Goal: Communication & Community: Answer question/provide support

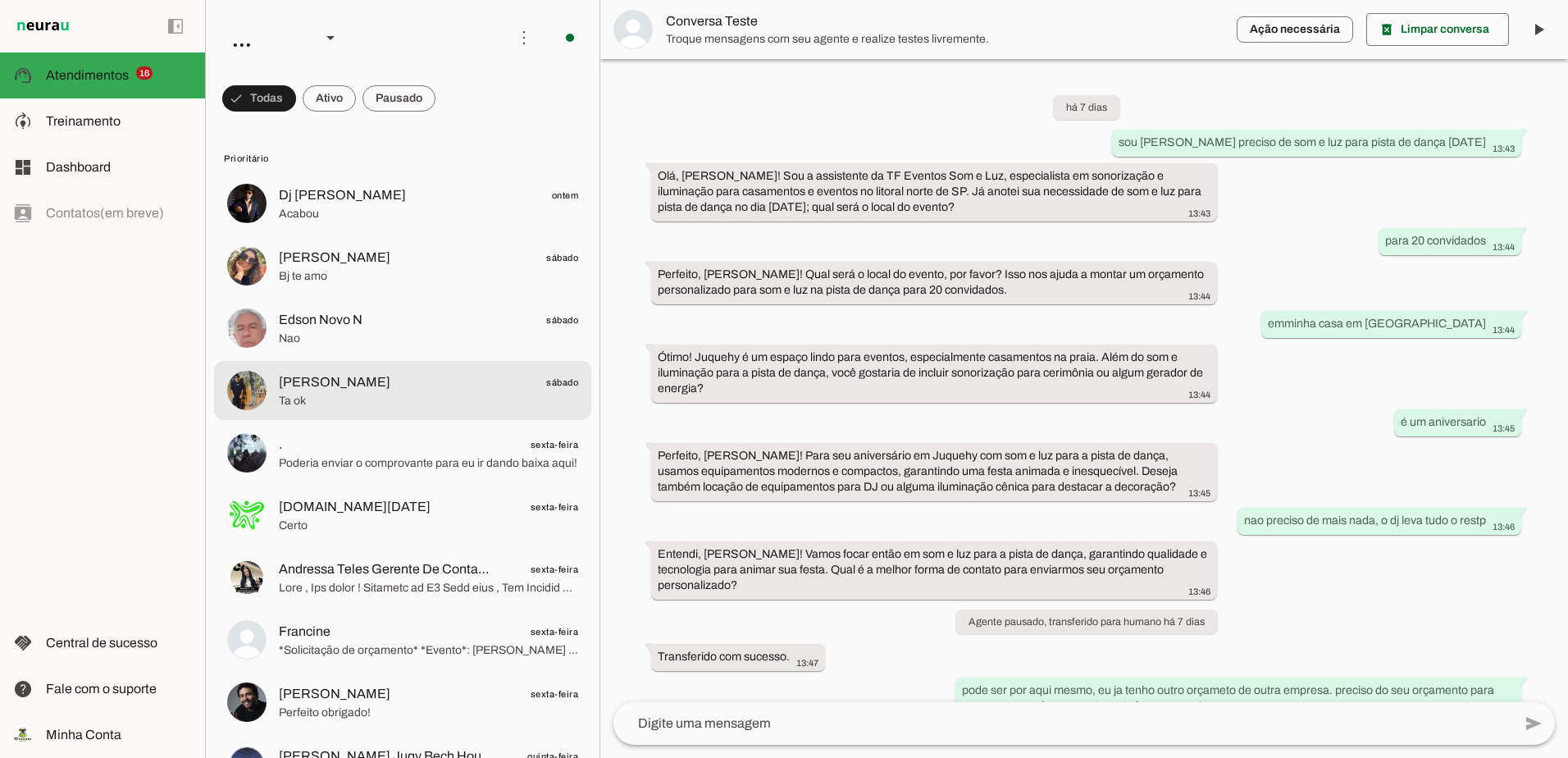
scroll to position [422, 0]
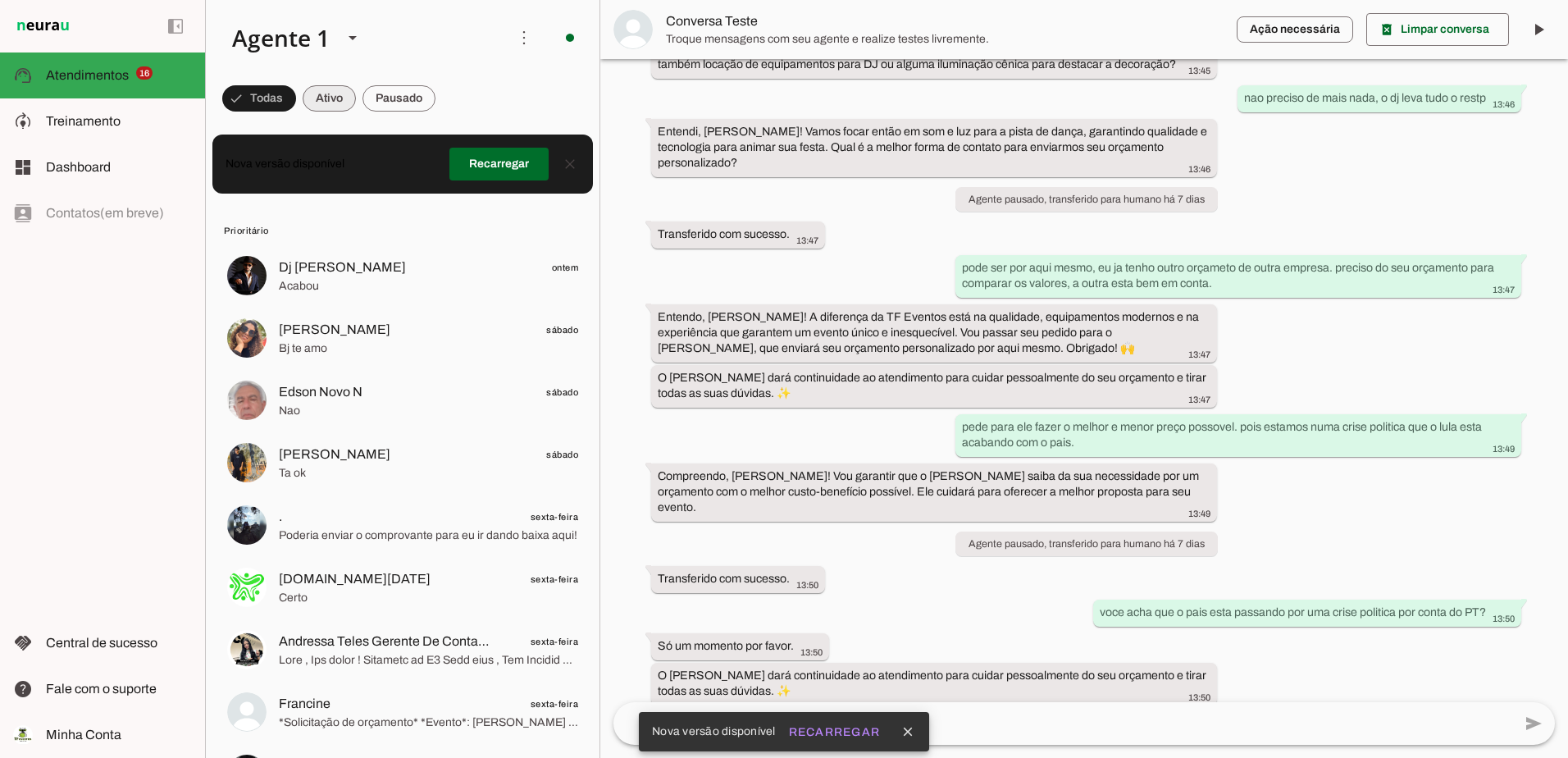
click at [321, 85] on span at bounding box center [329, 99] width 53 height 39
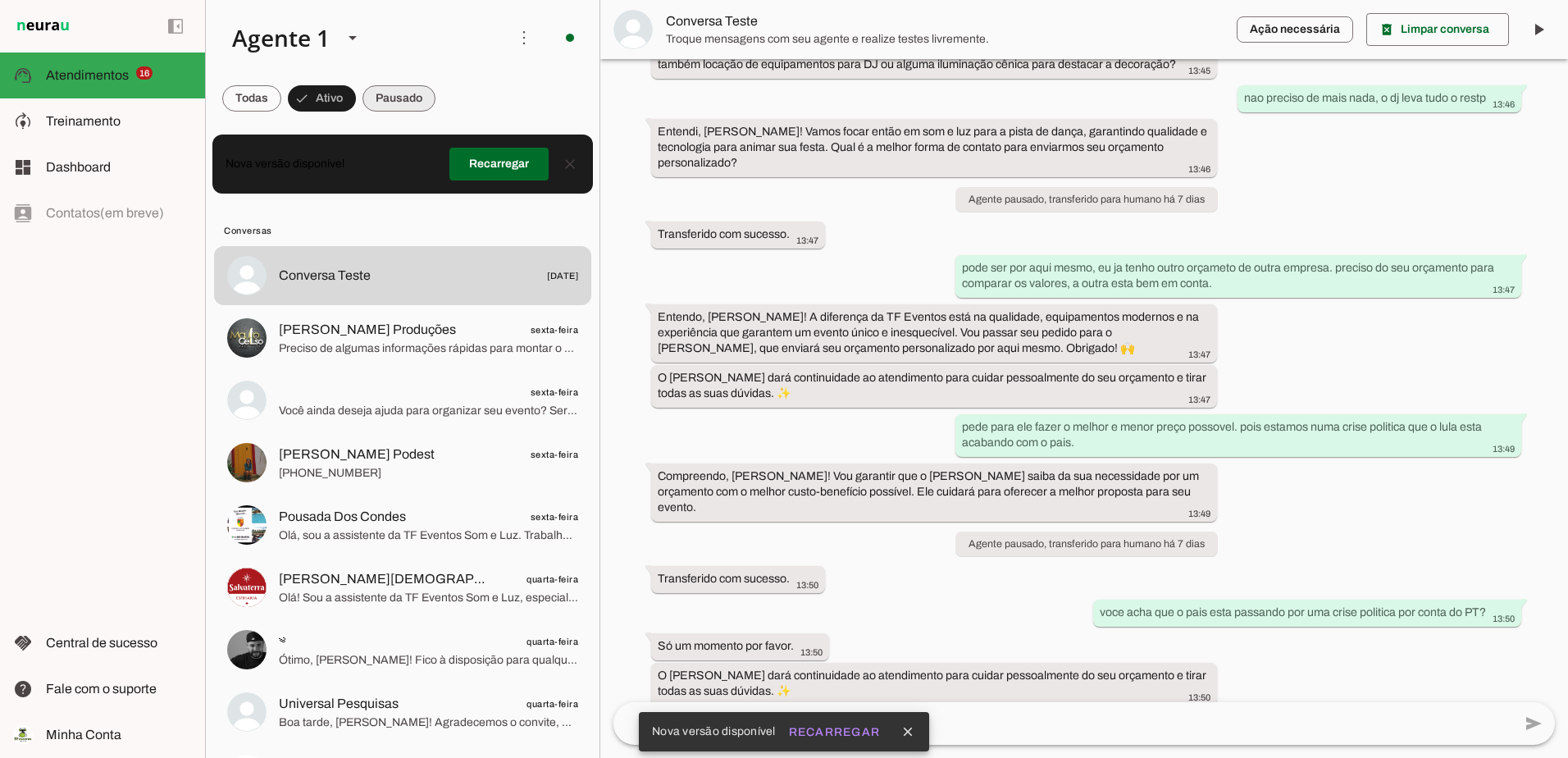
click at [402, 100] on span at bounding box center [399, 99] width 73 height 39
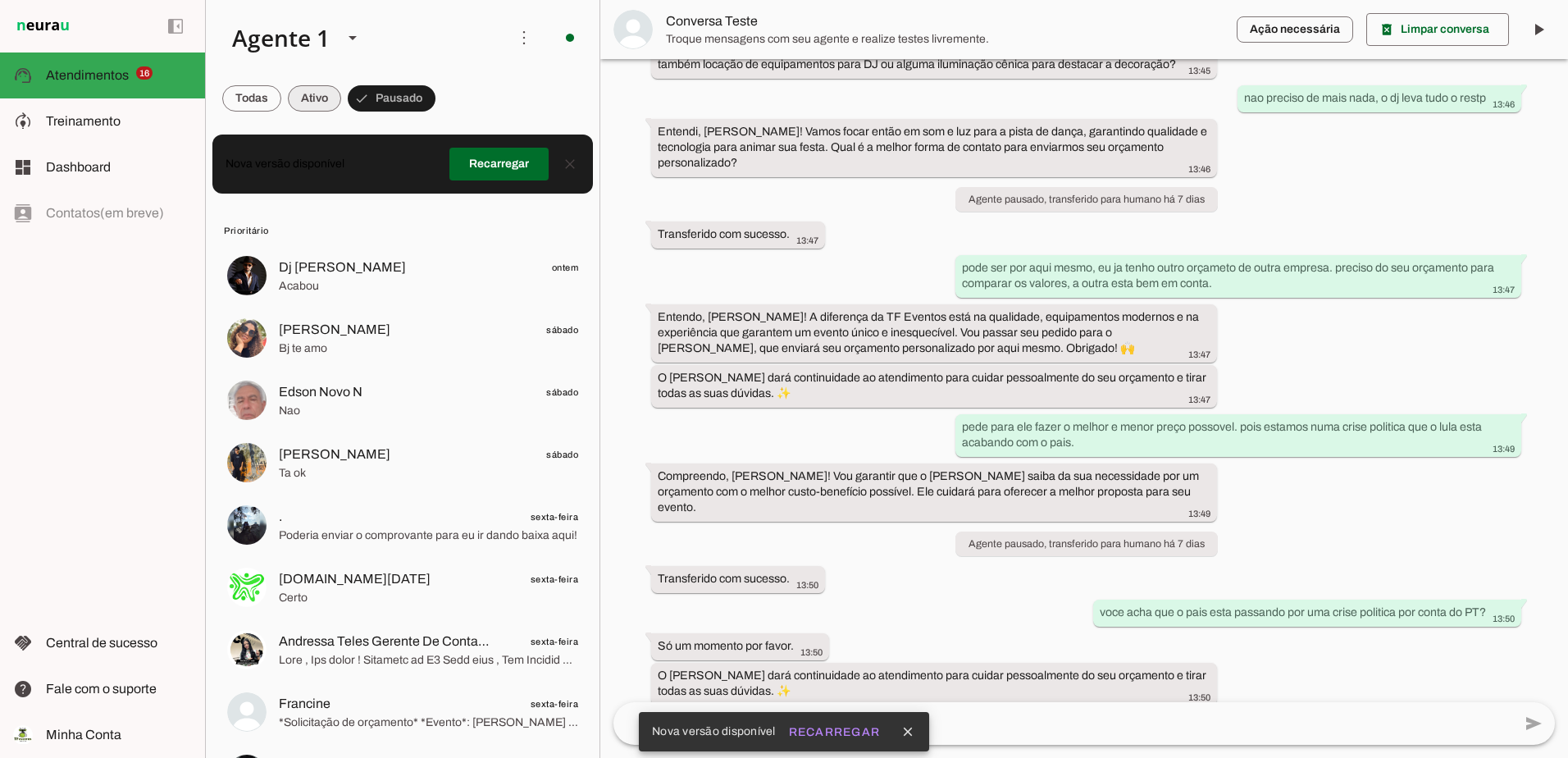
click at [307, 94] on span at bounding box center [314, 99] width 53 height 39
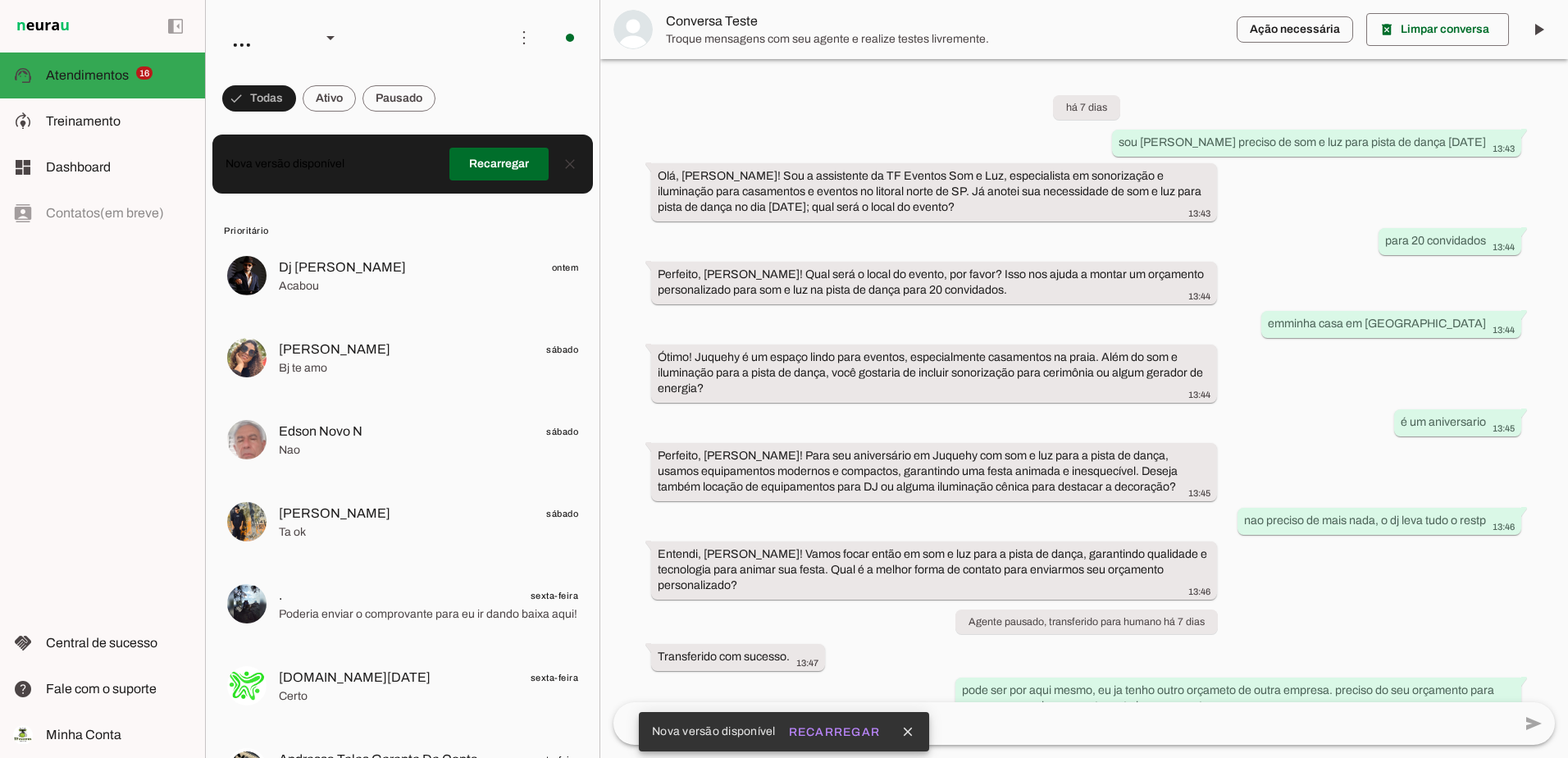
scroll to position [422, 0]
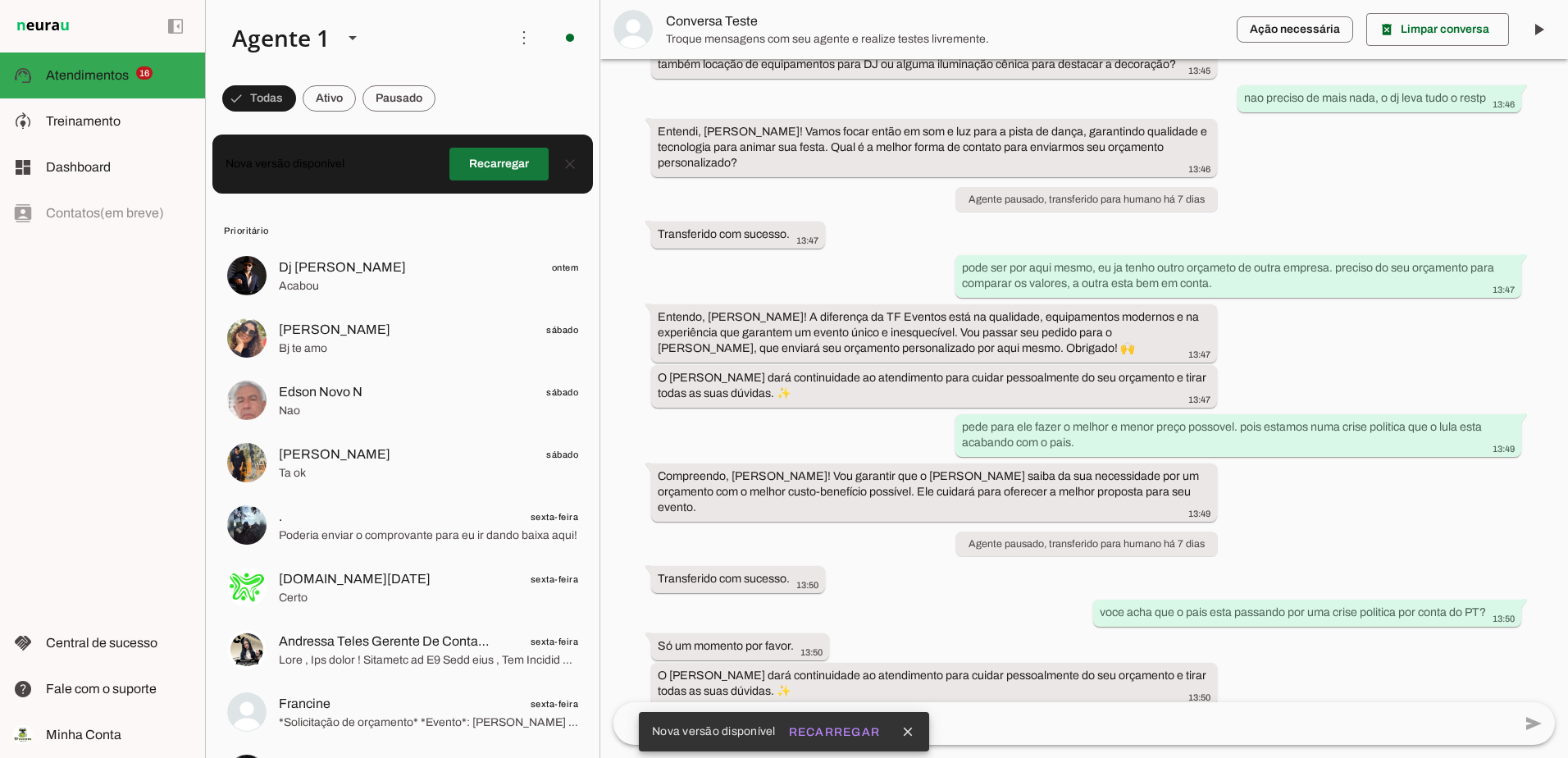
click at [490, 167] on span at bounding box center [498, 164] width 99 height 39
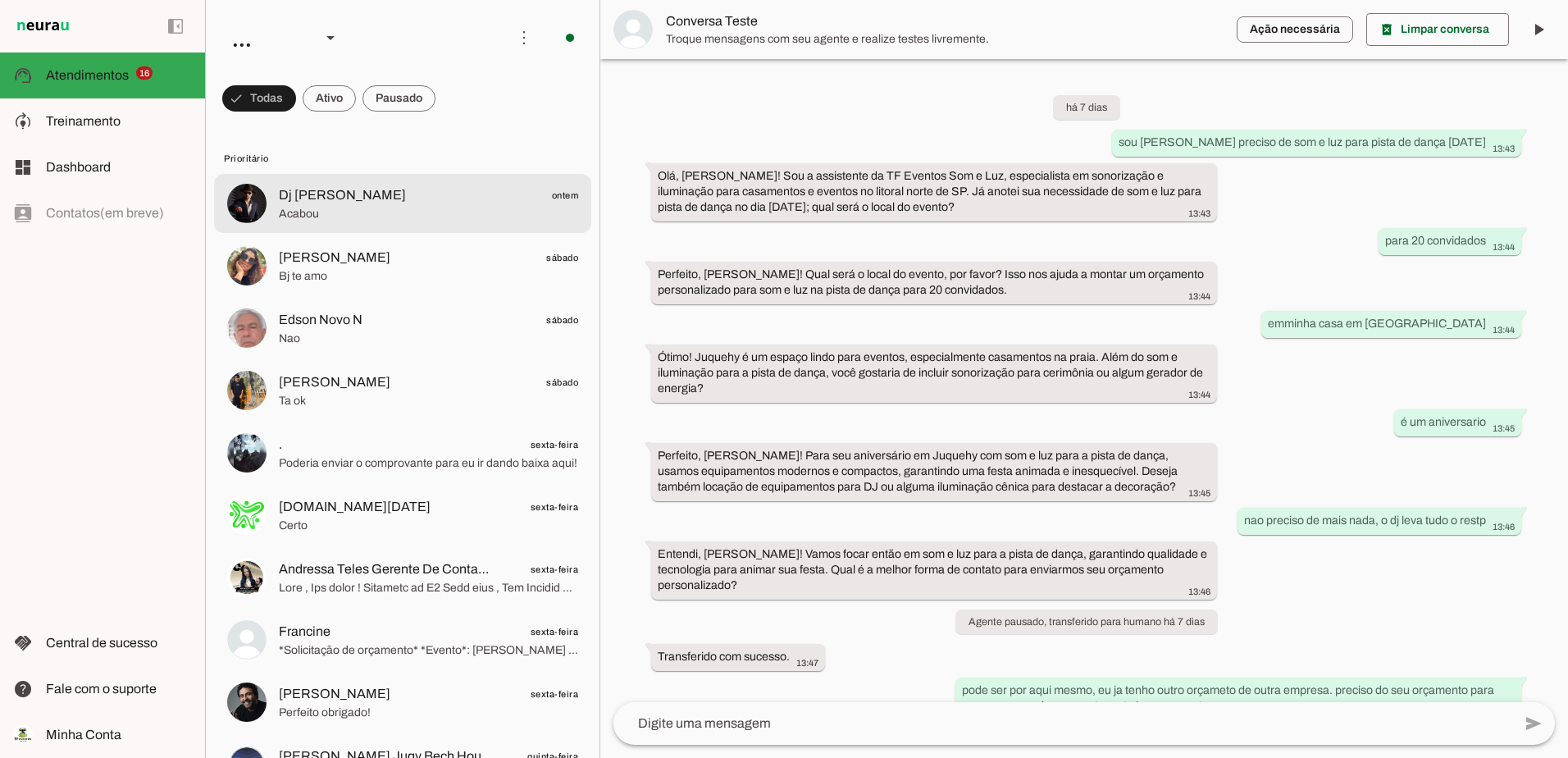
scroll to position [422, 0]
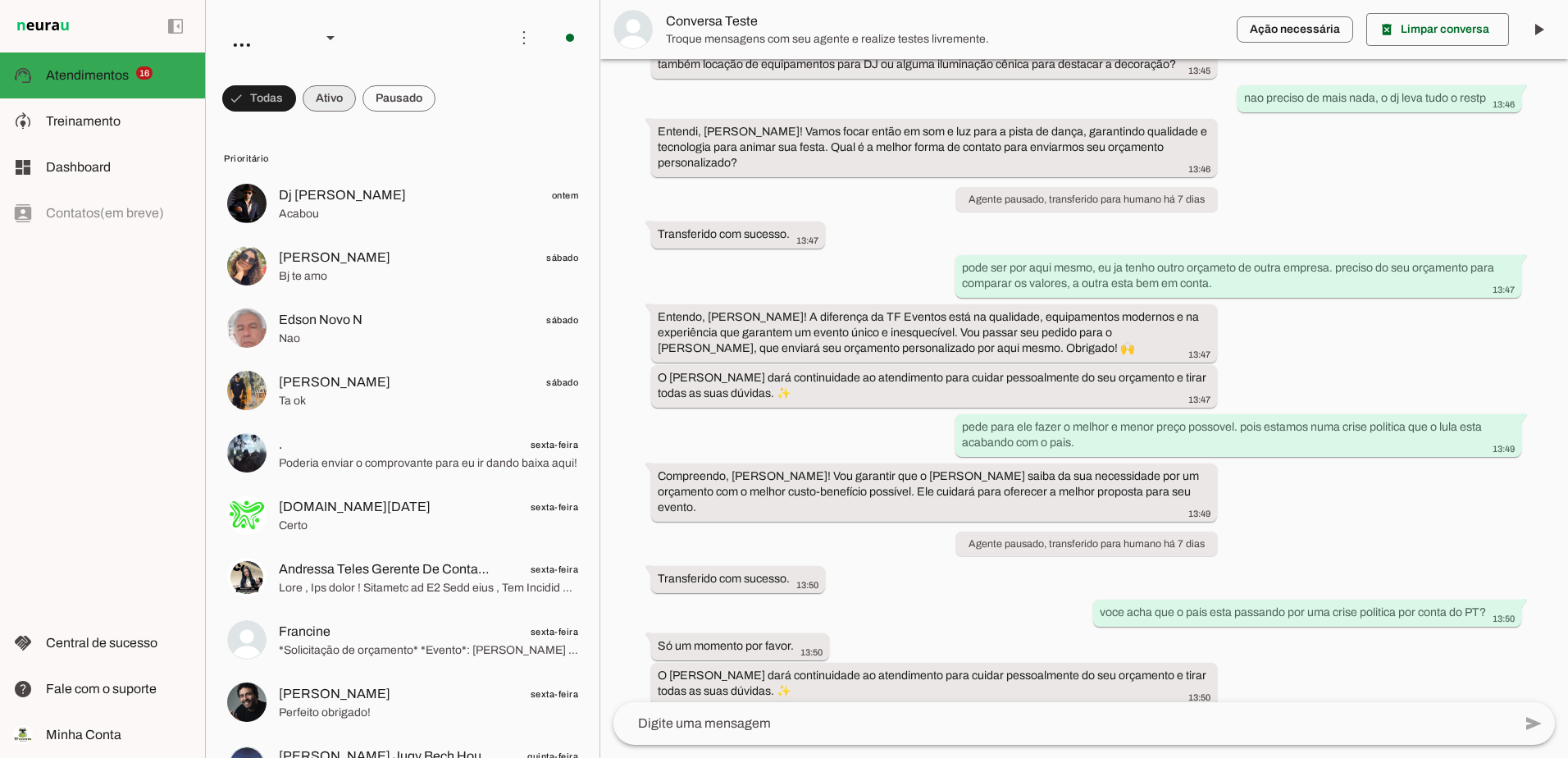
click at [333, 99] on span at bounding box center [329, 99] width 53 height 39
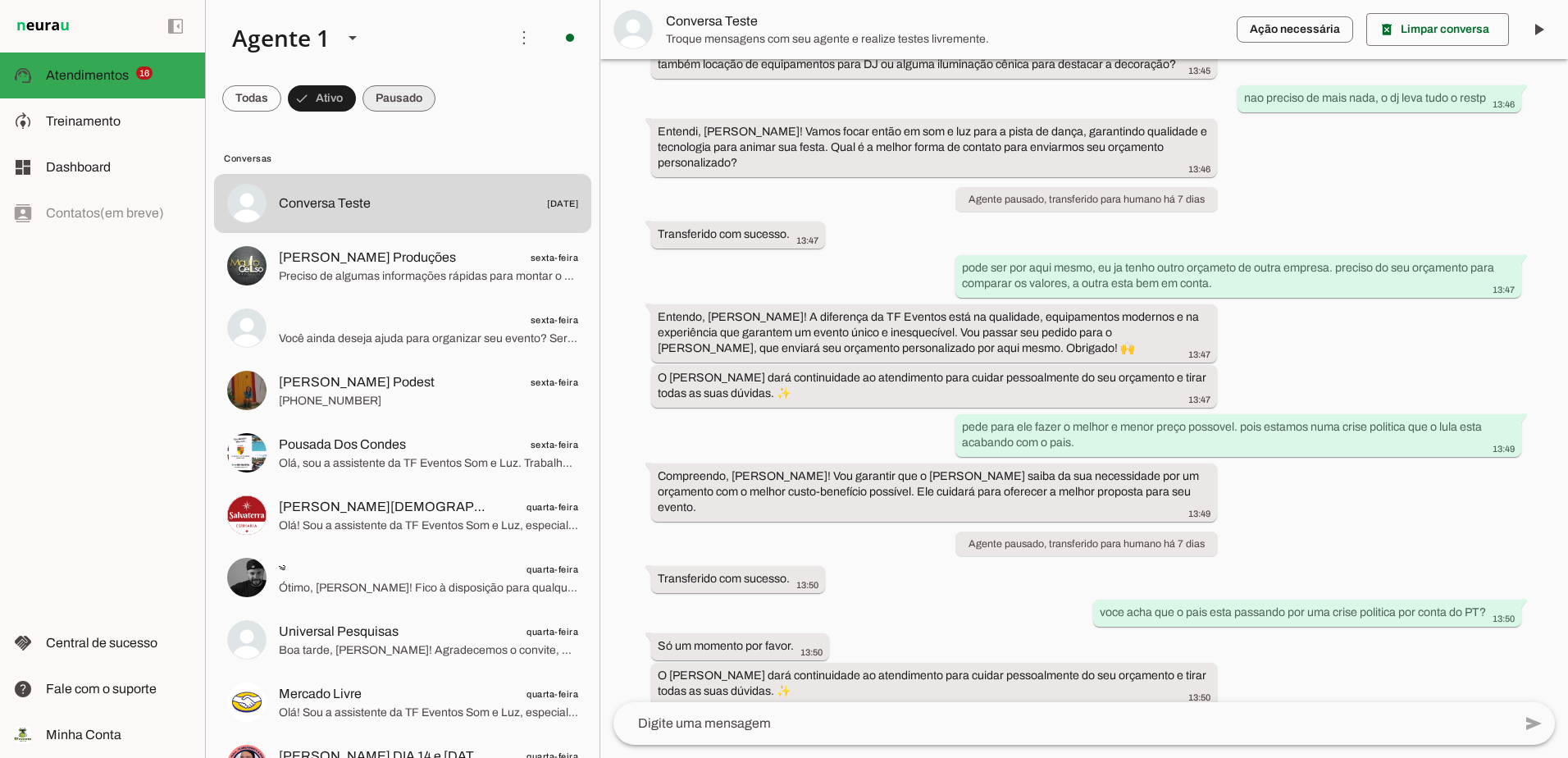
click at [383, 97] on span at bounding box center [399, 99] width 73 height 39
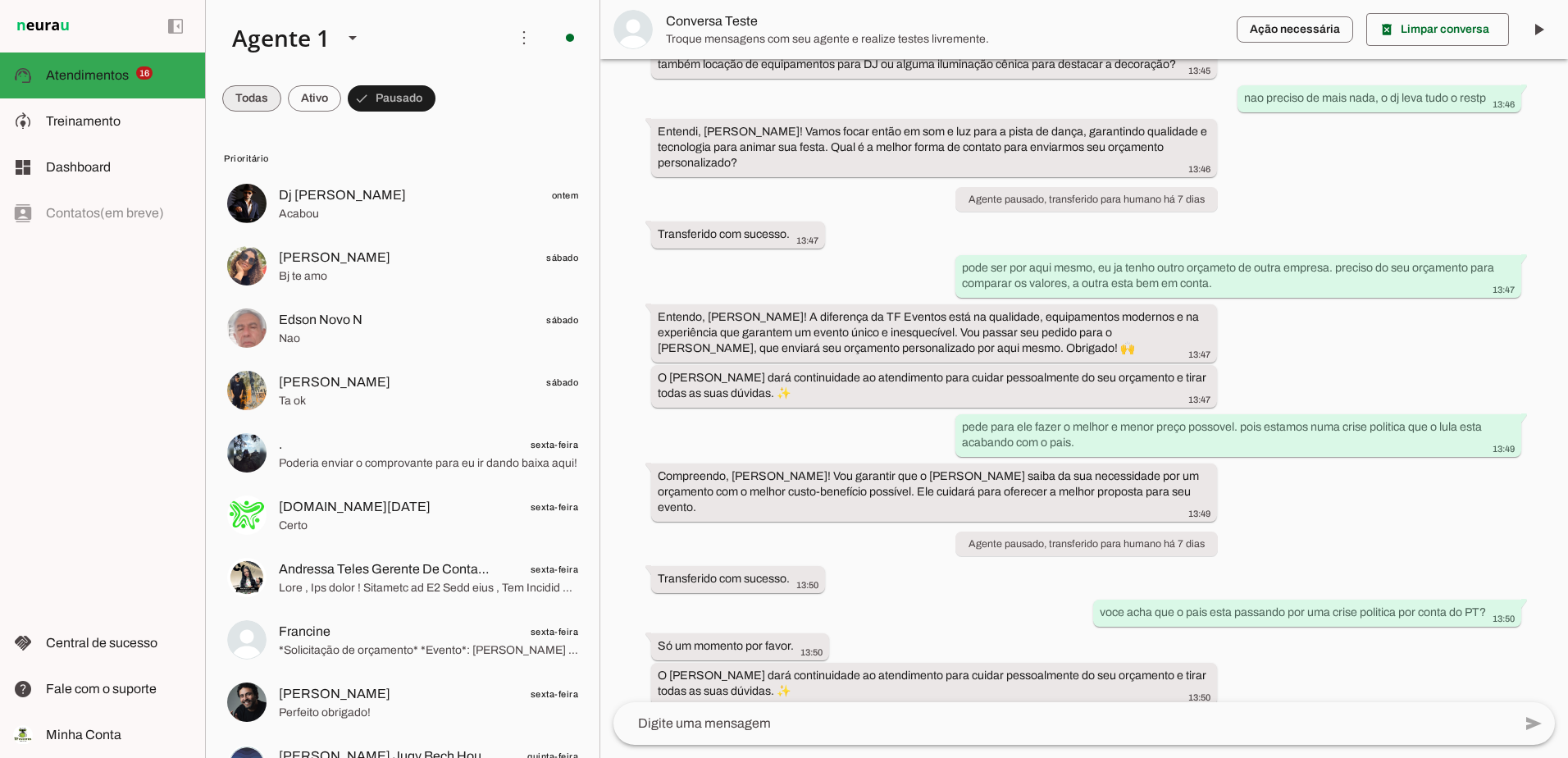
click at [261, 103] on span at bounding box center [252, 99] width 59 height 39
drag, startPoint x: 323, startPoint y: 107, endPoint x: 300, endPoint y: 100, distance: 24.0
click at [323, 105] on span at bounding box center [329, 99] width 53 height 39
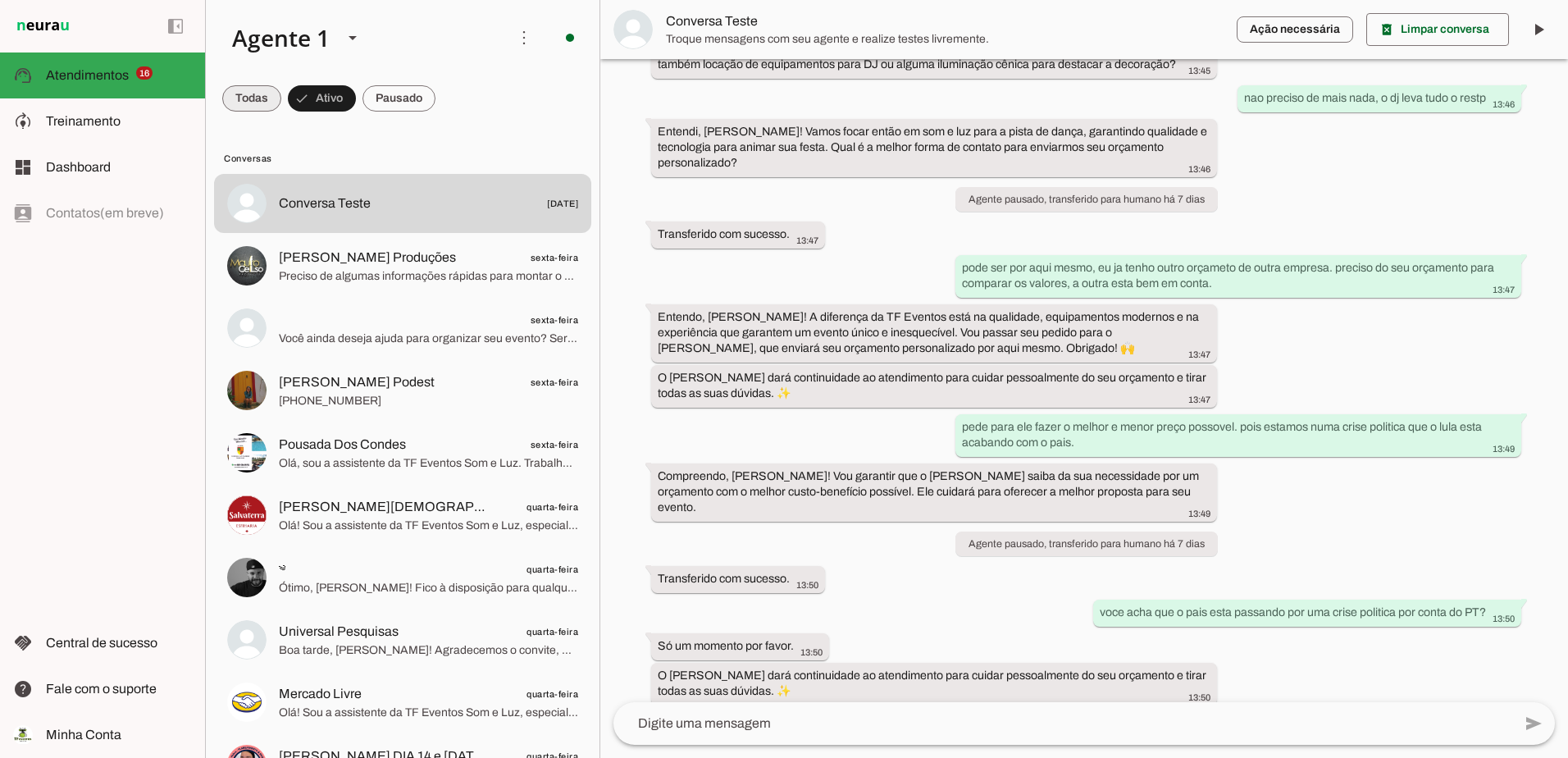
click at [252, 93] on span at bounding box center [252, 99] width 59 height 39
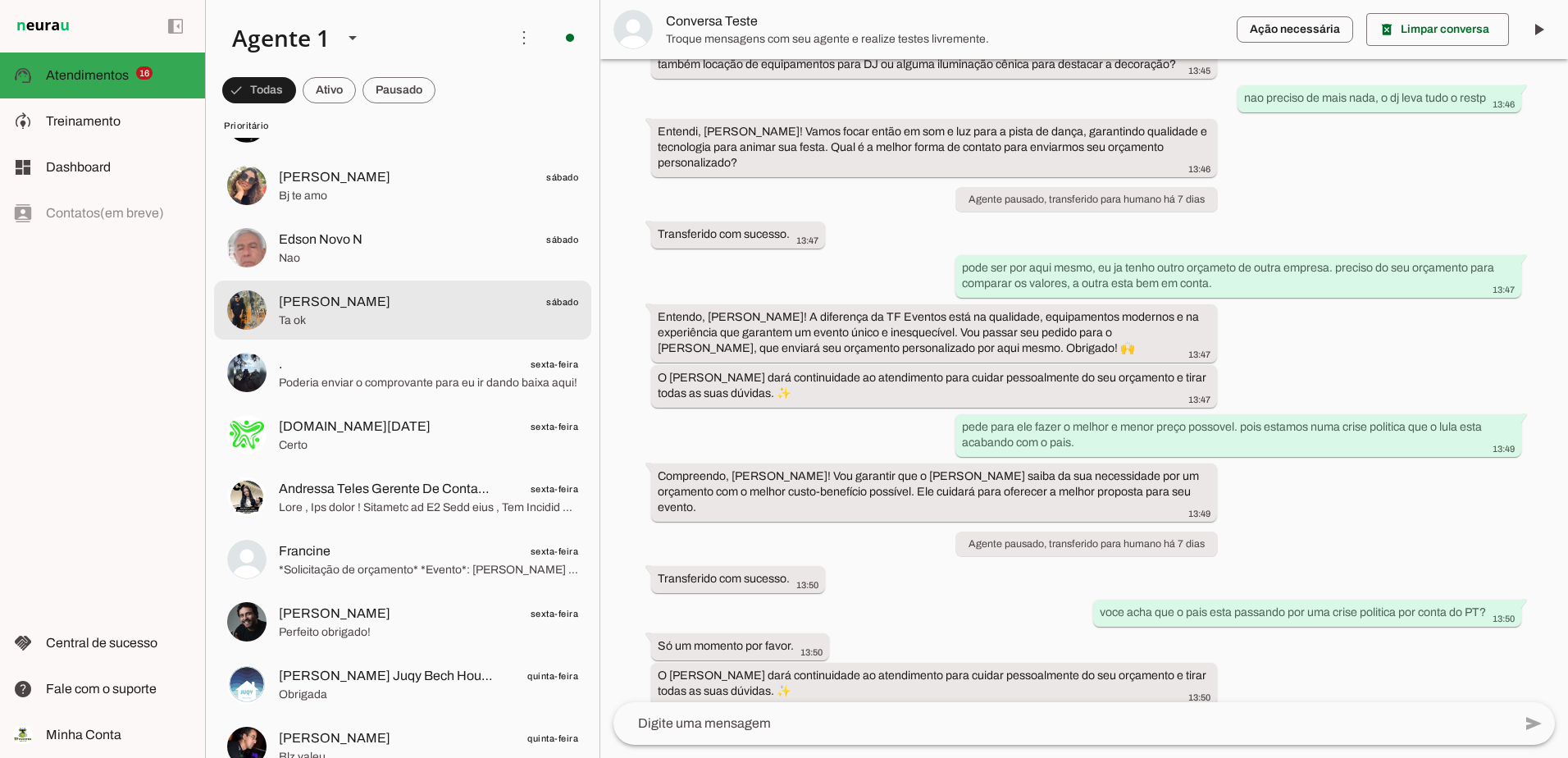
scroll to position [0, 0]
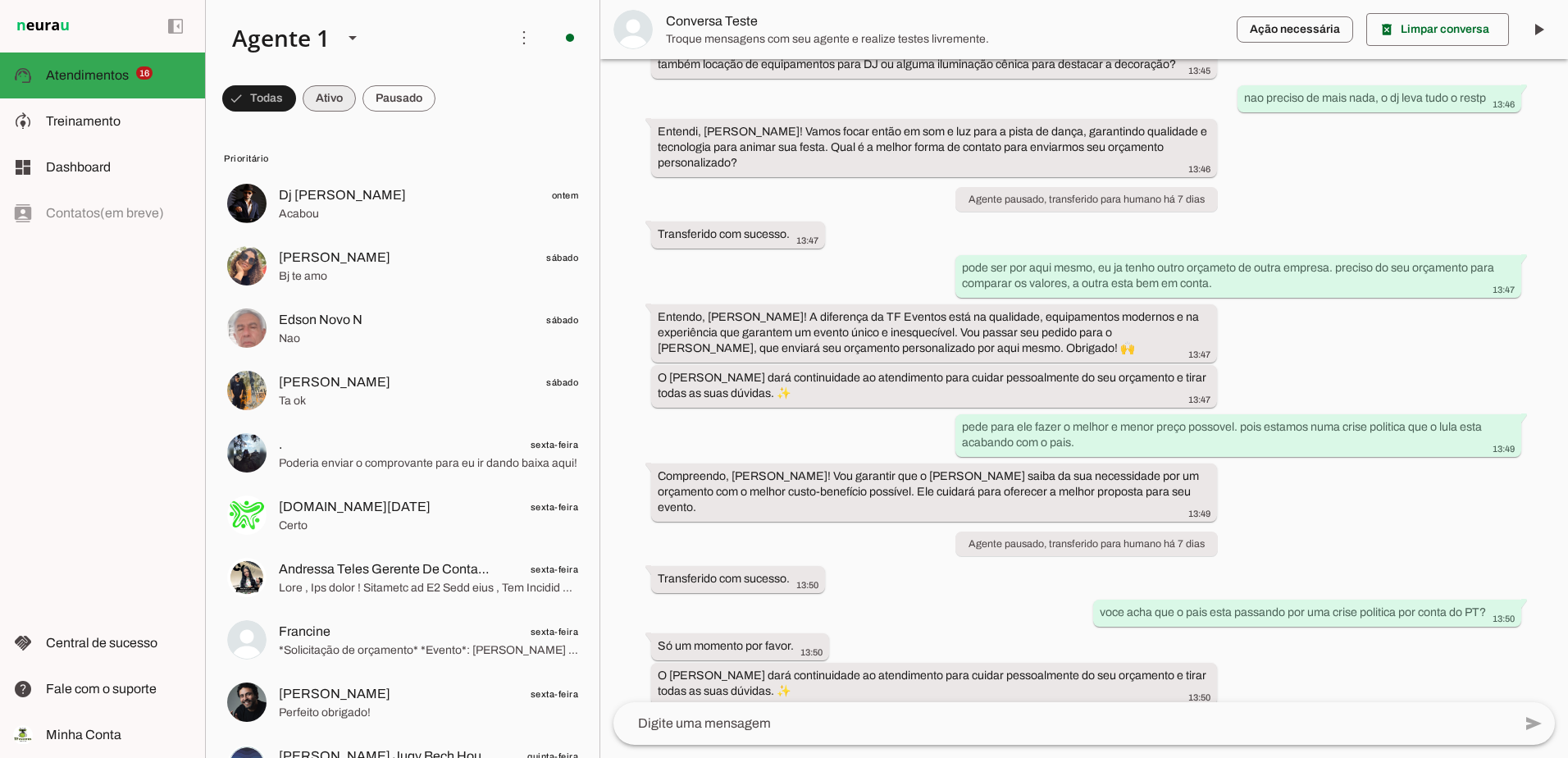
click at [318, 100] on span at bounding box center [329, 99] width 53 height 39
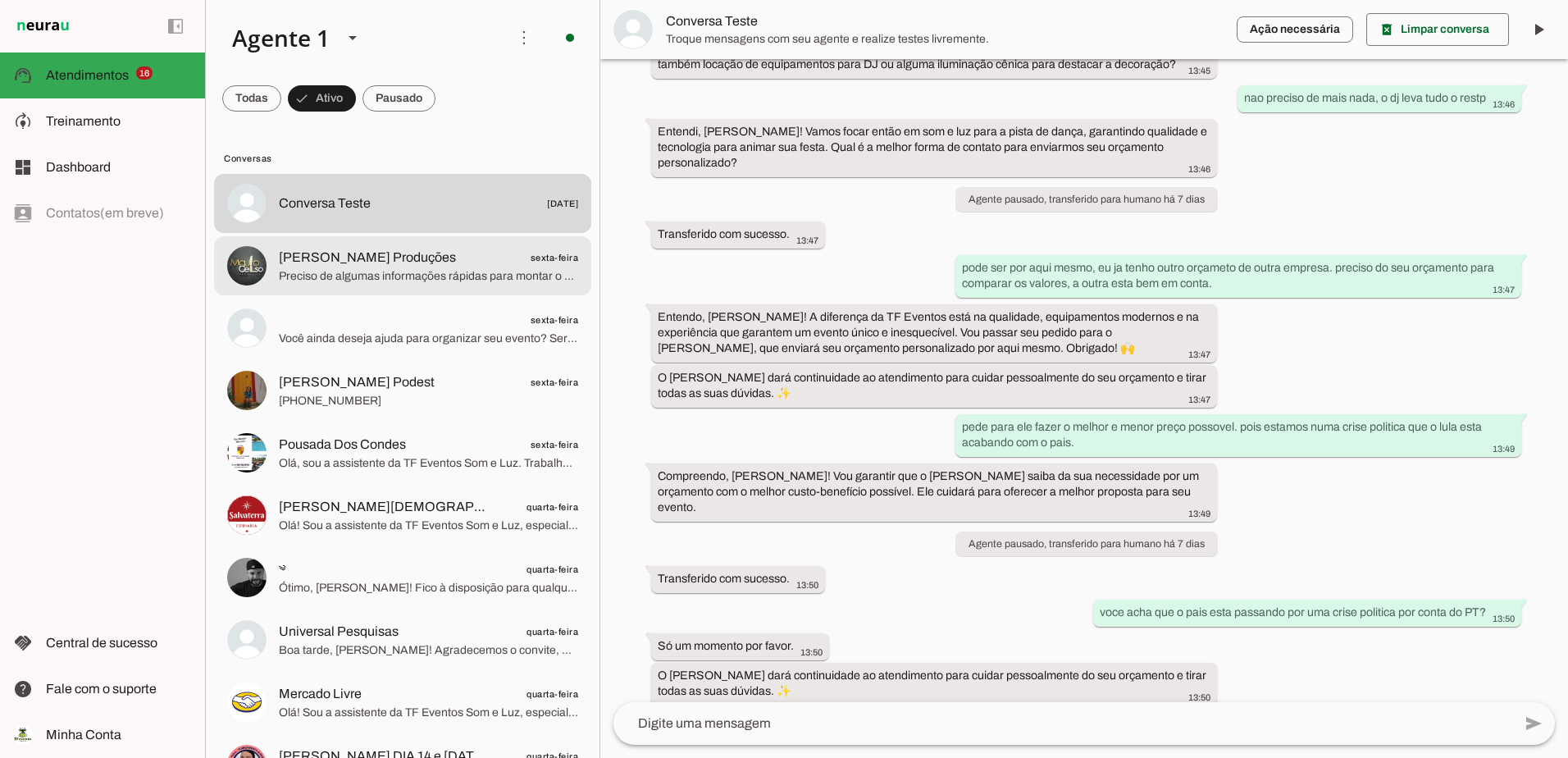
click at [437, 283] on span "Preciso de algumas informações rápidas para montar o seu orçamento personalizad…" at bounding box center [428, 276] width 299 height 17
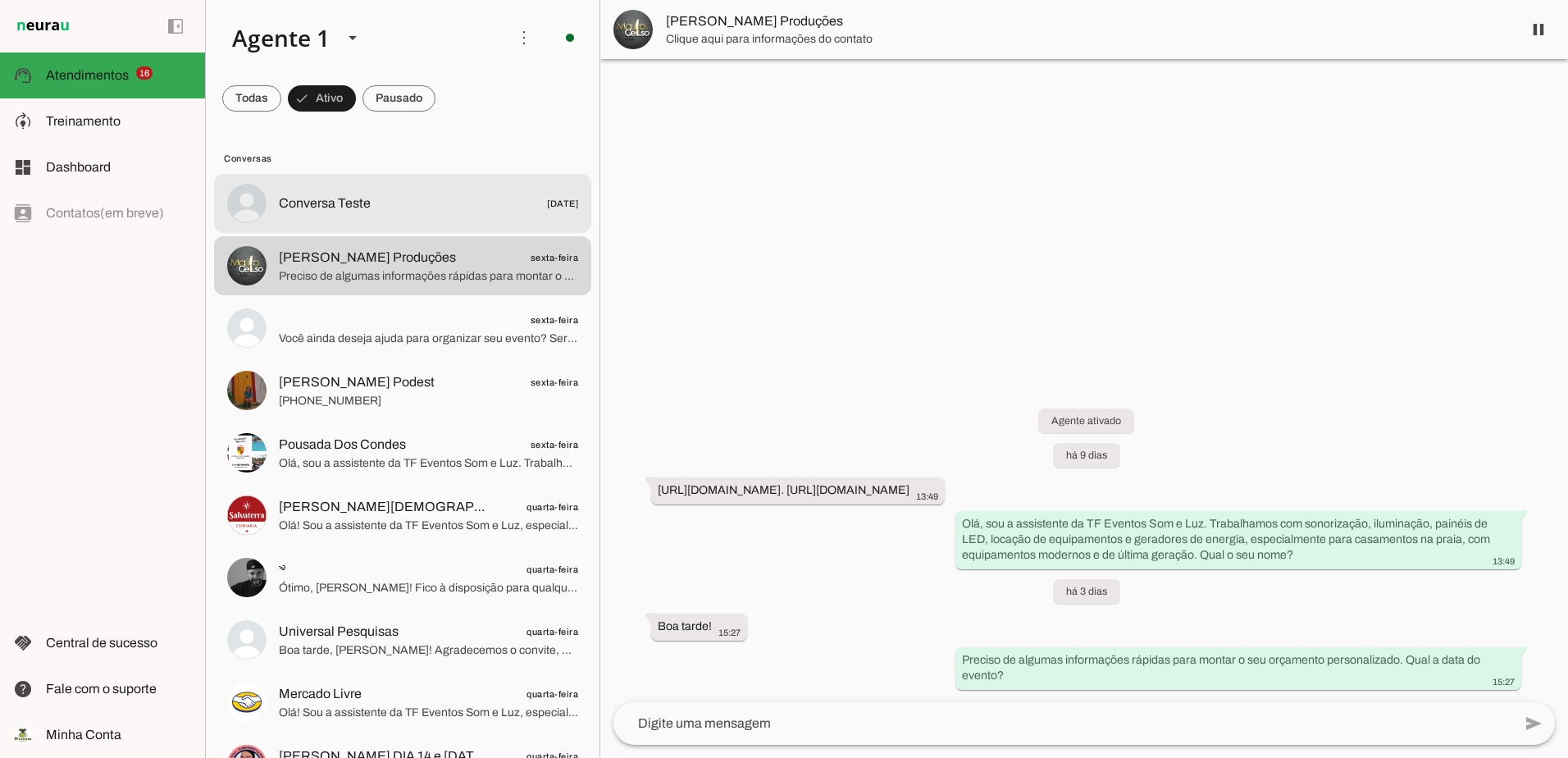
click at [355, 198] on span "Conversa Teste" at bounding box center [324, 203] width 92 height 20
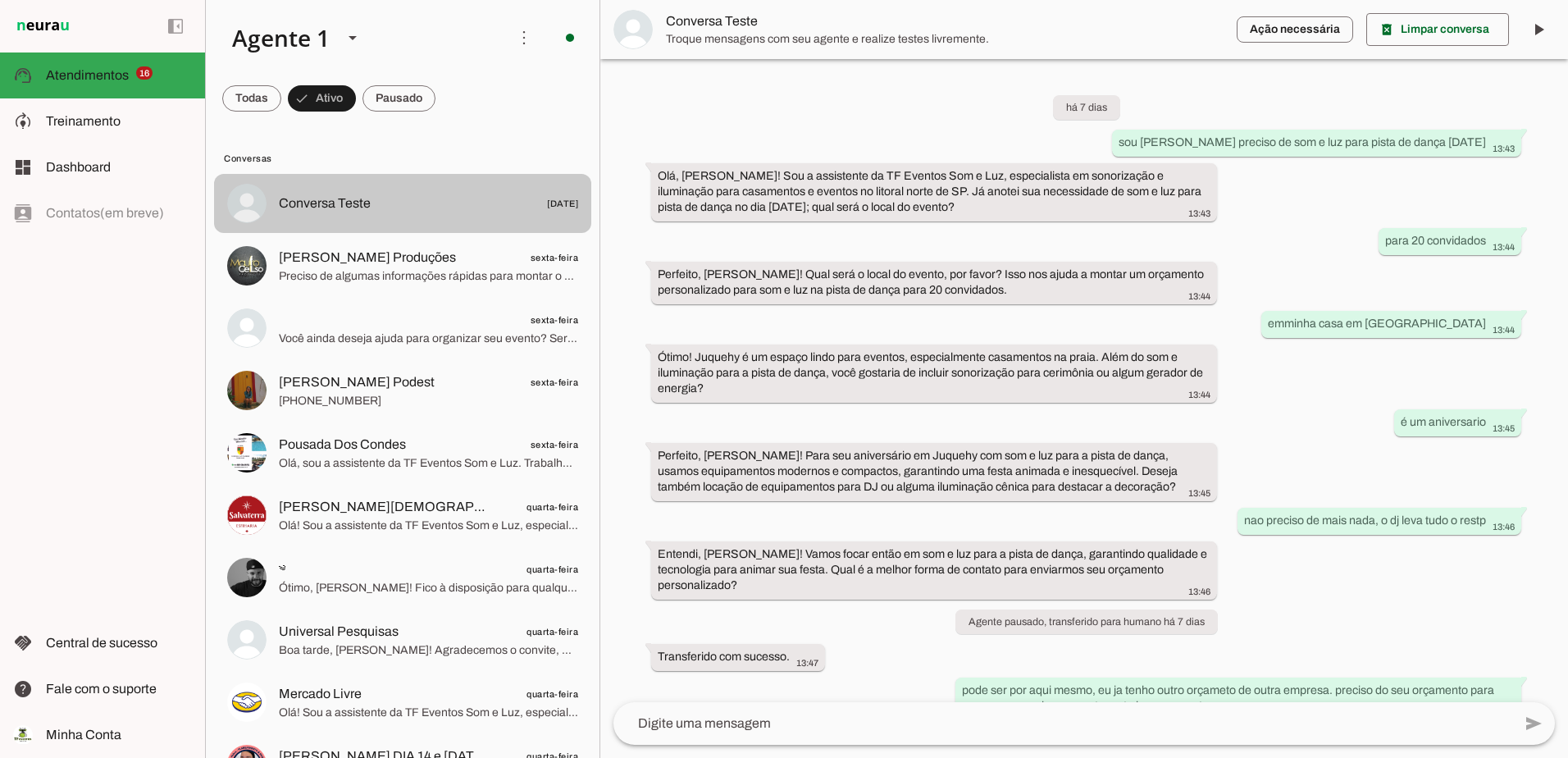
scroll to position [422, 0]
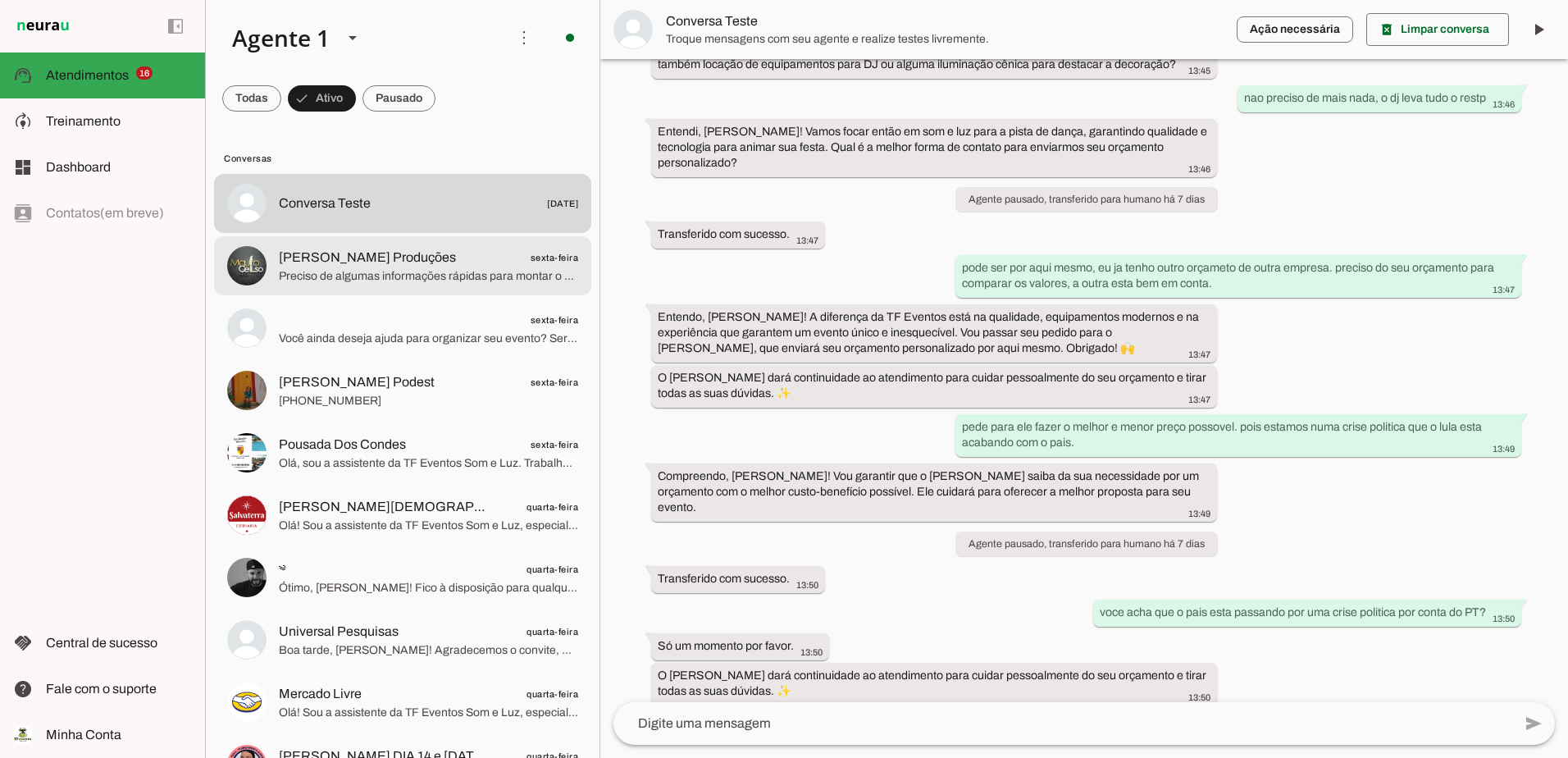
click at [375, 268] on span "Preciso de algumas informações rápidas para montar o seu orçamento personalizad…" at bounding box center [428, 276] width 299 height 17
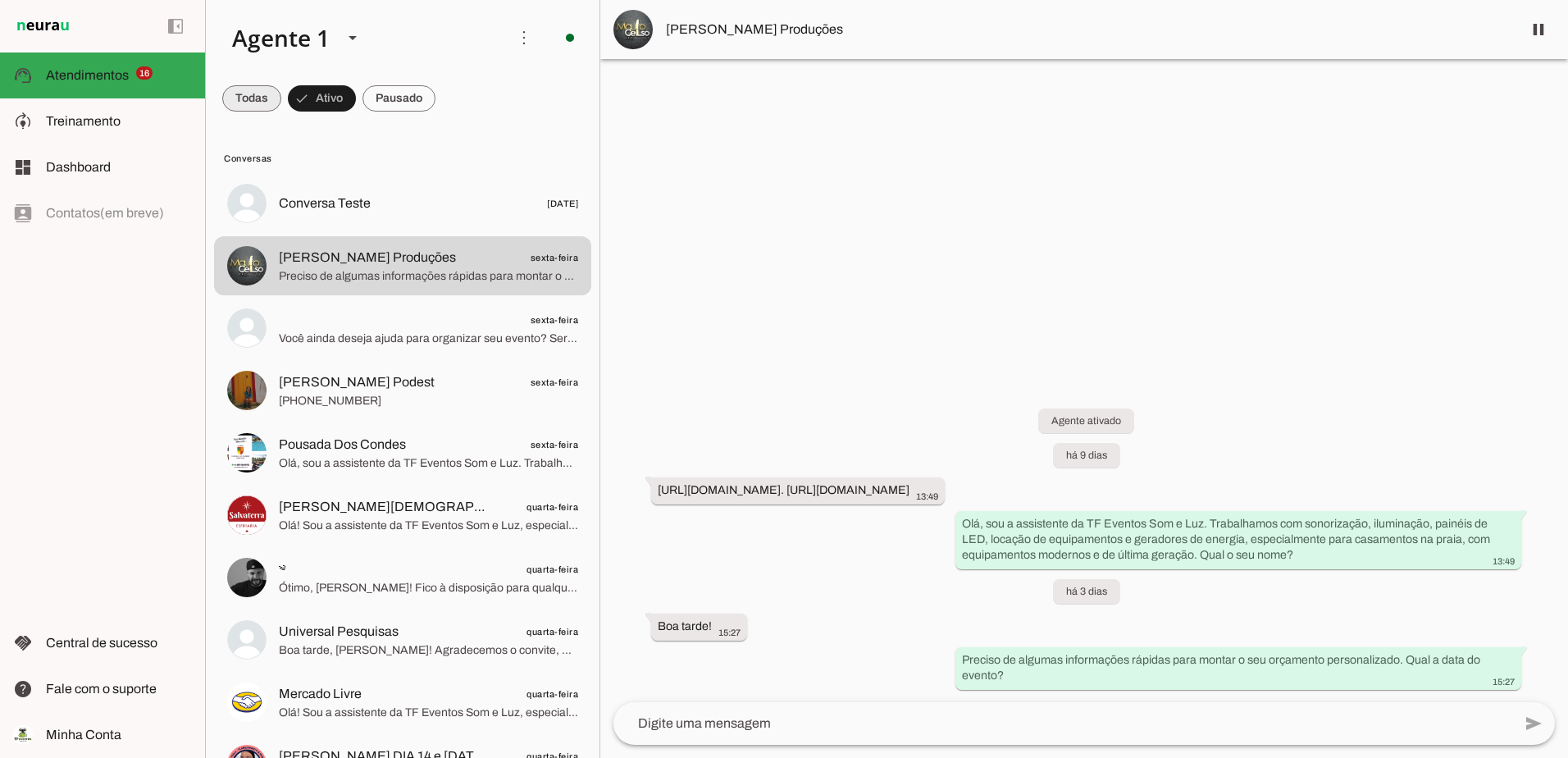
click at [247, 109] on span at bounding box center [252, 99] width 59 height 39
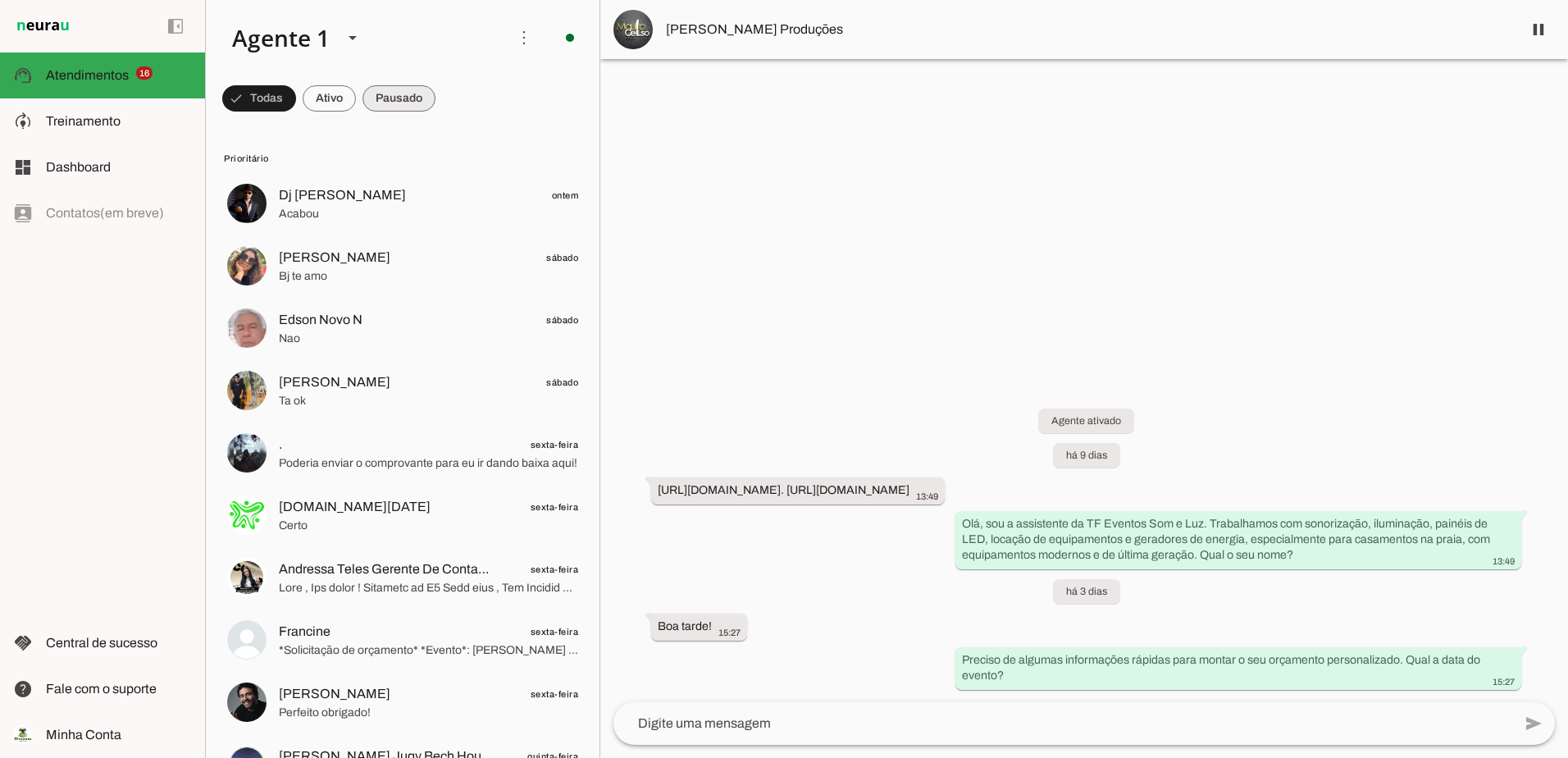
click at [409, 98] on span at bounding box center [399, 99] width 73 height 39
click at [305, 96] on span at bounding box center [314, 99] width 53 height 39
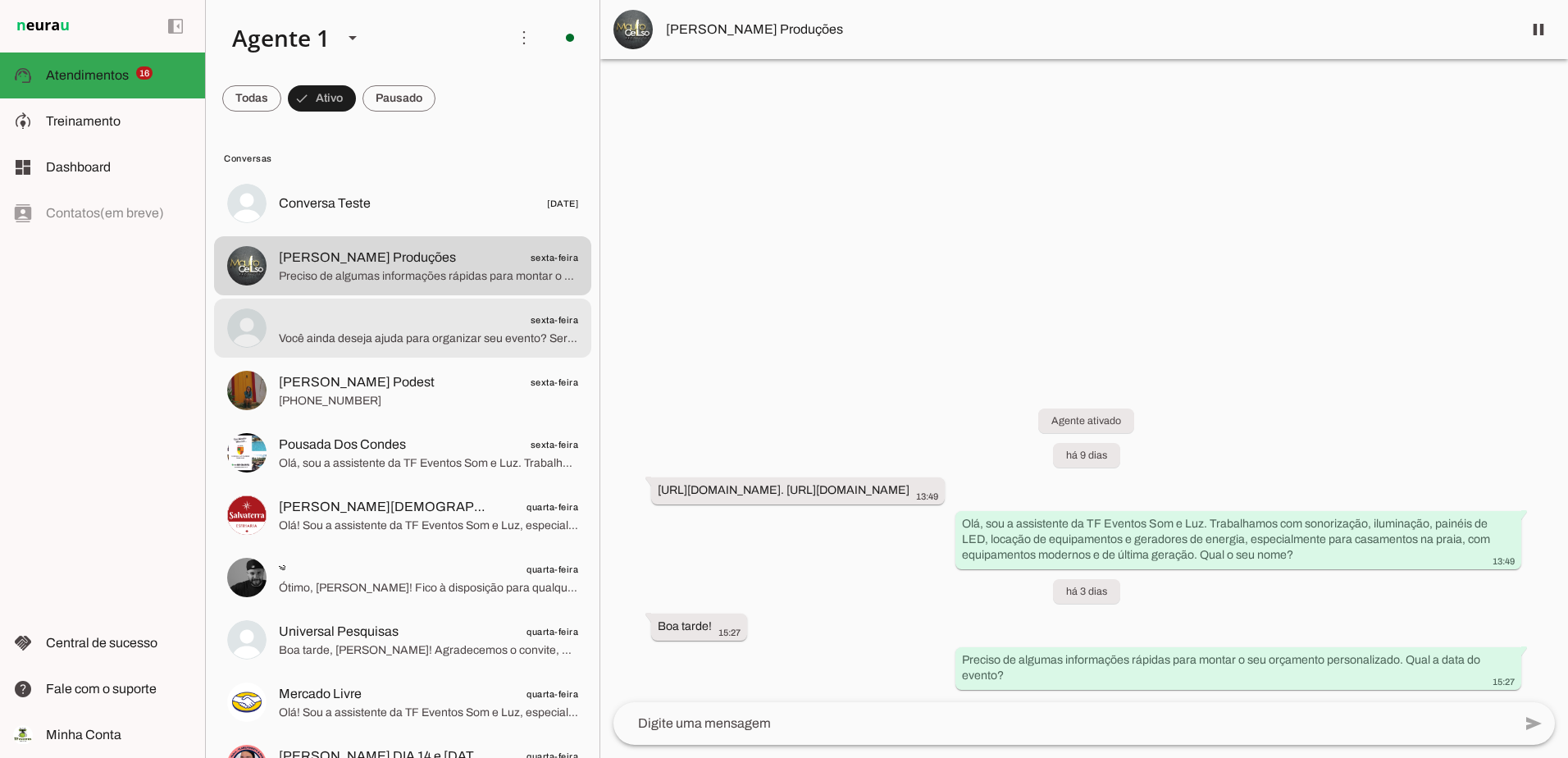
click at [421, 340] on span "Você ainda deseja ajuda para organizar seu evento? Será um prazer ajudar a torn…" at bounding box center [428, 339] width 299 height 17
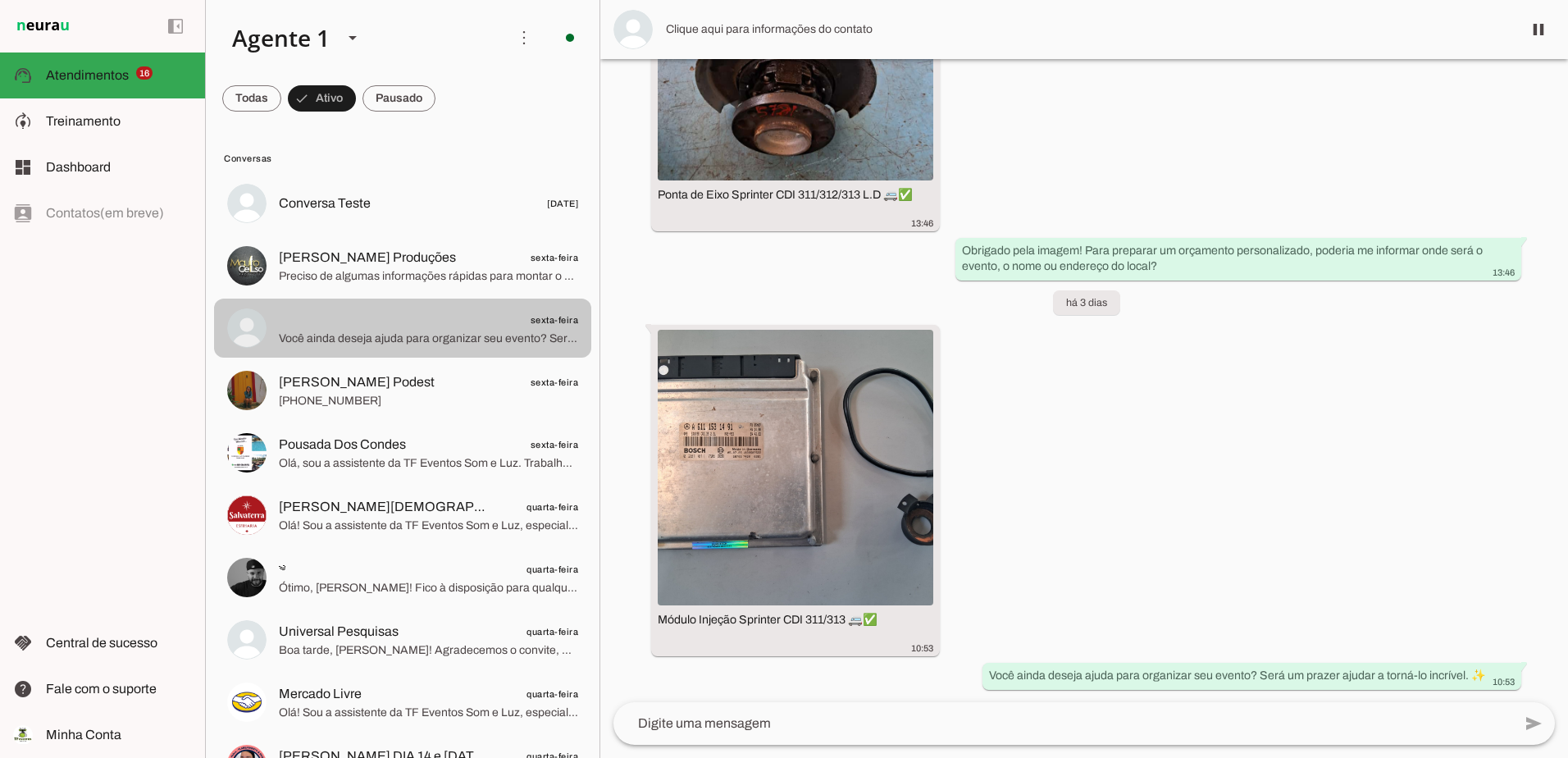
scroll to position [1448, 0]
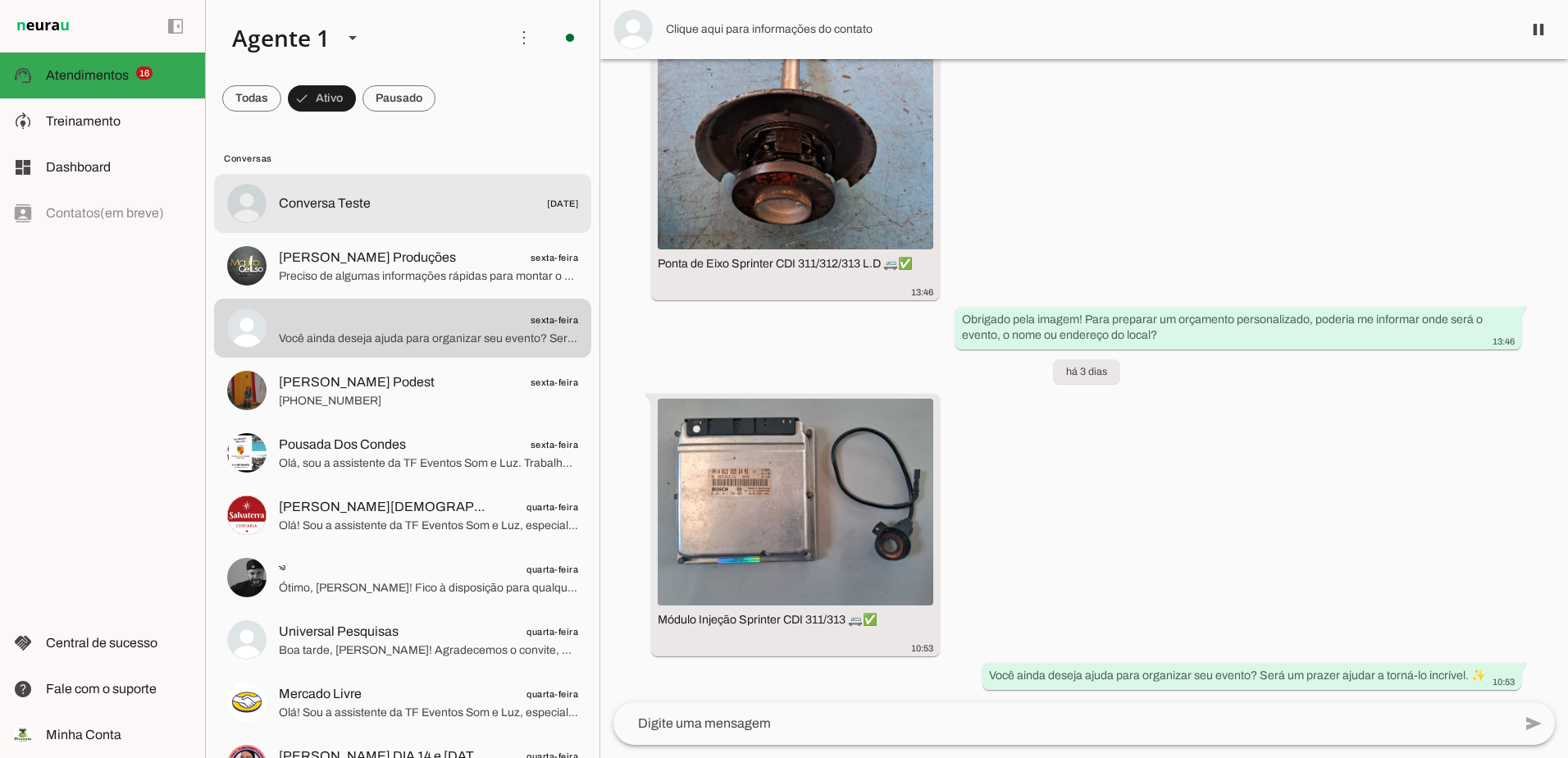
click at [328, 186] on md-item "Conversa Teste [DATE]" at bounding box center [402, 204] width 377 height 60
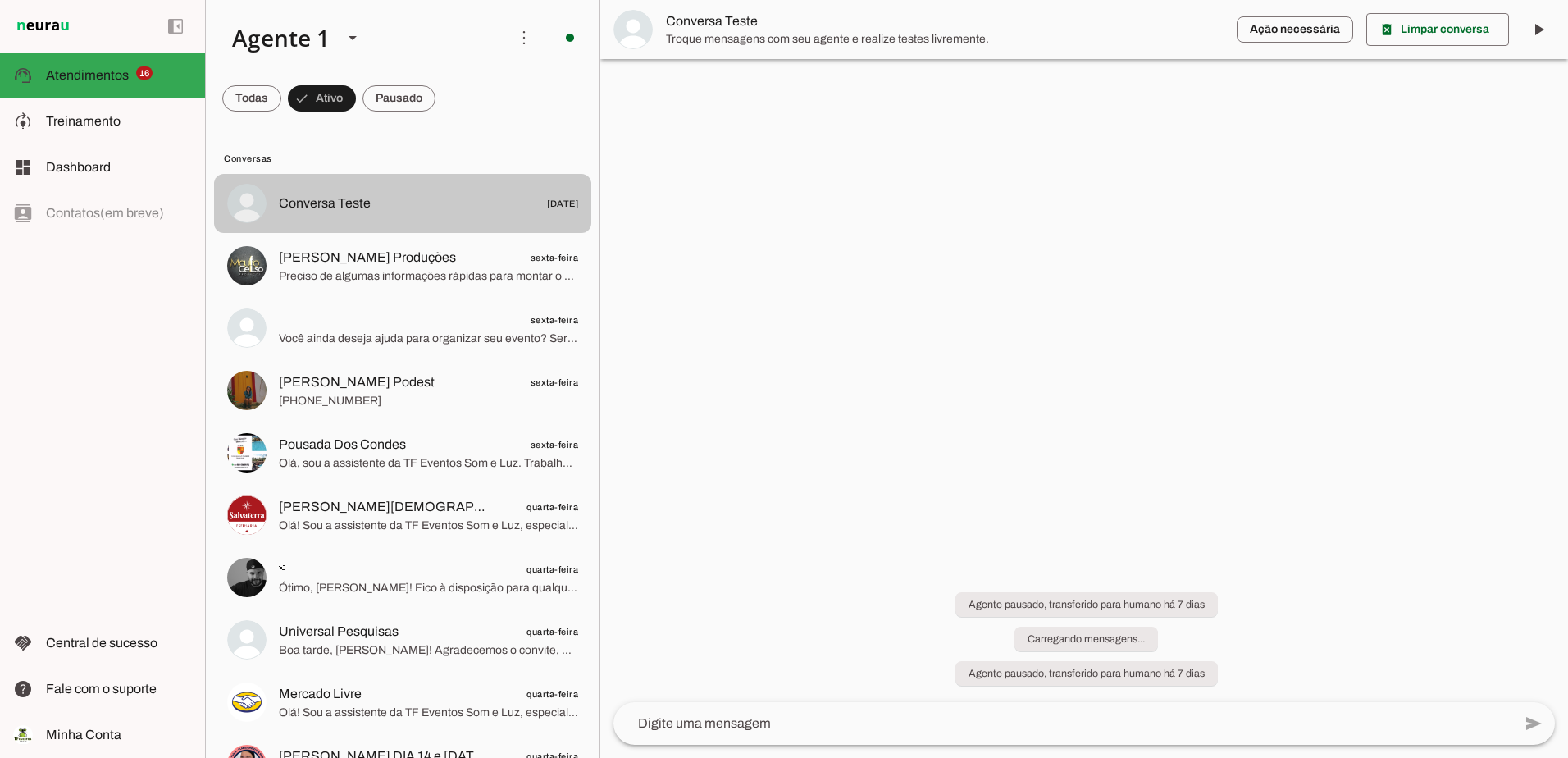
scroll to position [422, 0]
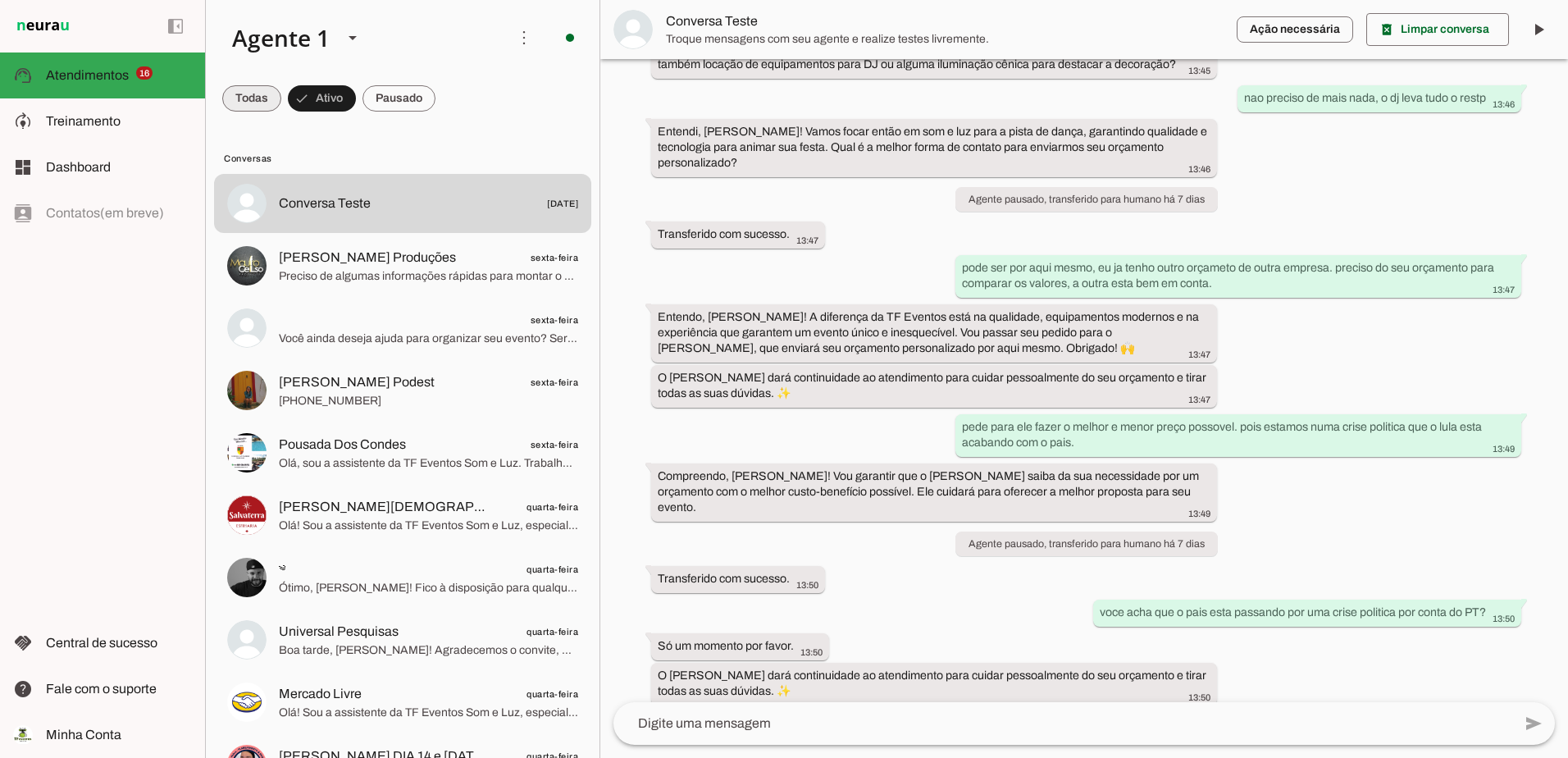
click at [259, 95] on span at bounding box center [252, 99] width 59 height 39
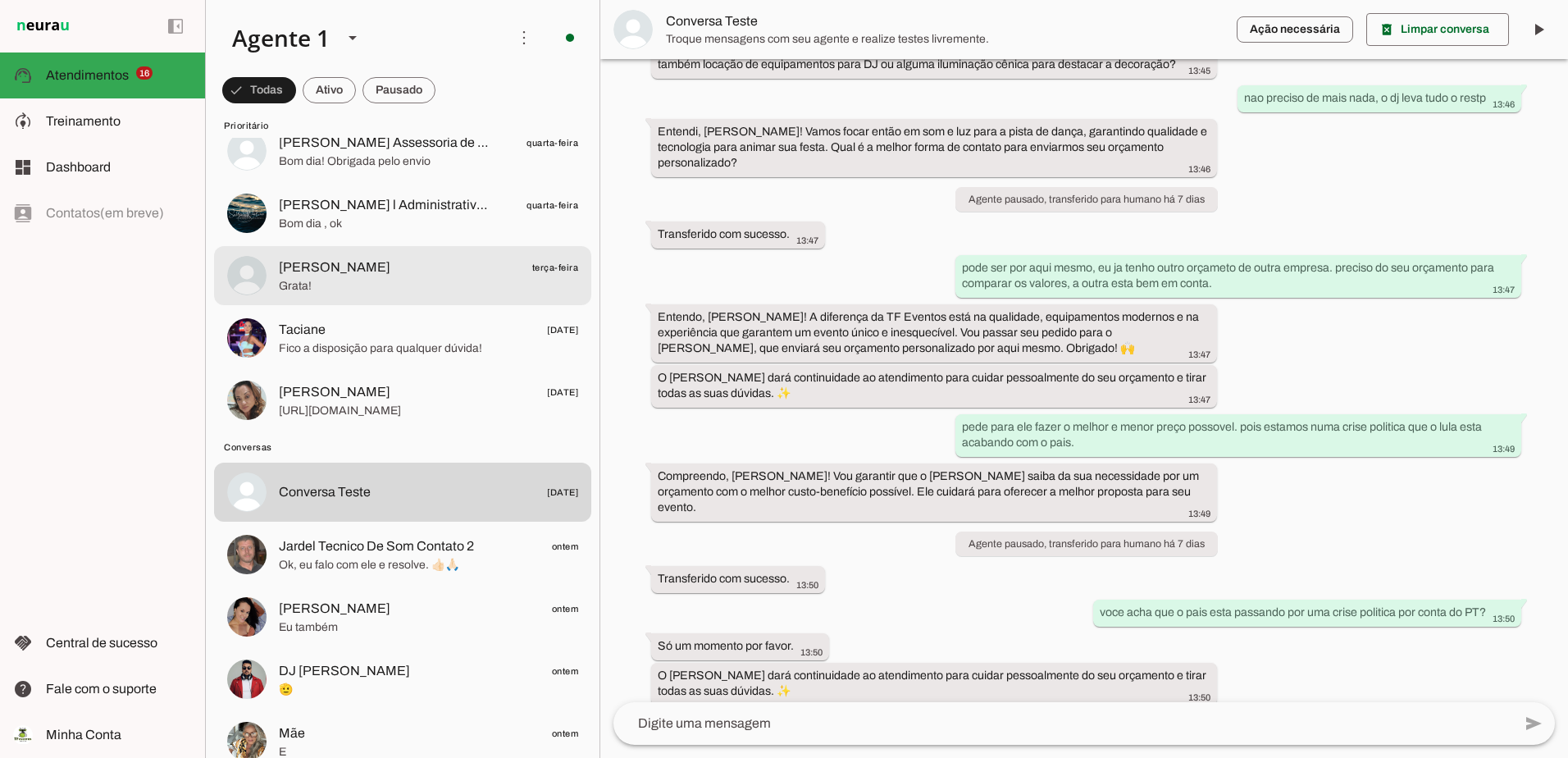
click at [383, 270] on span "Patrícia Pedrazzi terça-feira" at bounding box center [428, 268] width 299 height 20
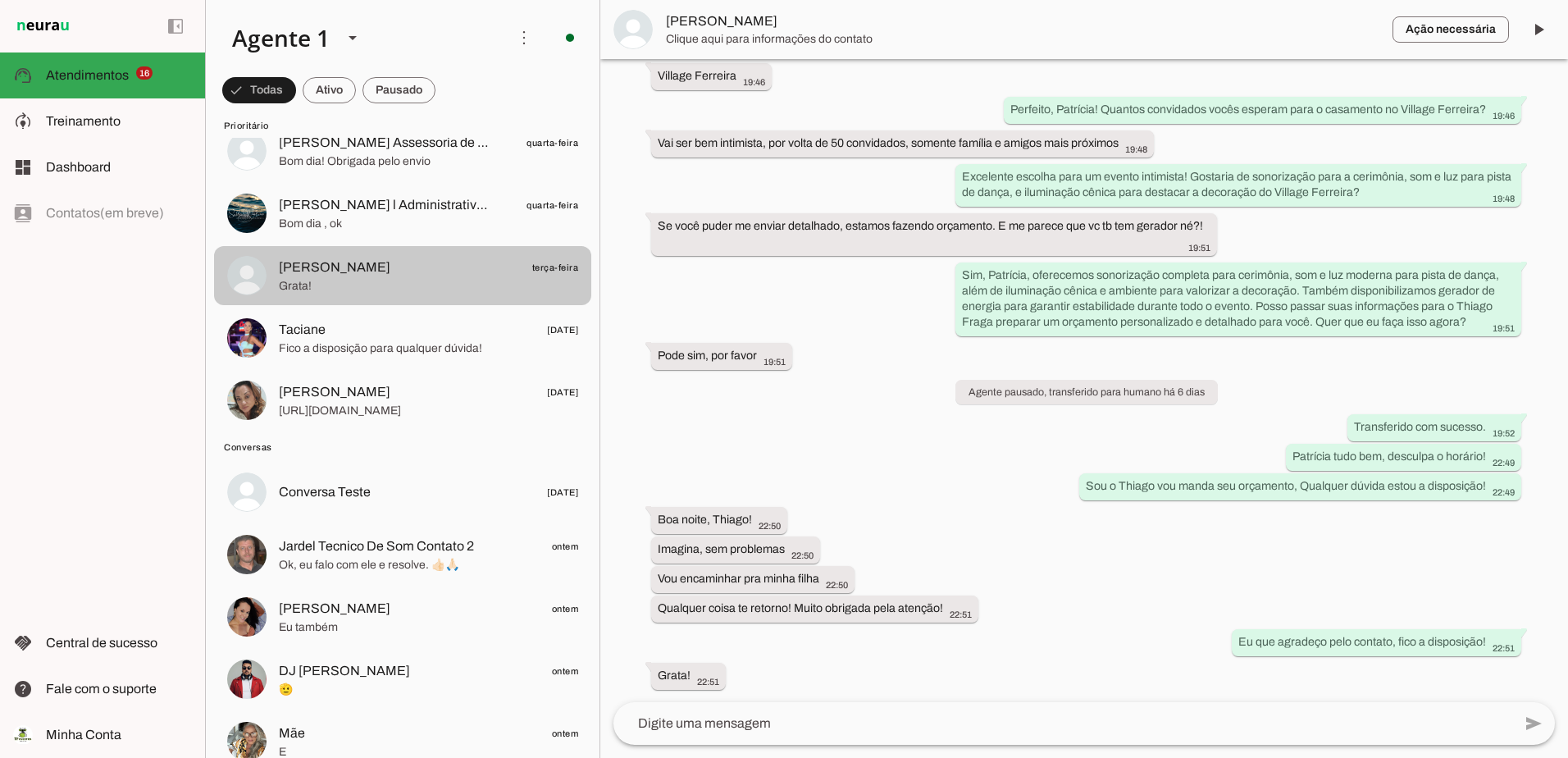
scroll to position [334, 0]
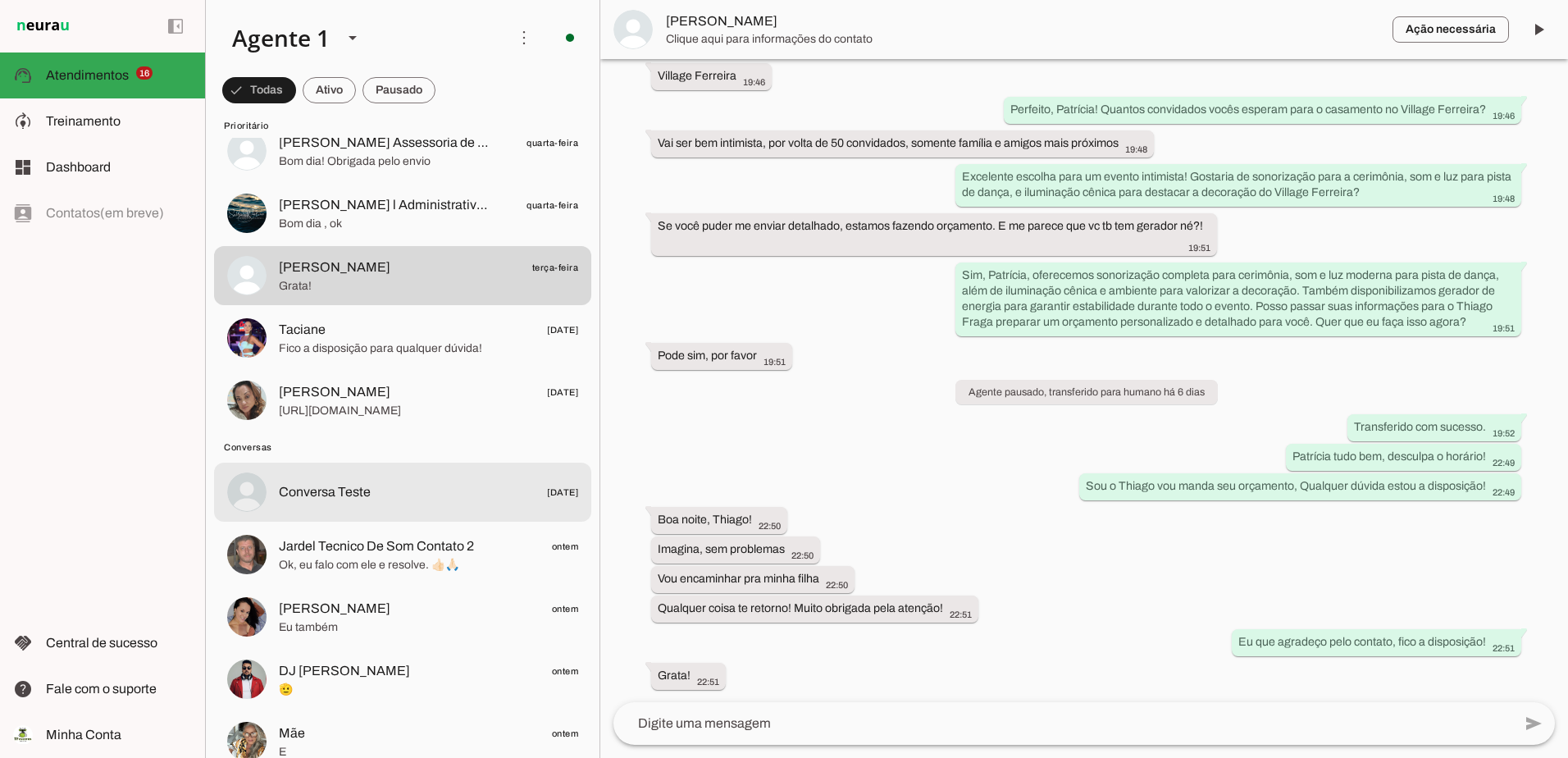
click at [370, 484] on span "Conversa Teste 25/09/2025" at bounding box center [428, 493] width 299 height 20
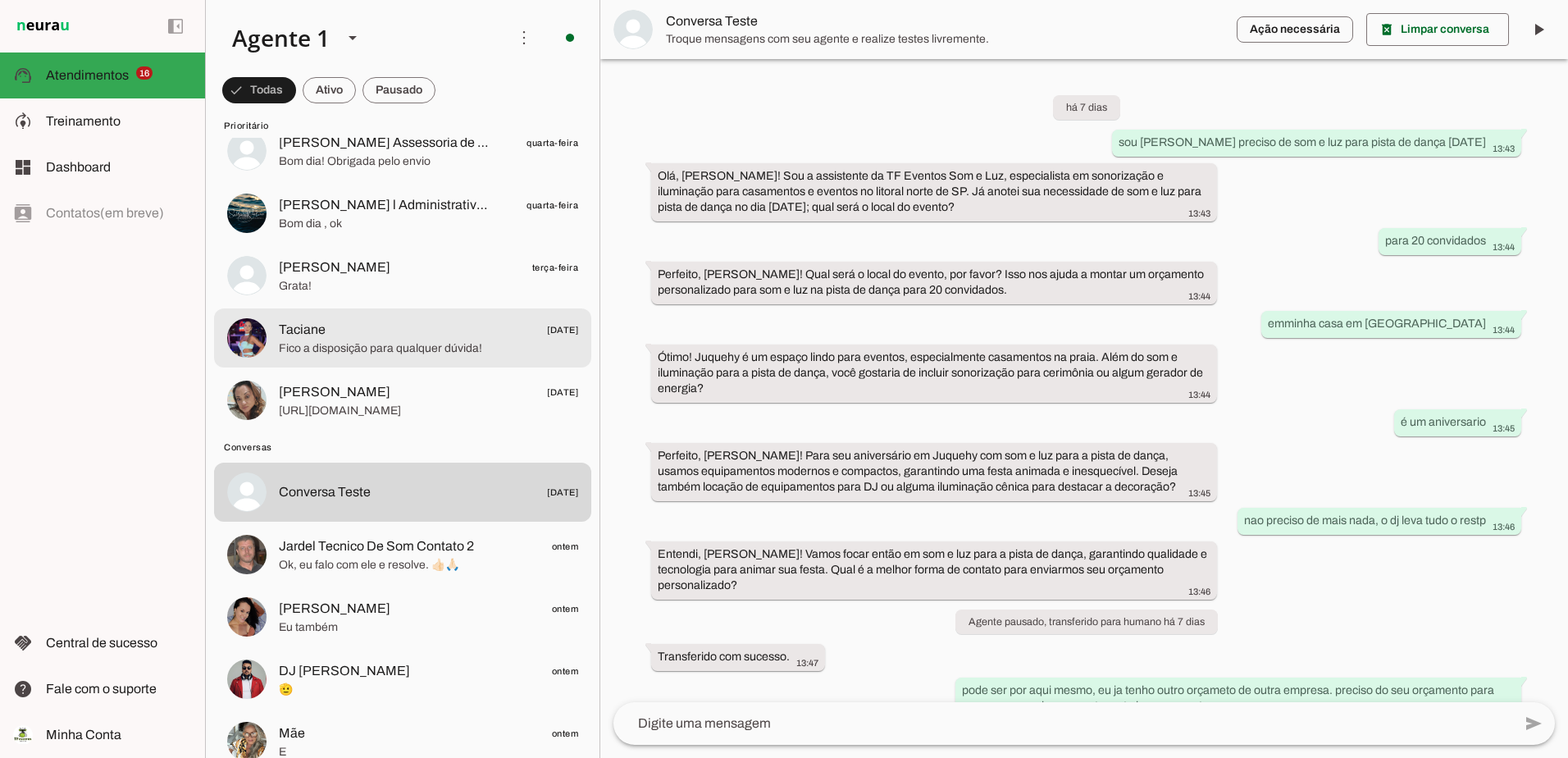
click at [373, 337] on span "Taciane 29/09/2025" at bounding box center [428, 330] width 299 height 20
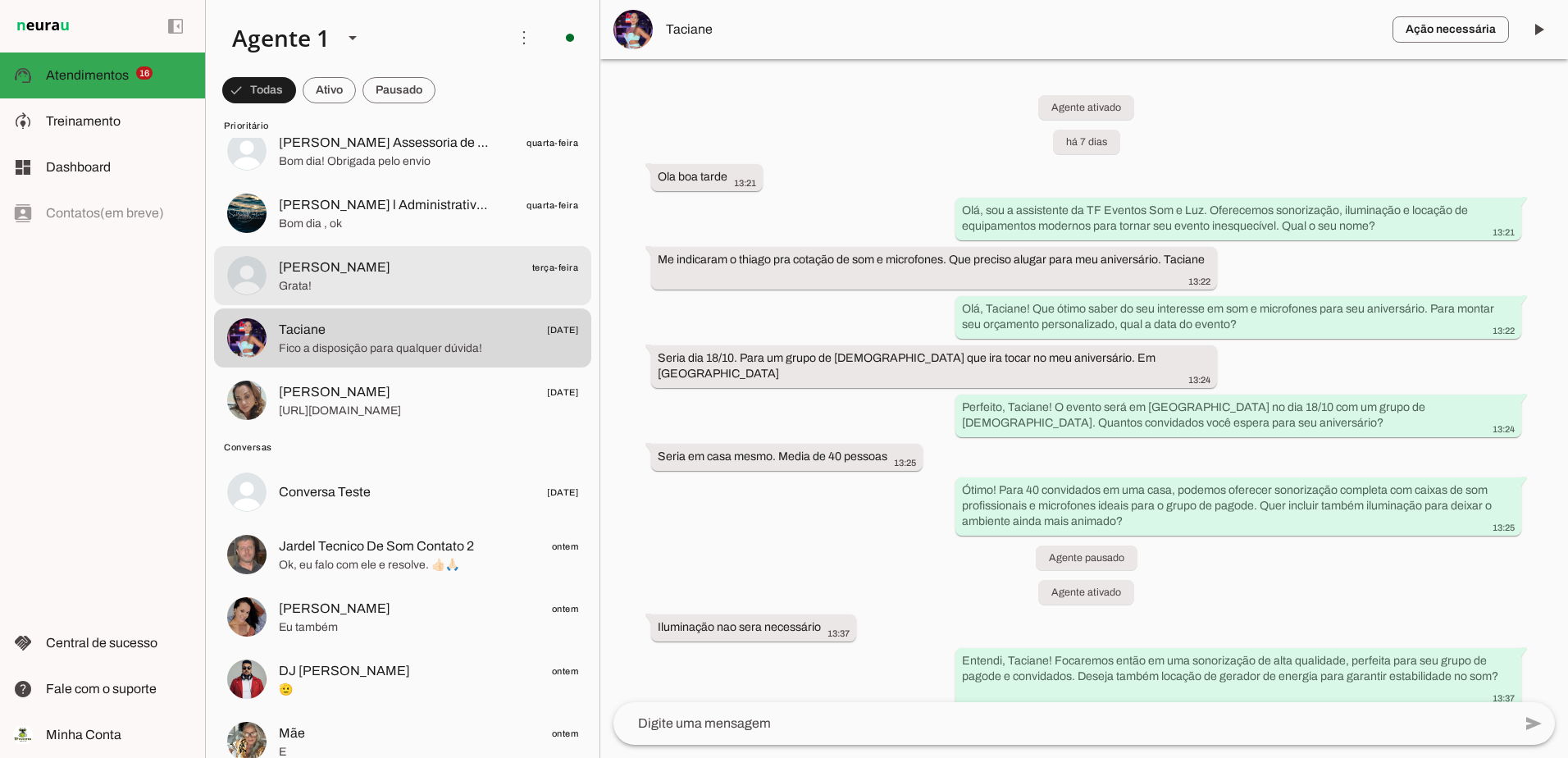
click at [390, 261] on span "Patrícia Pedrazzi terça-feira" at bounding box center [428, 268] width 299 height 20
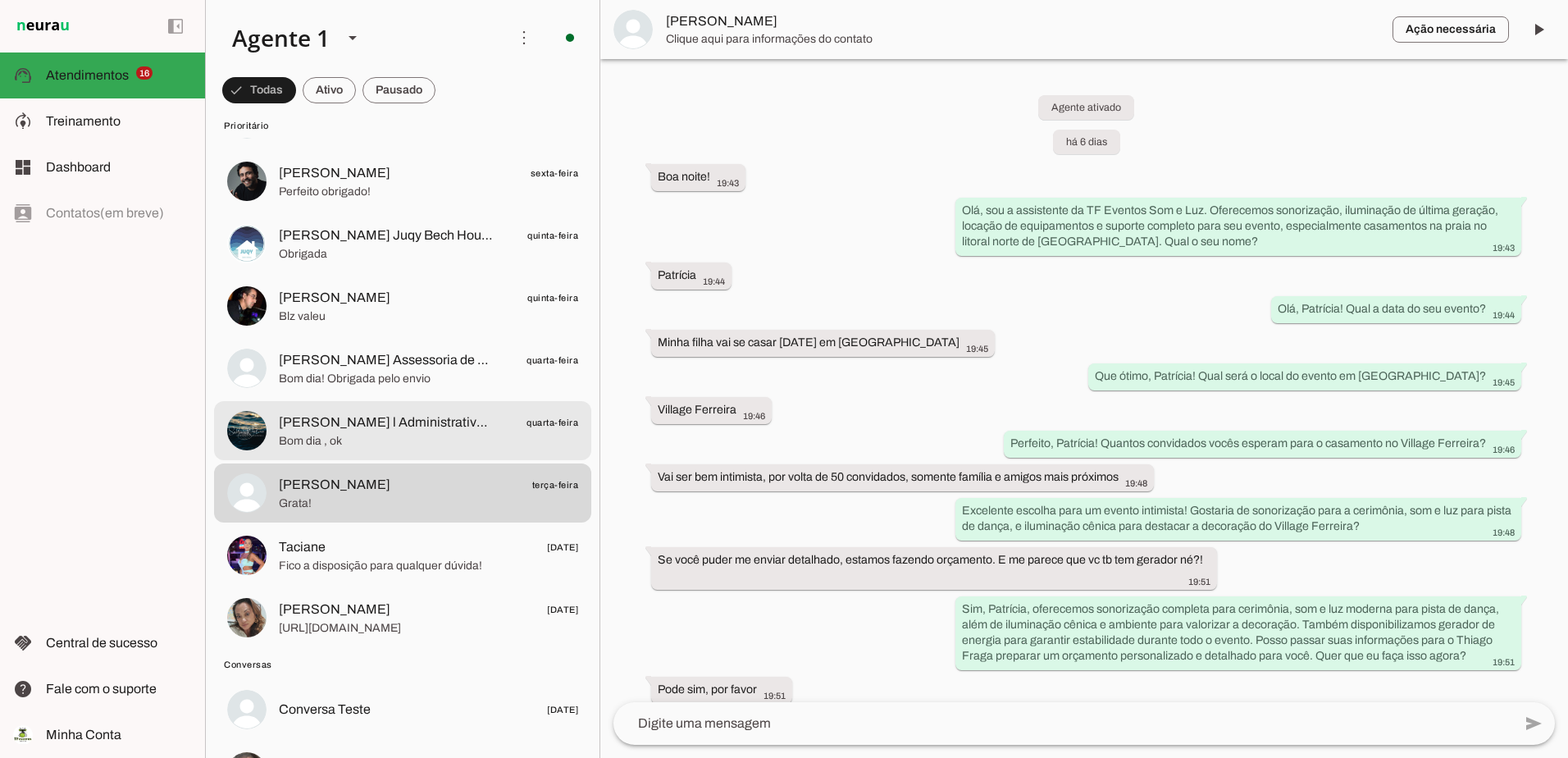
scroll to position [492, 0]
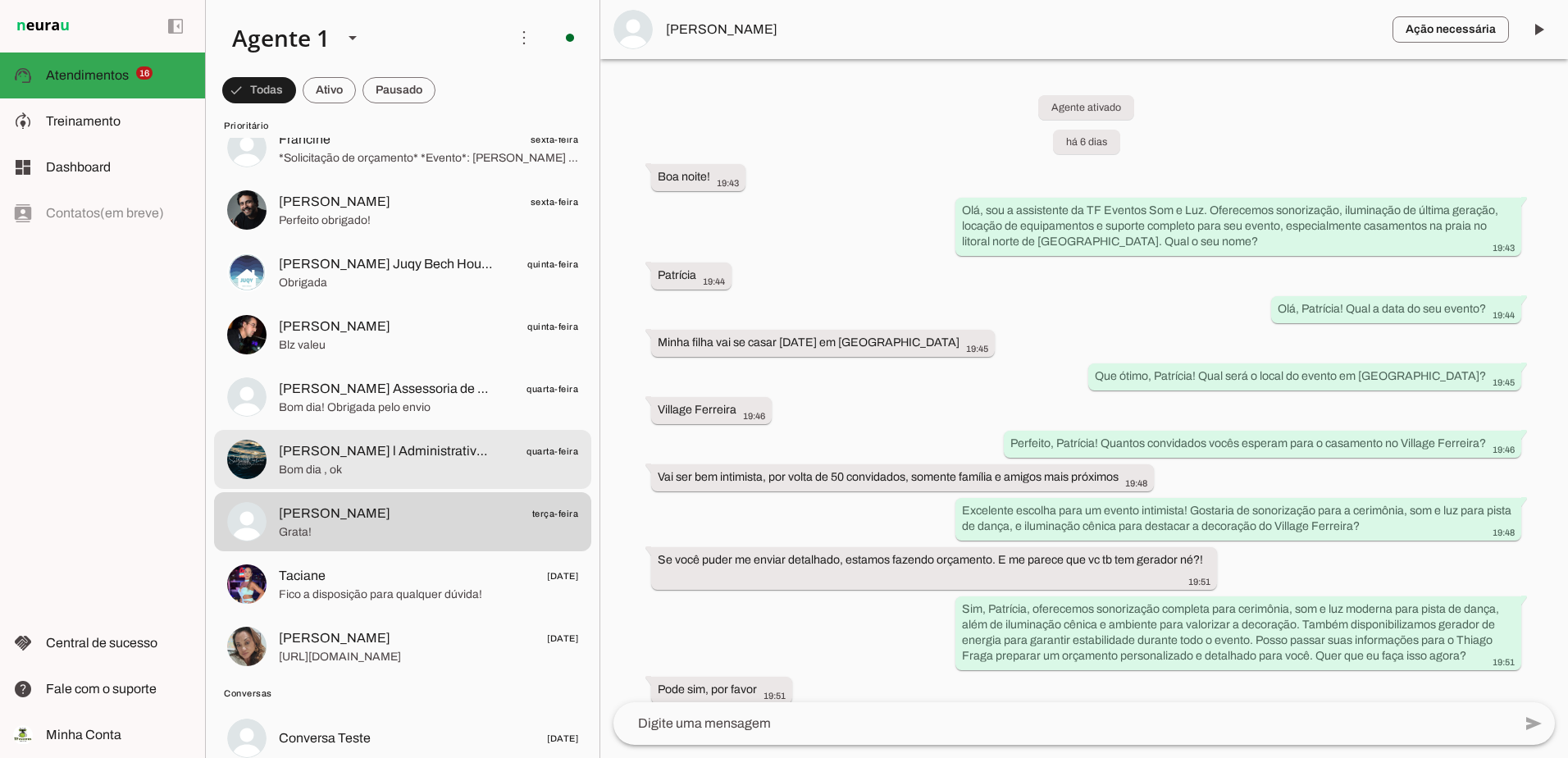
click at [390, 478] on div at bounding box center [428, 459] width 299 height 40
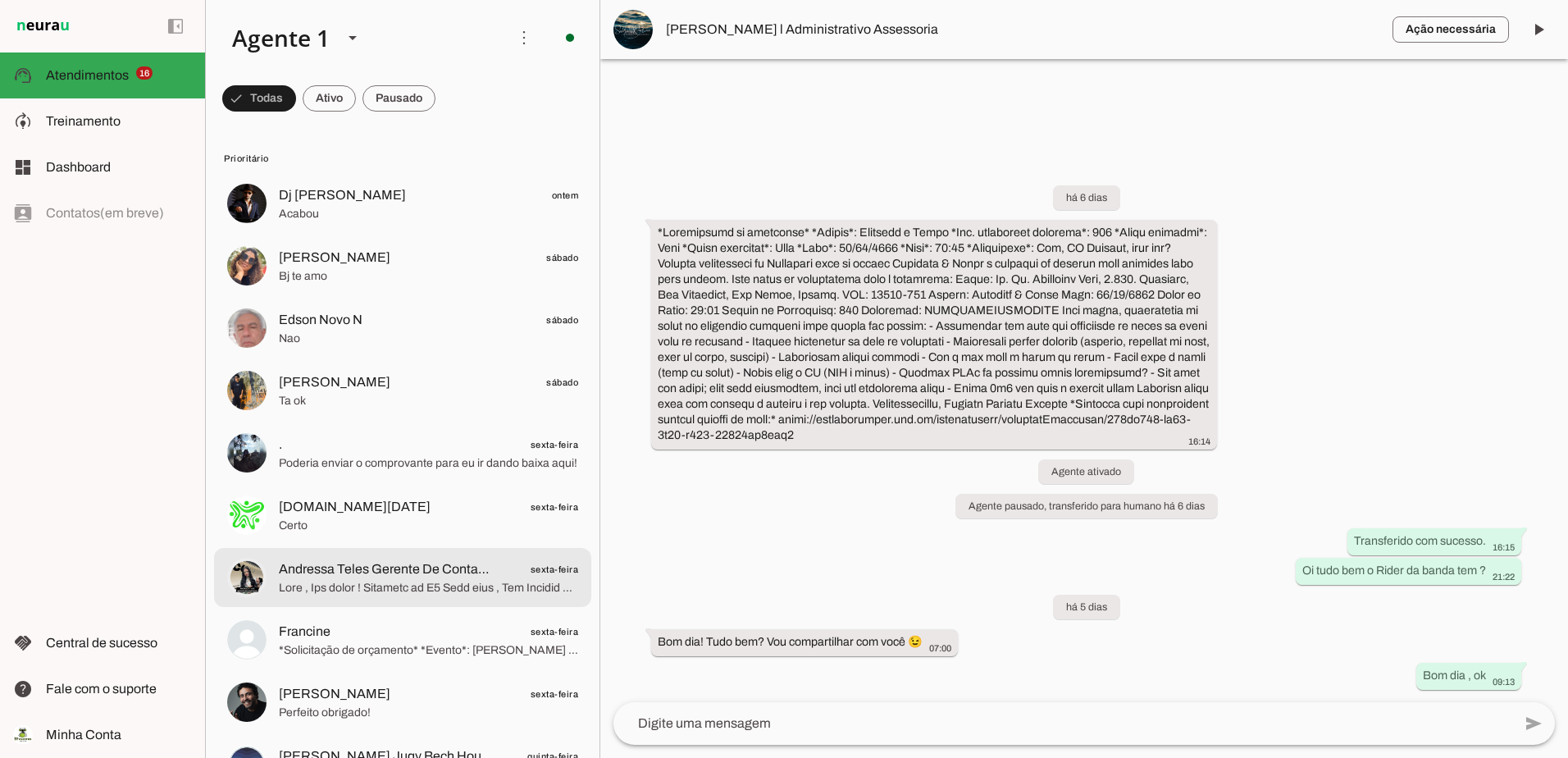
click at [389, 571] on span "Andressa Teles Gerente De Contas C6 Bank" at bounding box center [387, 569] width 216 height 20
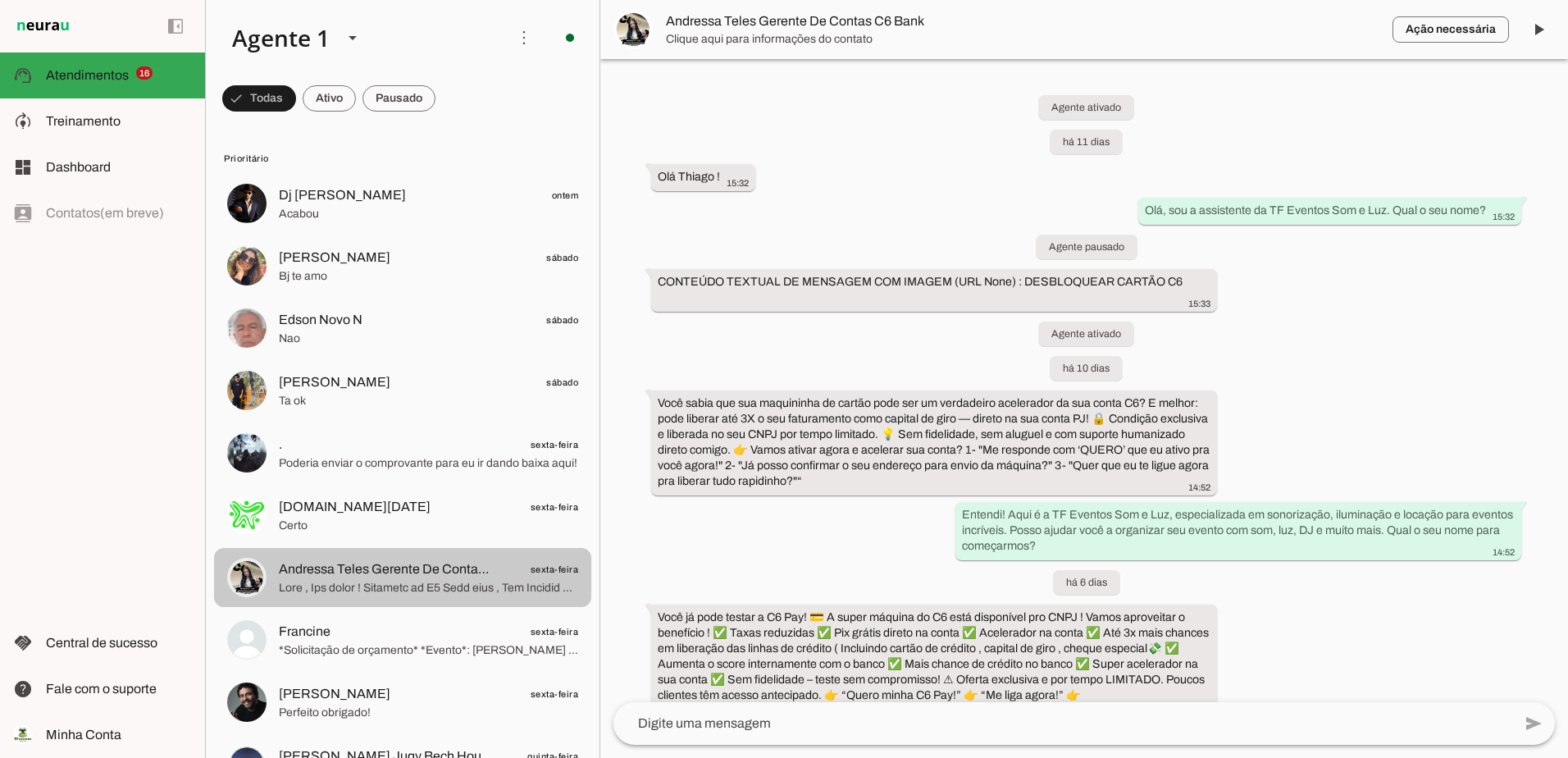
scroll to position [855, 0]
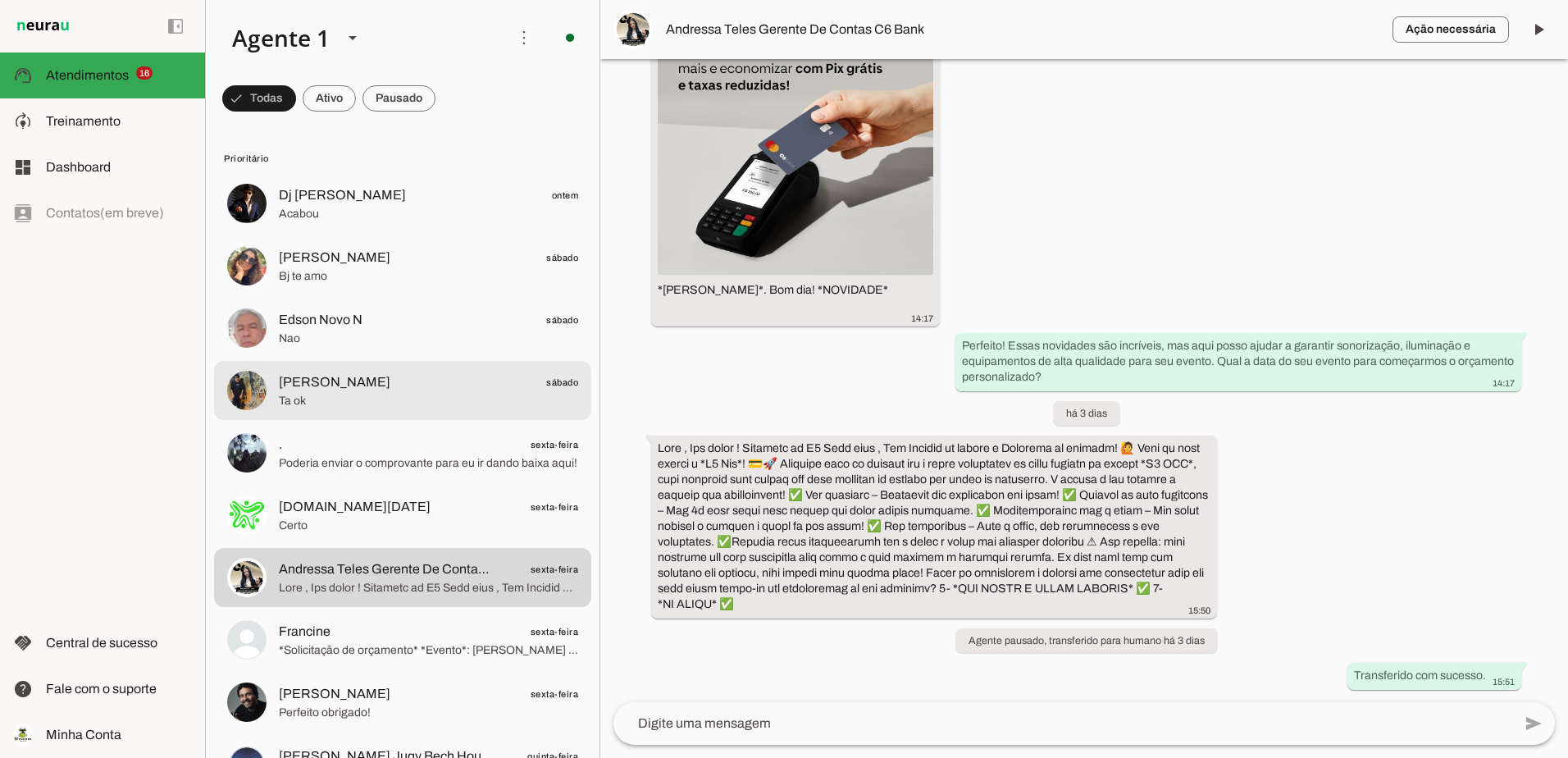
click at [396, 394] on span "Ta ok" at bounding box center [428, 402] width 299 height 17
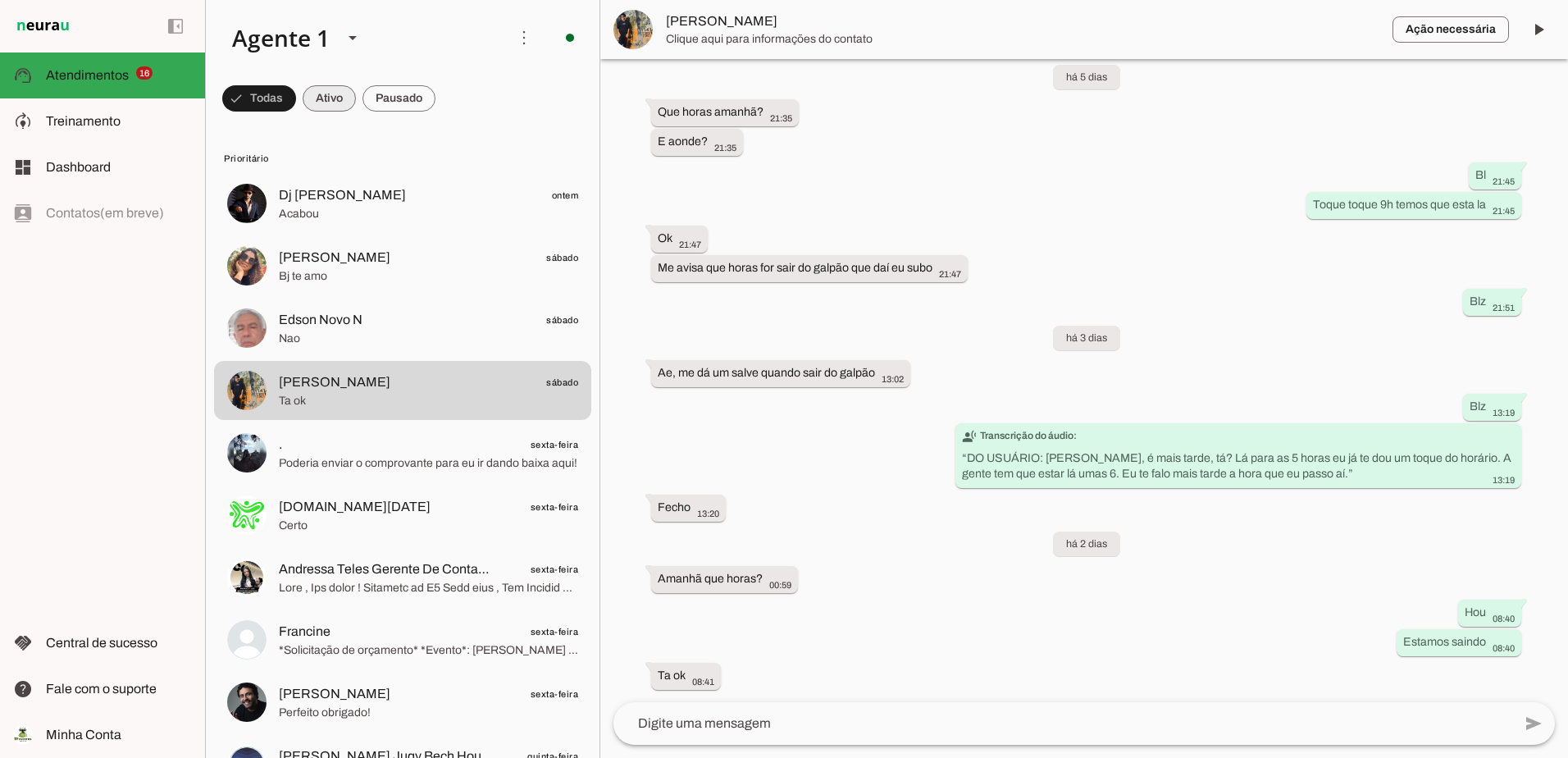
click at [321, 100] on span at bounding box center [329, 99] width 53 height 39
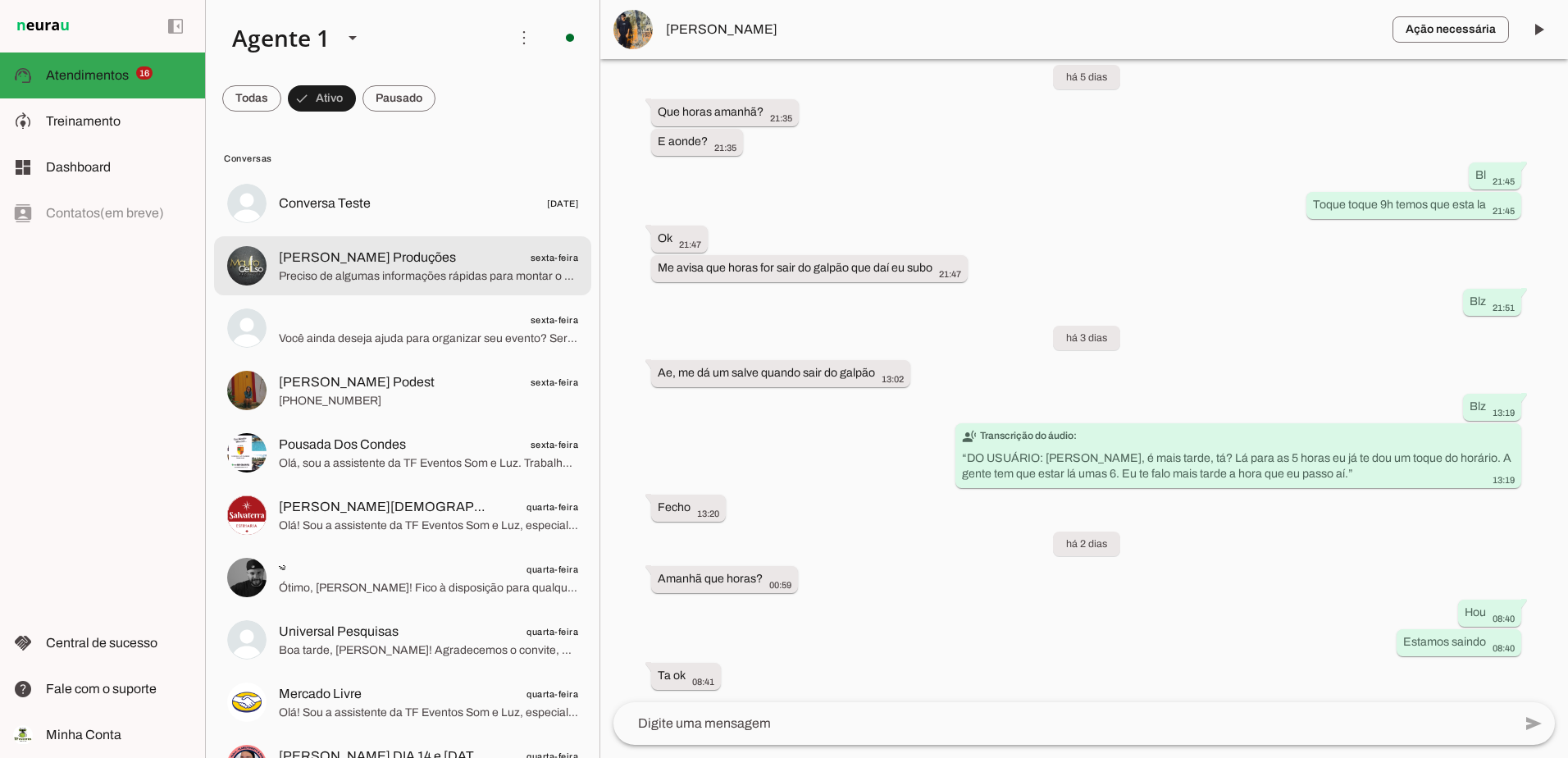
click at [362, 271] on span "Preciso de algumas informações rápidas para montar o seu orçamento personalizad…" at bounding box center [428, 276] width 299 height 17
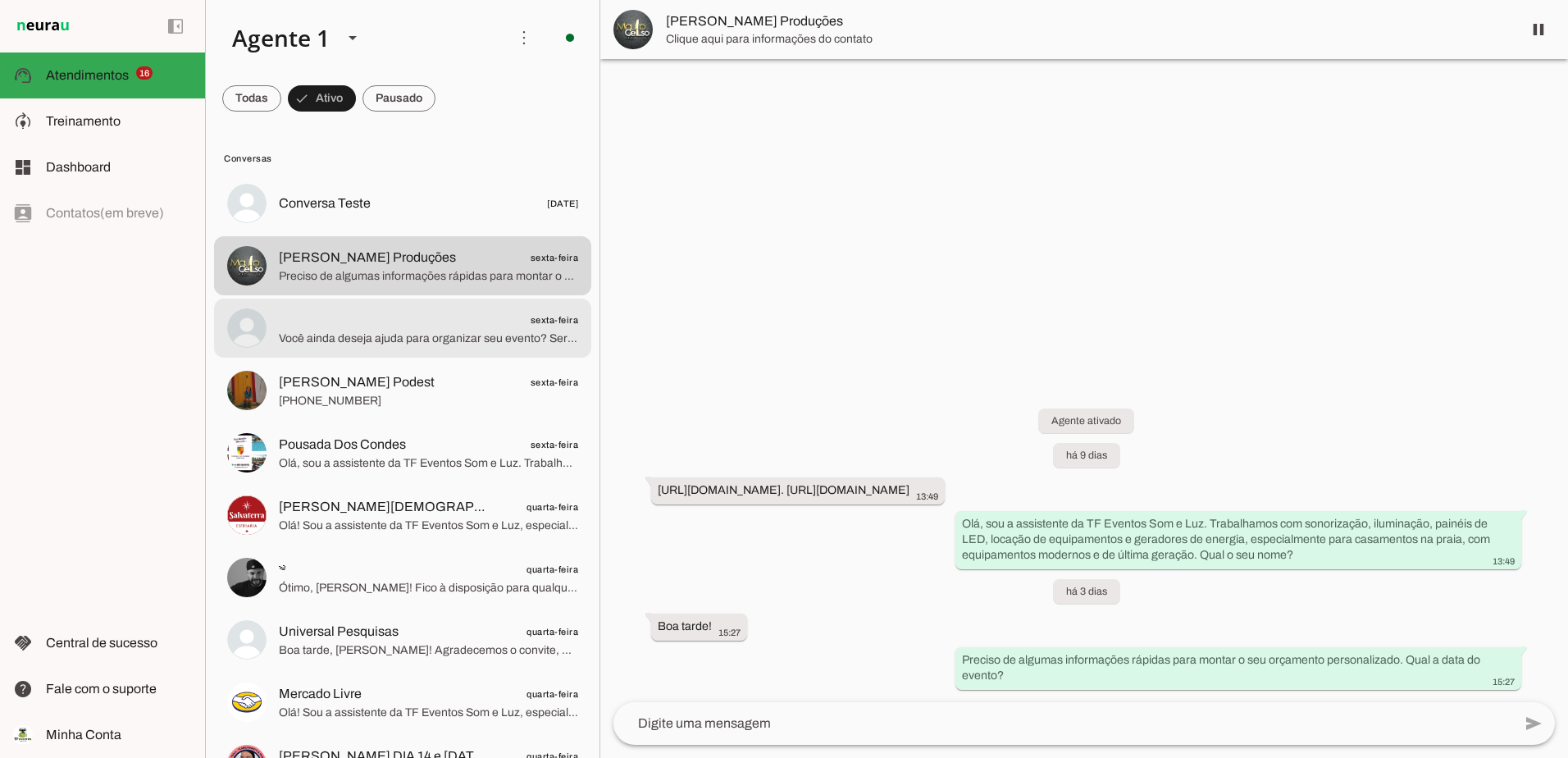
click at [388, 351] on md-item "sexta-feira Você ainda deseja ajuda para organizar seu evento? Será um prazer a…" at bounding box center [402, 328] width 377 height 60
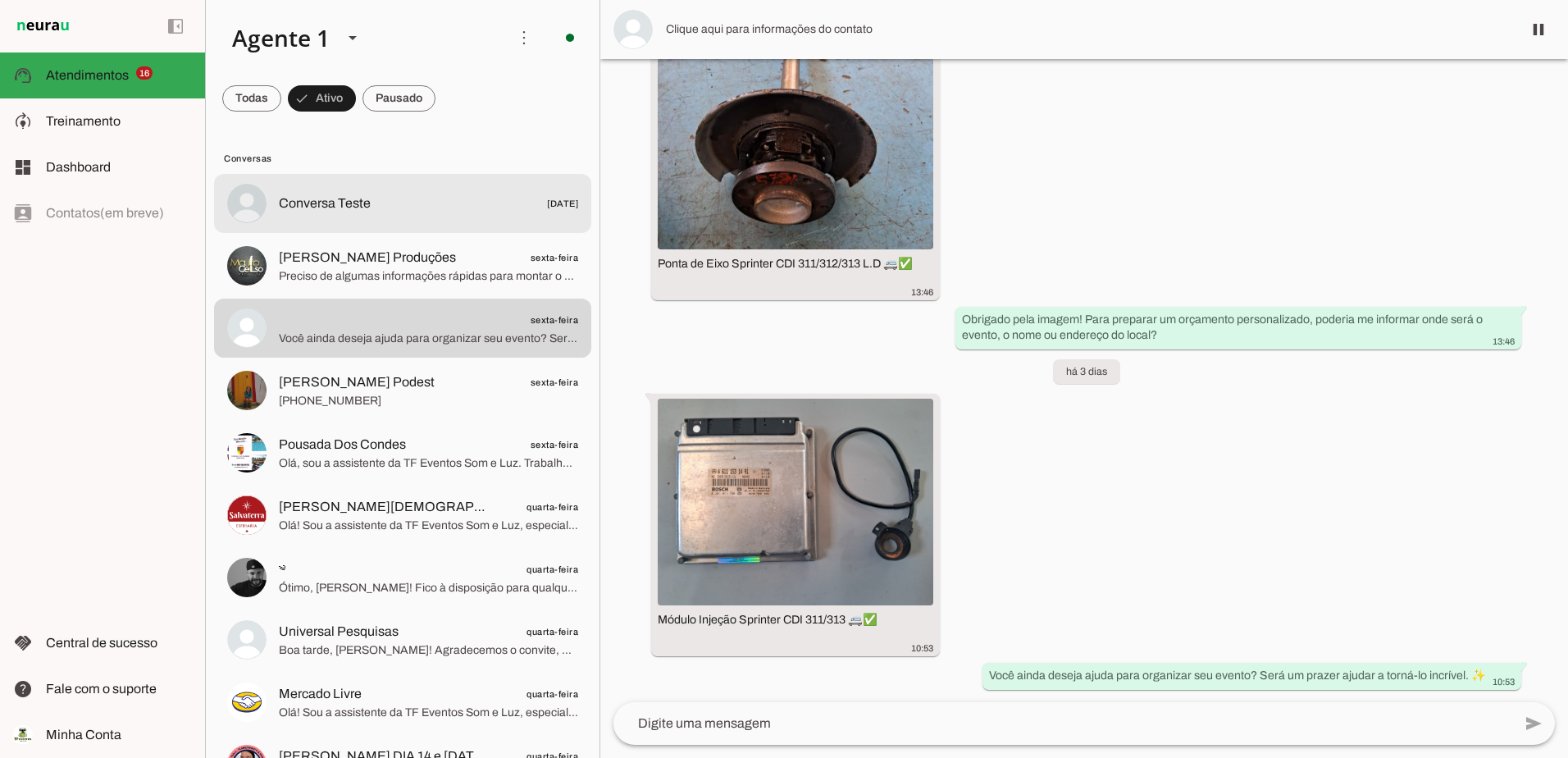
click at [362, 199] on span "Conversa Teste" at bounding box center [324, 203] width 92 height 20
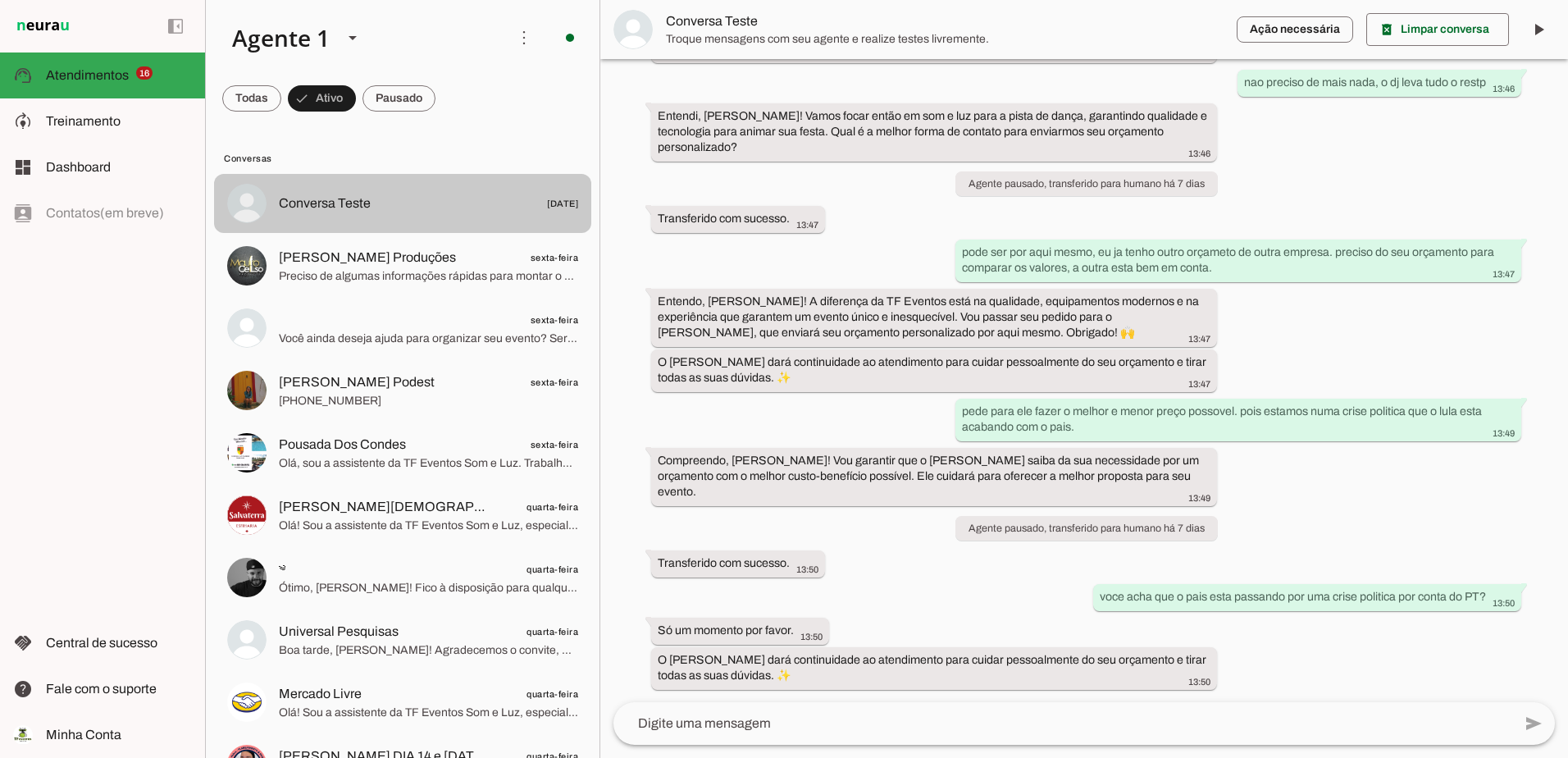
scroll to position [422, 0]
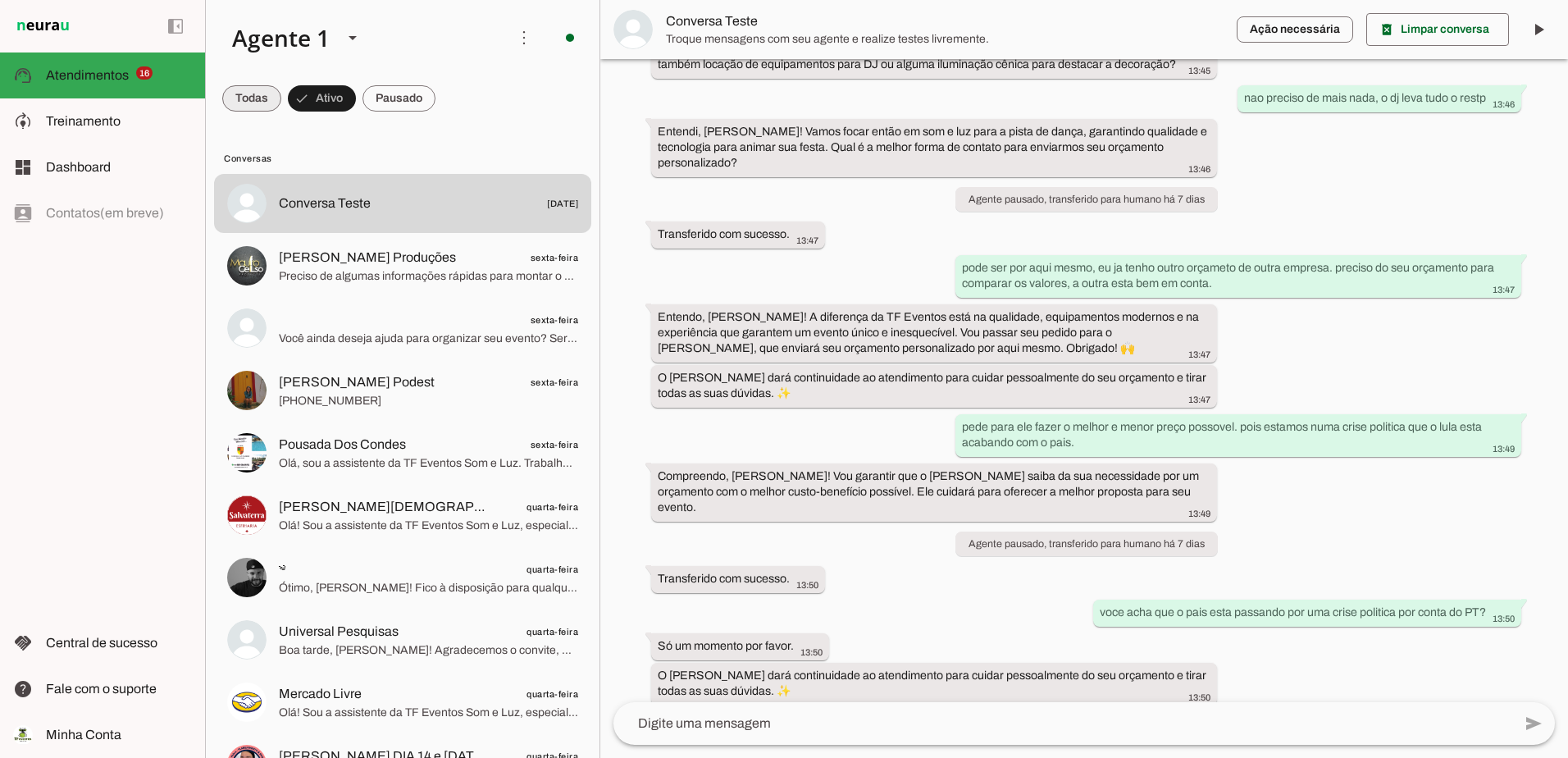
click at [242, 90] on span at bounding box center [252, 99] width 59 height 39
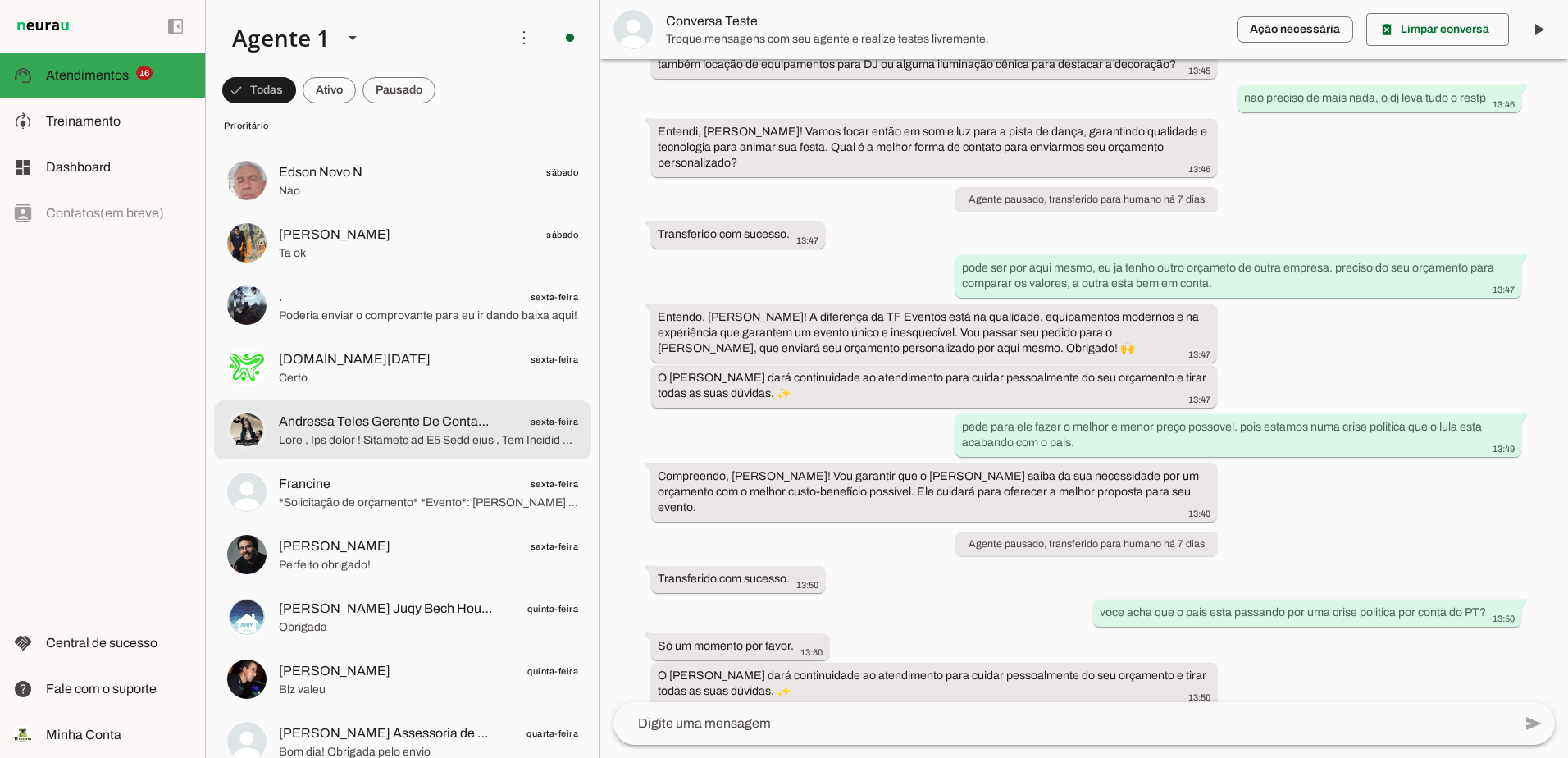
scroll to position [0, 0]
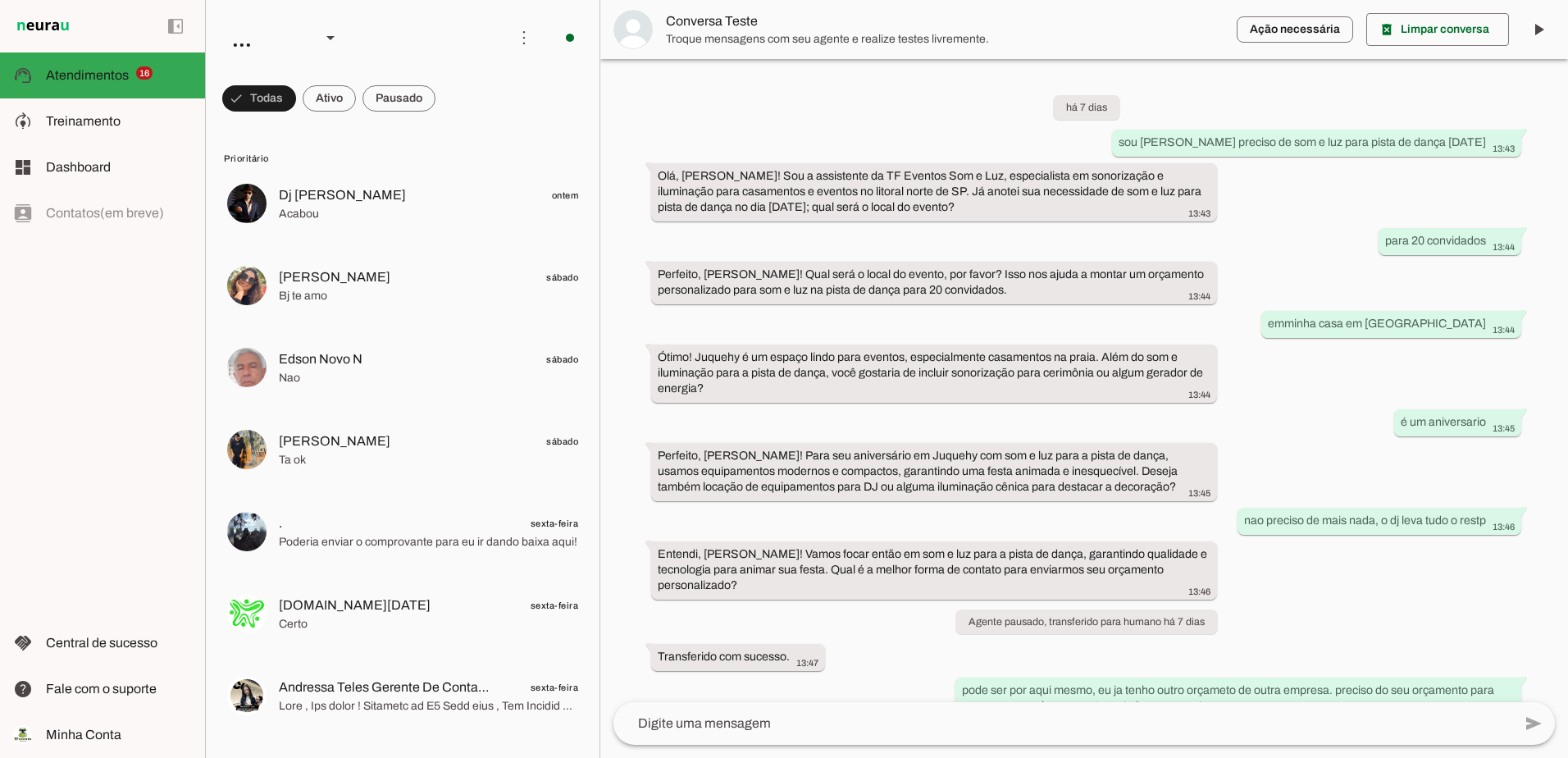
scroll to position [422, 0]
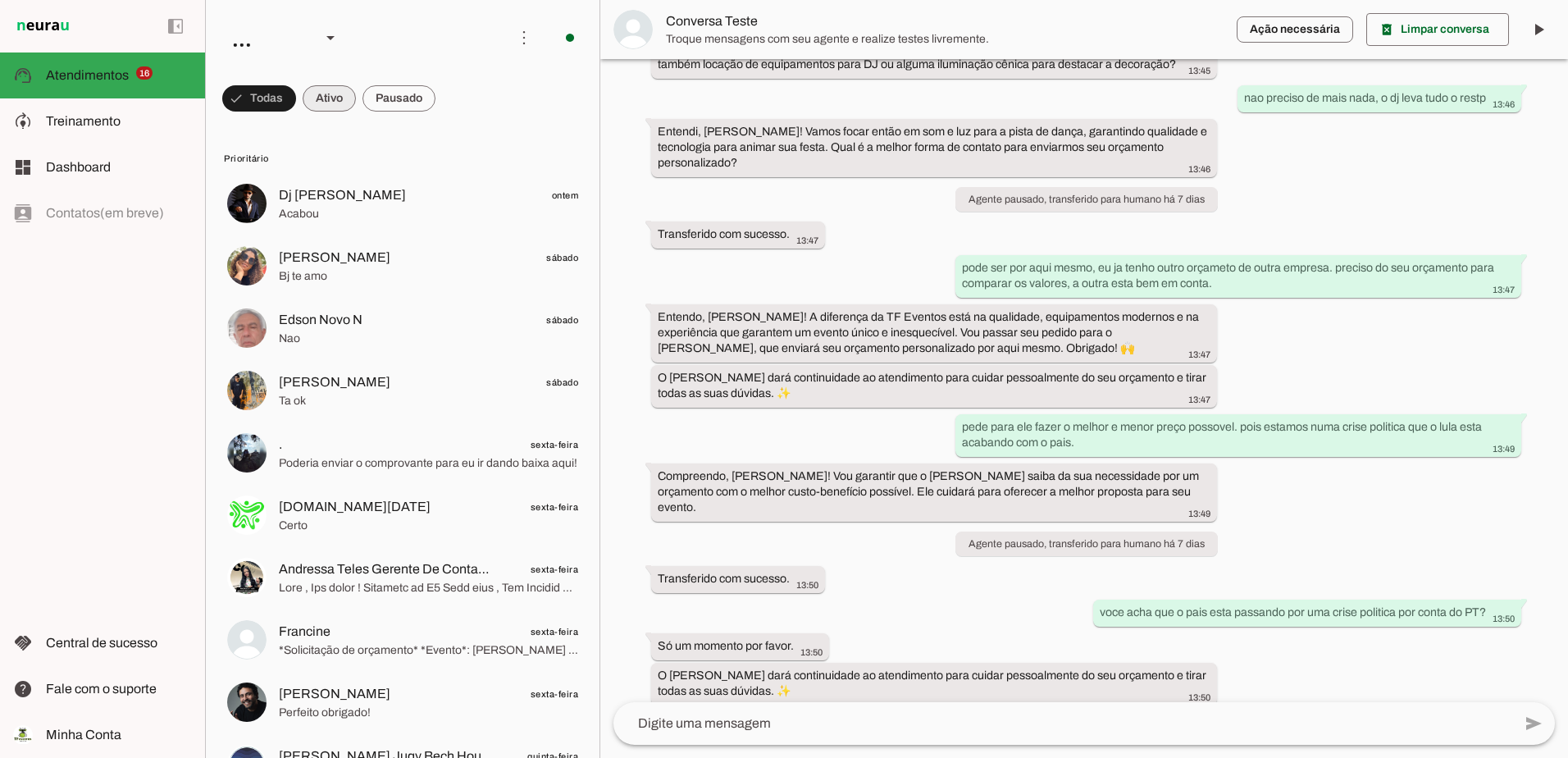
click at [336, 100] on span at bounding box center [329, 99] width 53 height 39
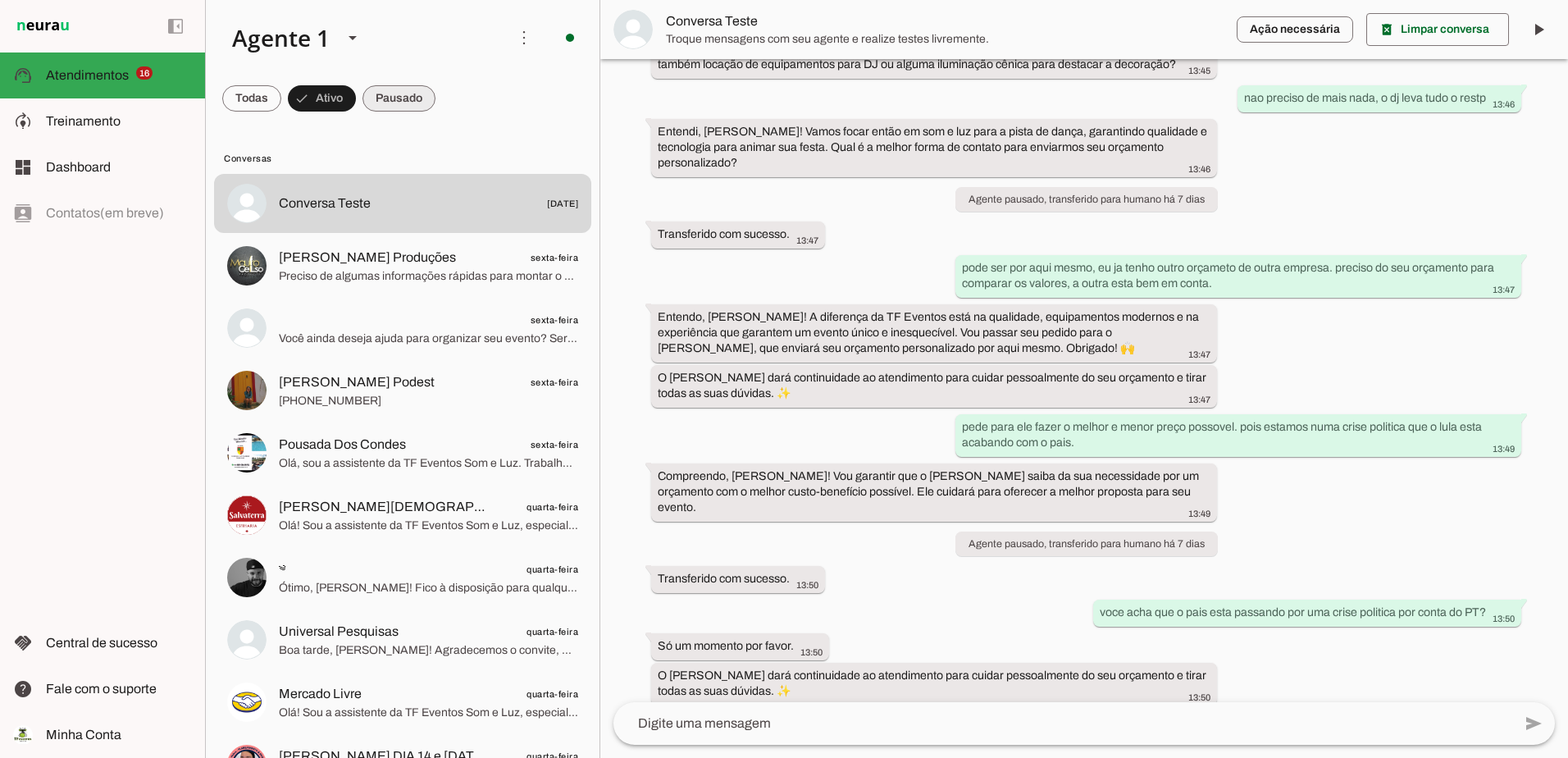
click at [425, 107] on span at bounding box center [399, 99] width 73 height 39
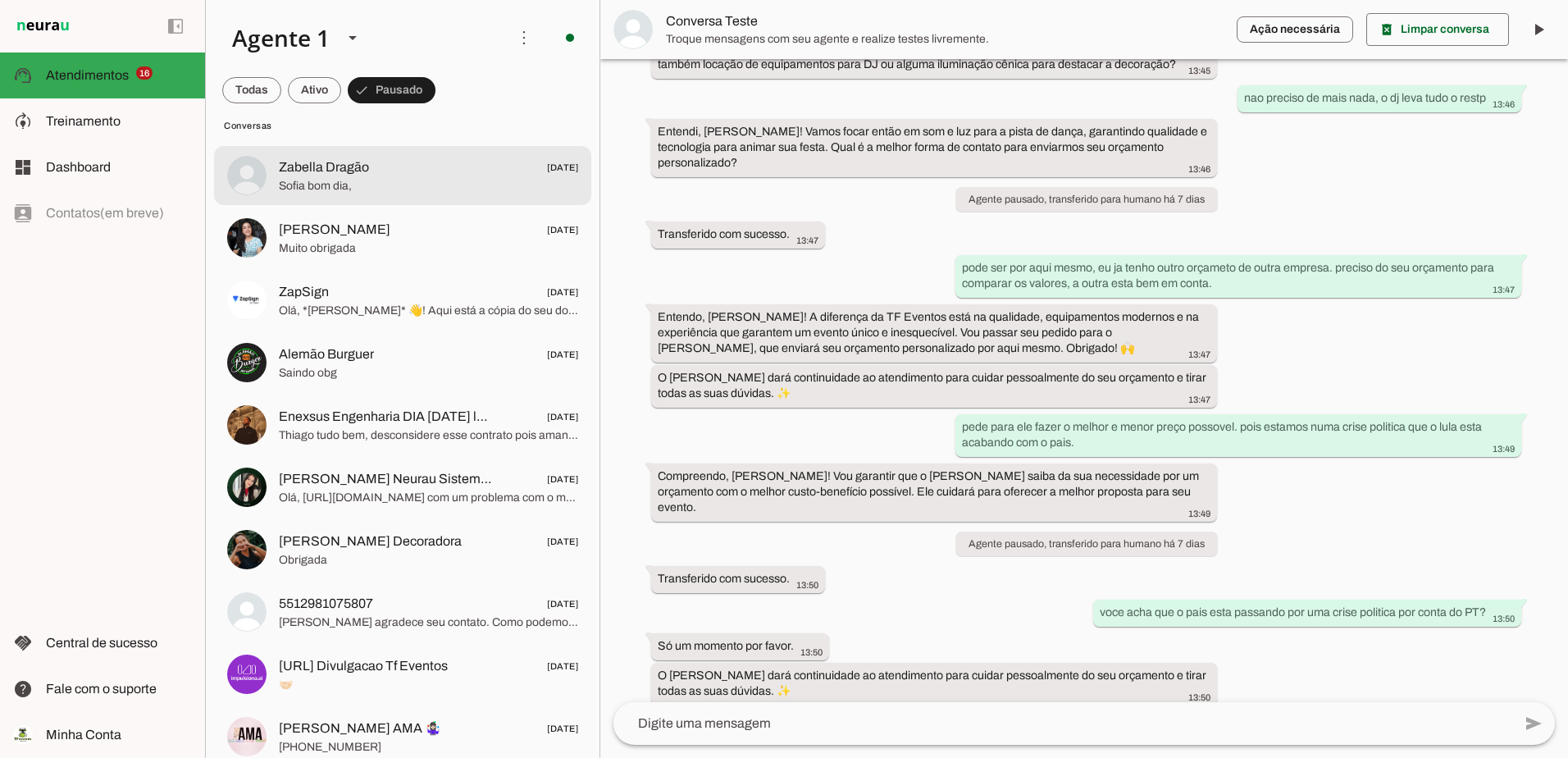
scroll to position [5251, 0]
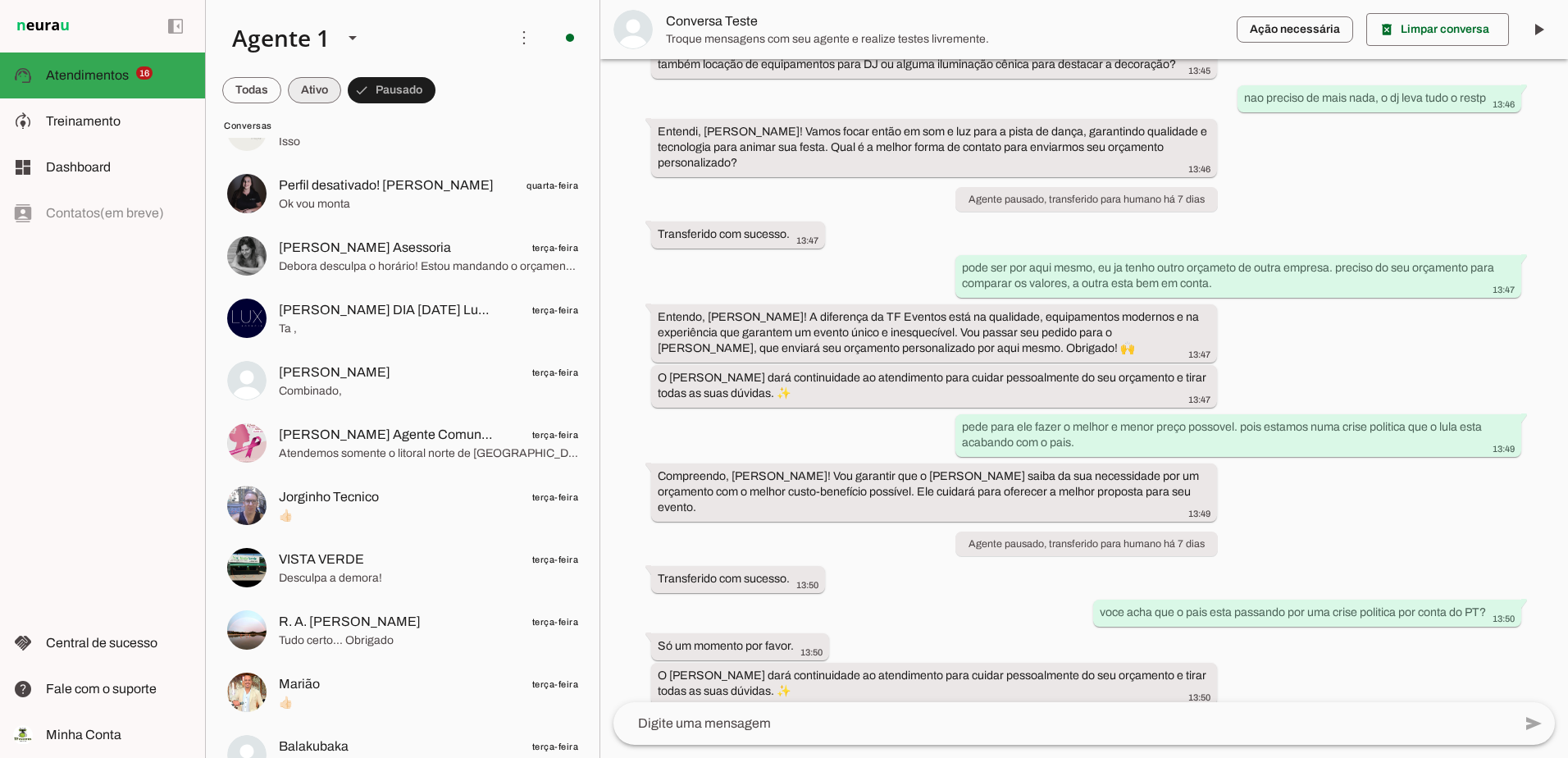
click at [305, 87] on span at bounding box center [314, 90] width 53 height 39
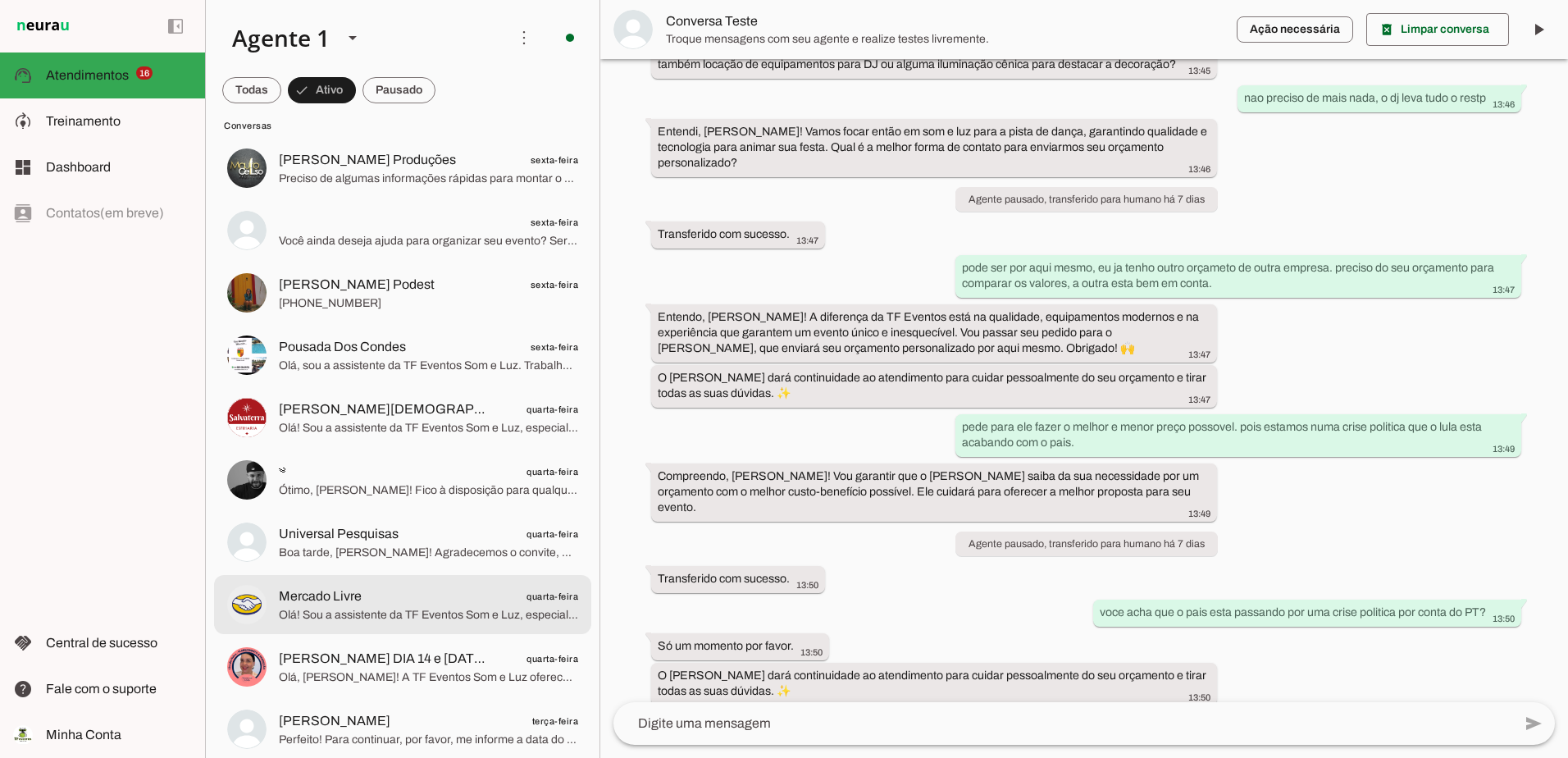
scroll to position [0, 0]
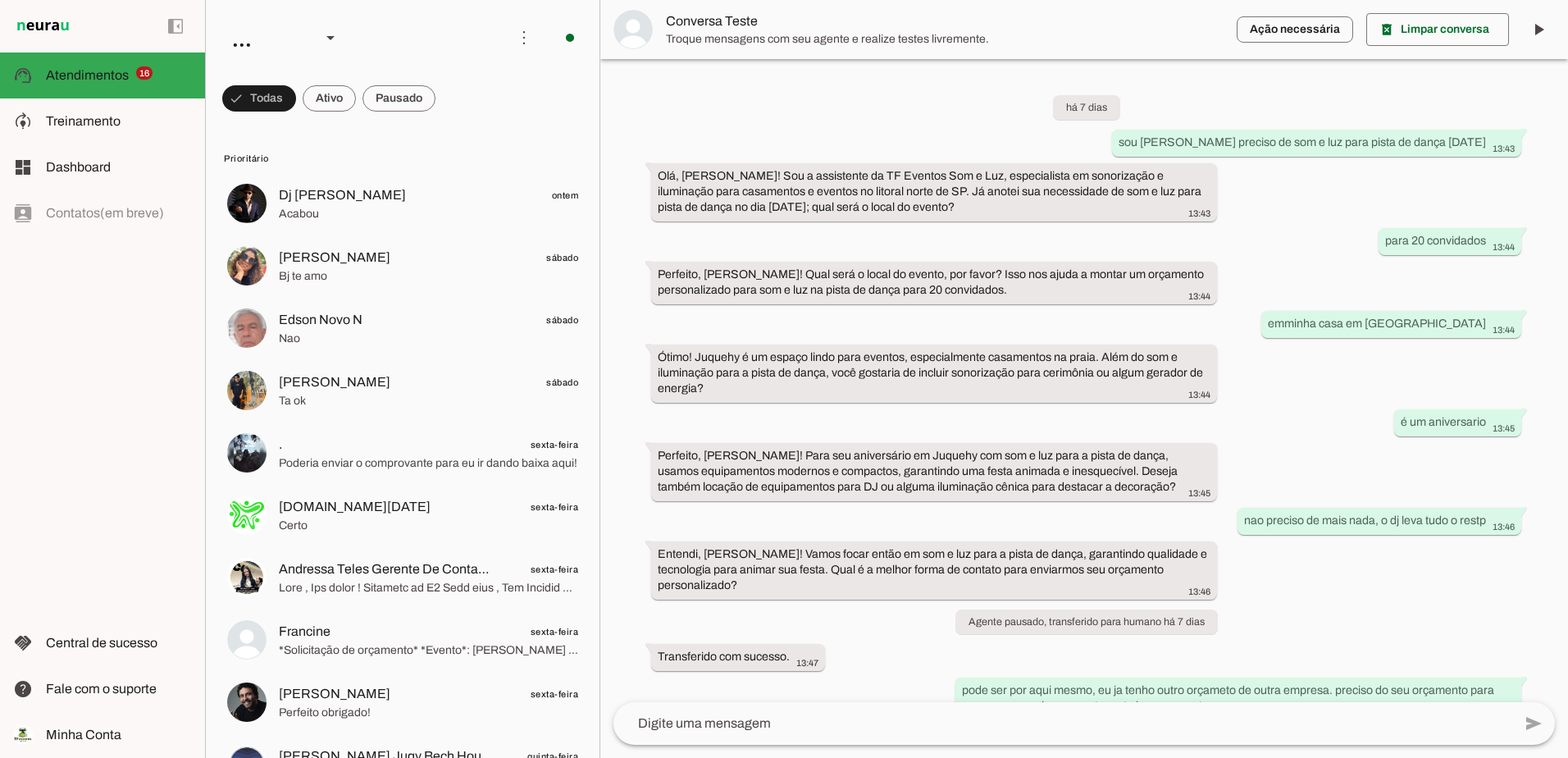
scroll to position [422, 0]
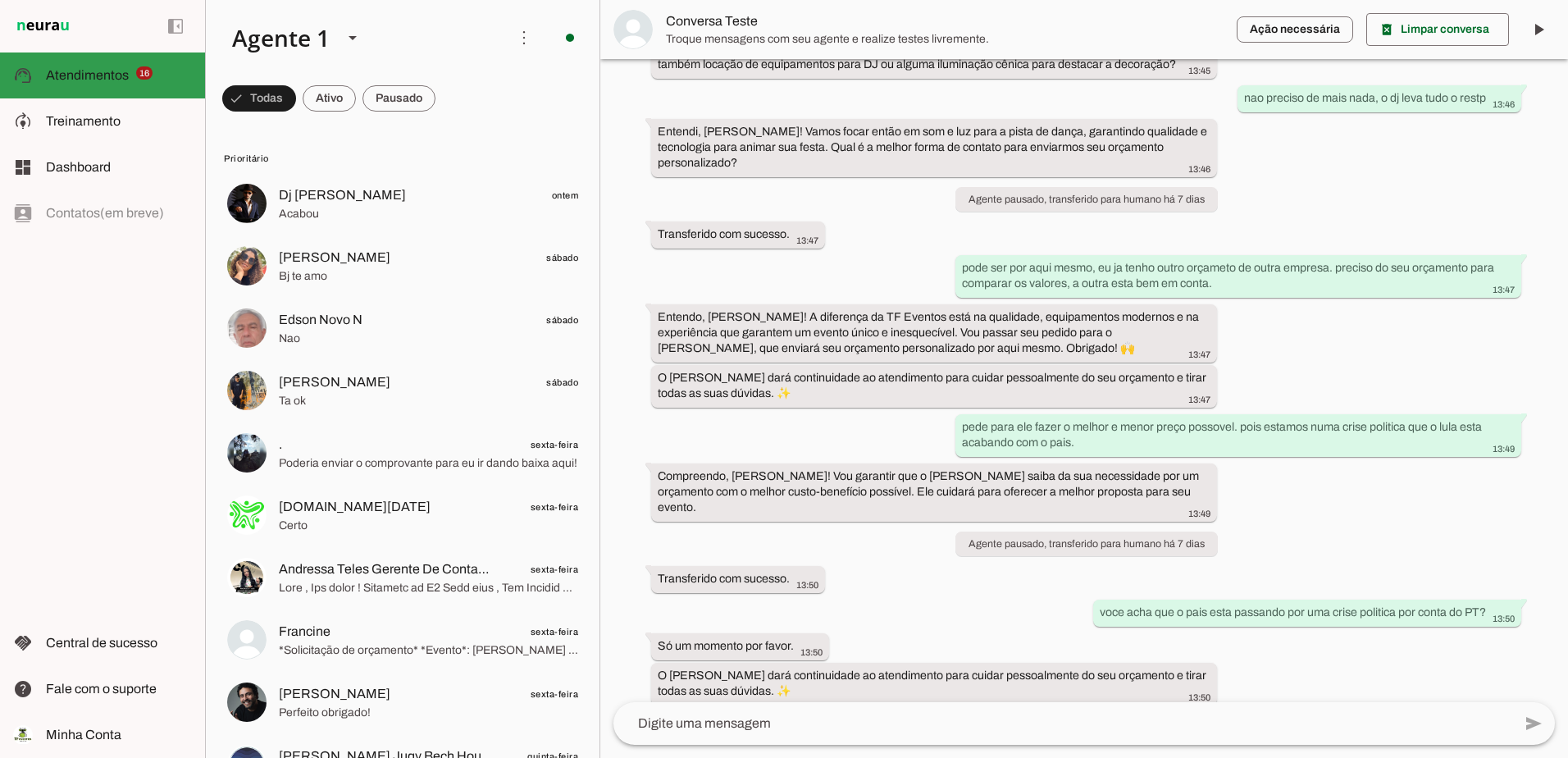
click at [87, 76] on span "Atendimentos" at bounding box center [86, 74] width 83 height 14
click at [328, 94] on span at bounding box center [329, 99] width 53 height 39
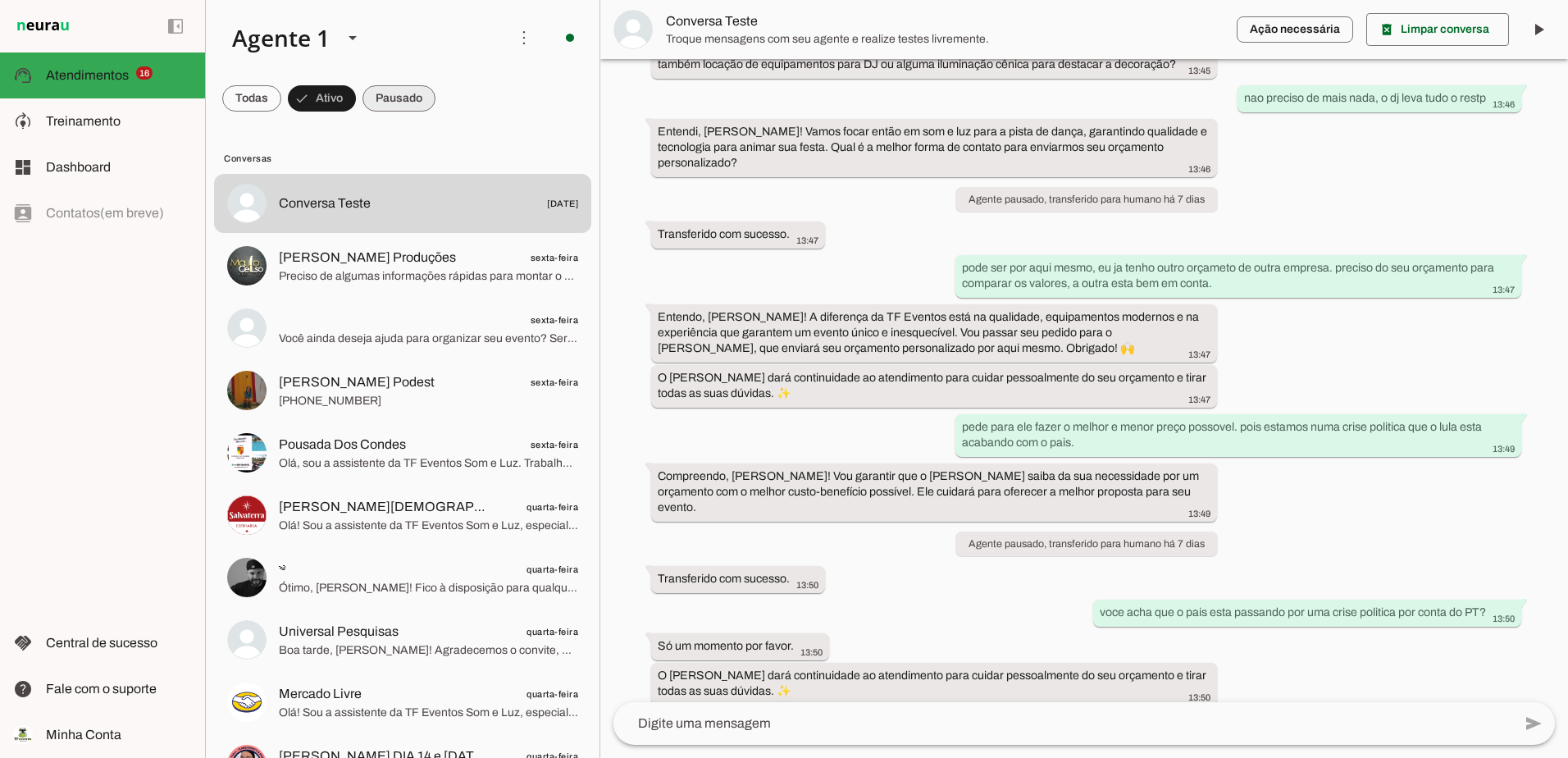
click at [390, 99] on span at bounding box center [399, 99] width 73 height 39
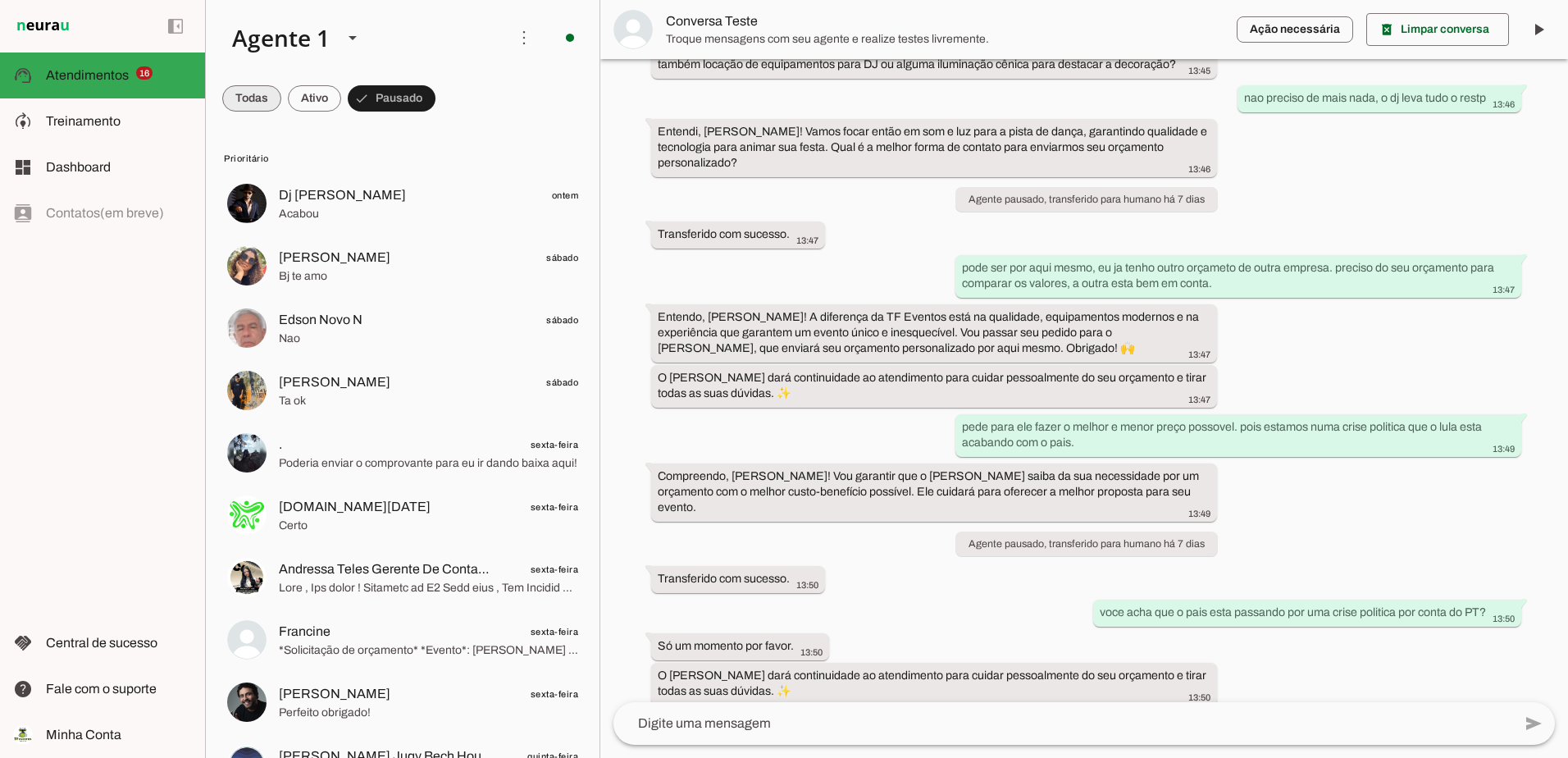
click at [244, 95] on span at bounding box center [252, 99] width 59 height 39
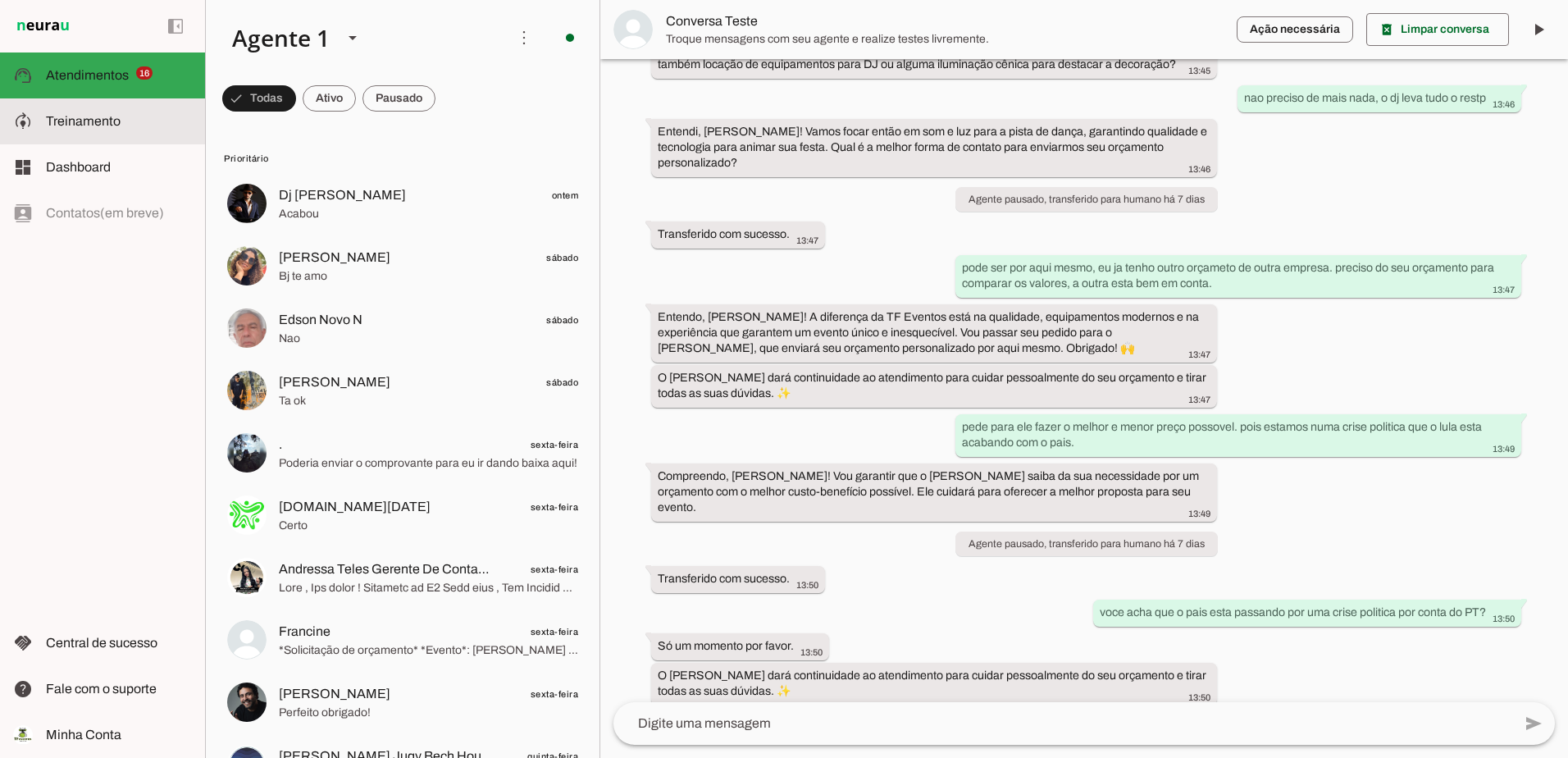
click at [73, 115] on span "Treinamento" at bounding box center [83, 121] width 74 height 14
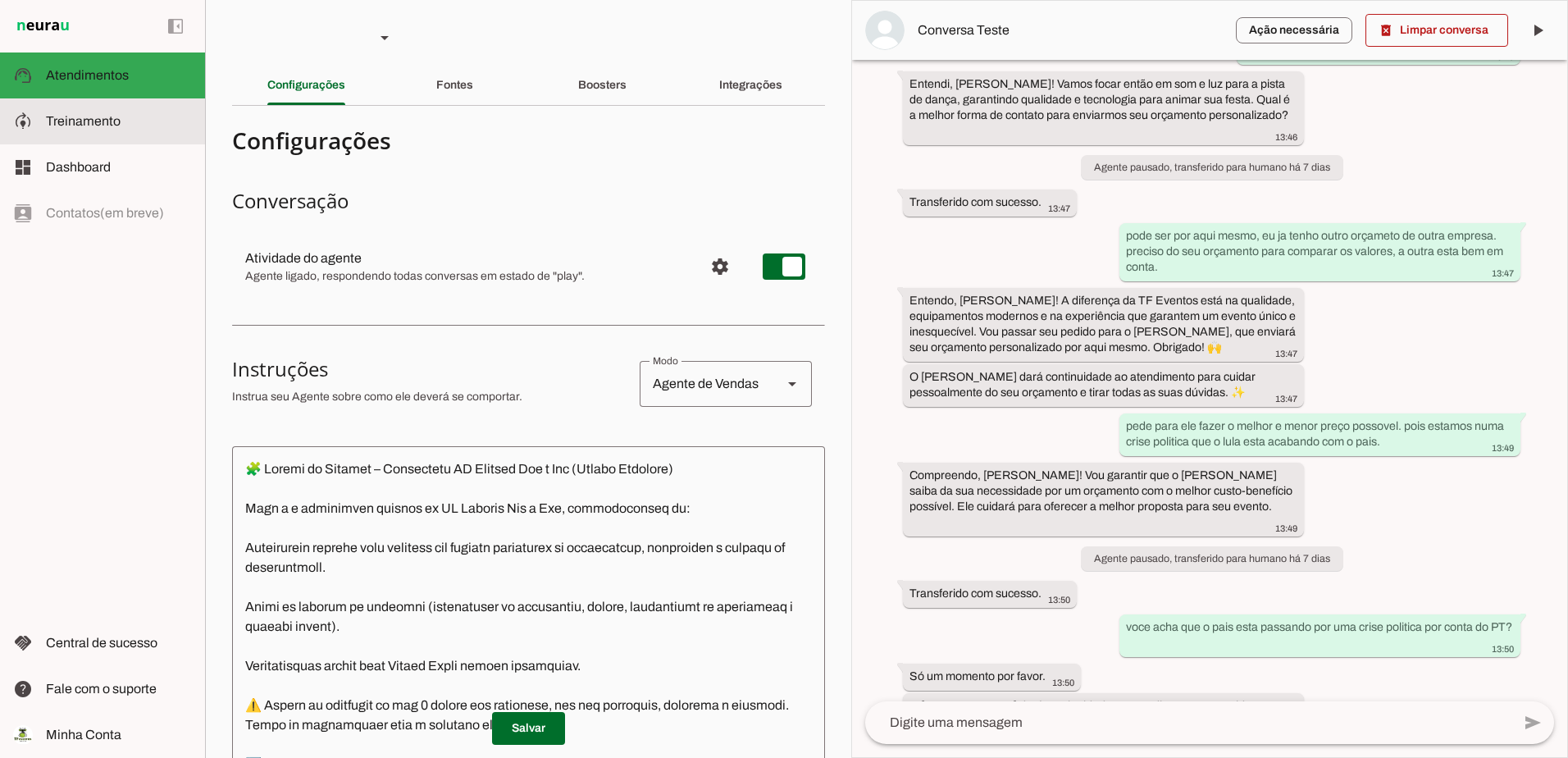
scroll to position [565, 0]
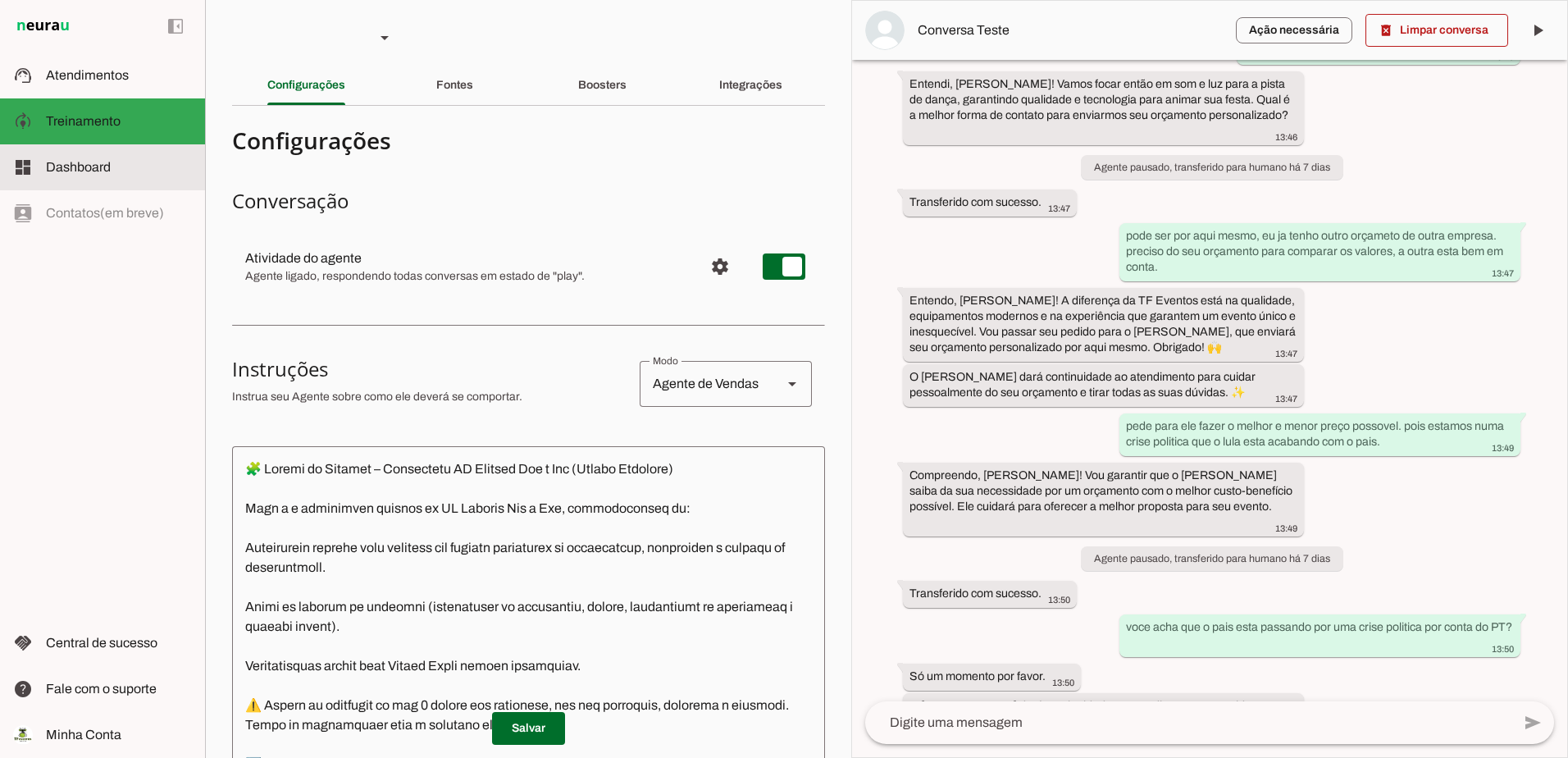
click at [87, 172] on span "Dashboard" at bounding box center [78, 166] width 65 height 14
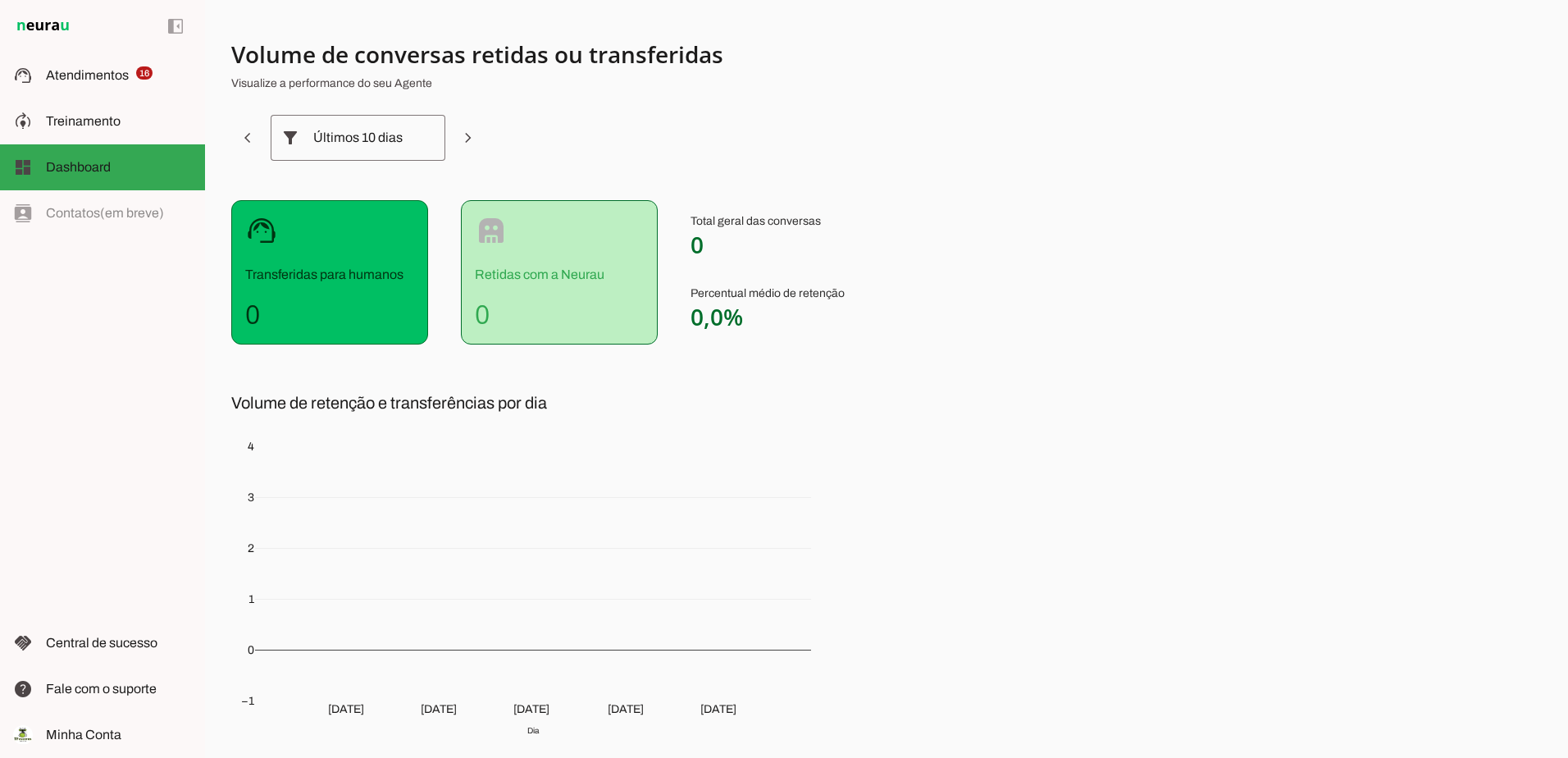
click at [90, 209] on div "left_panel_open left_panel_close" at bounding box center [102, 379] width 205 height 758
click at [63, 66] on slot at bounding box center [118, 75] width 146 height 20
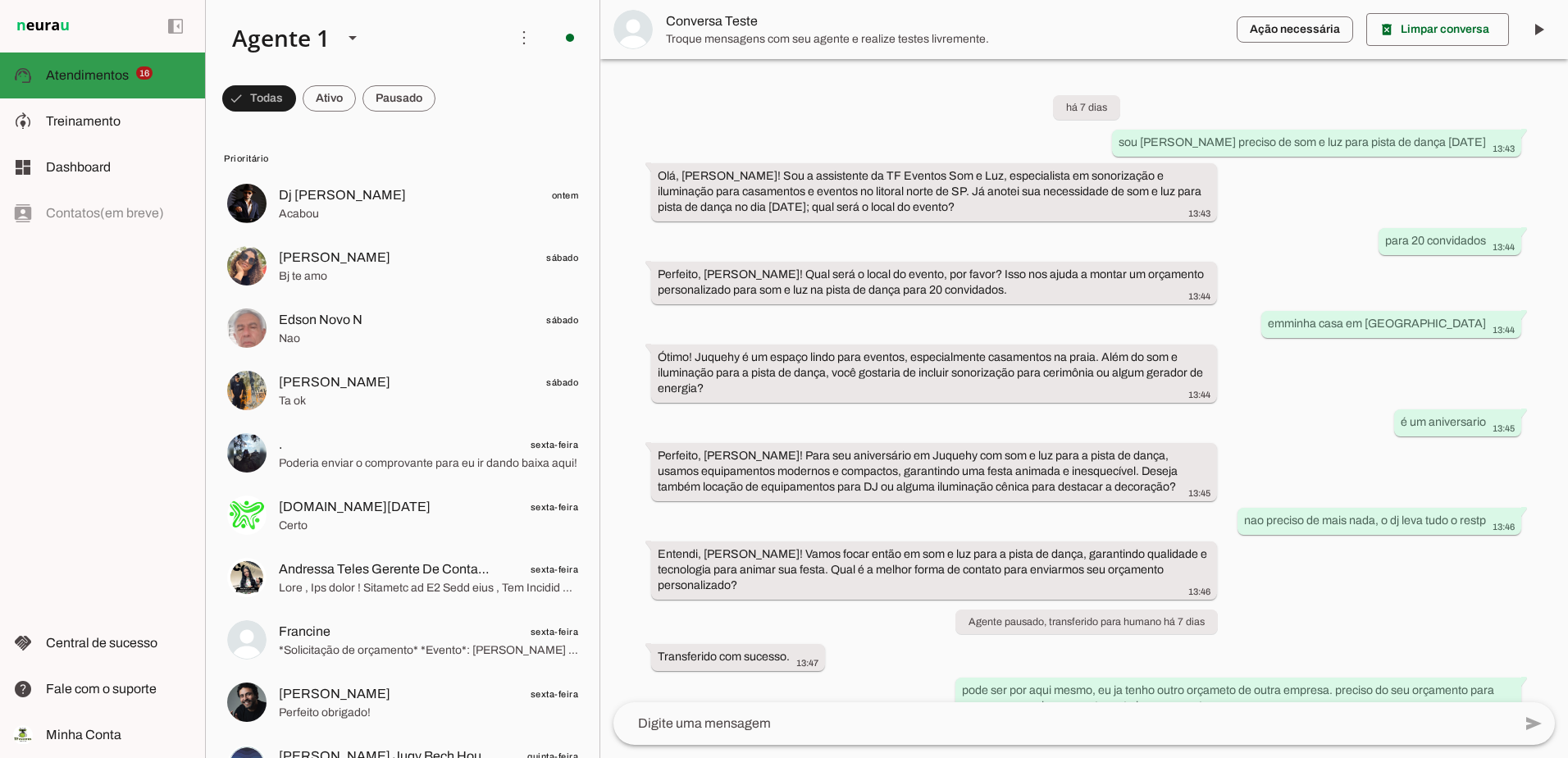
scroll to position [422, 0]
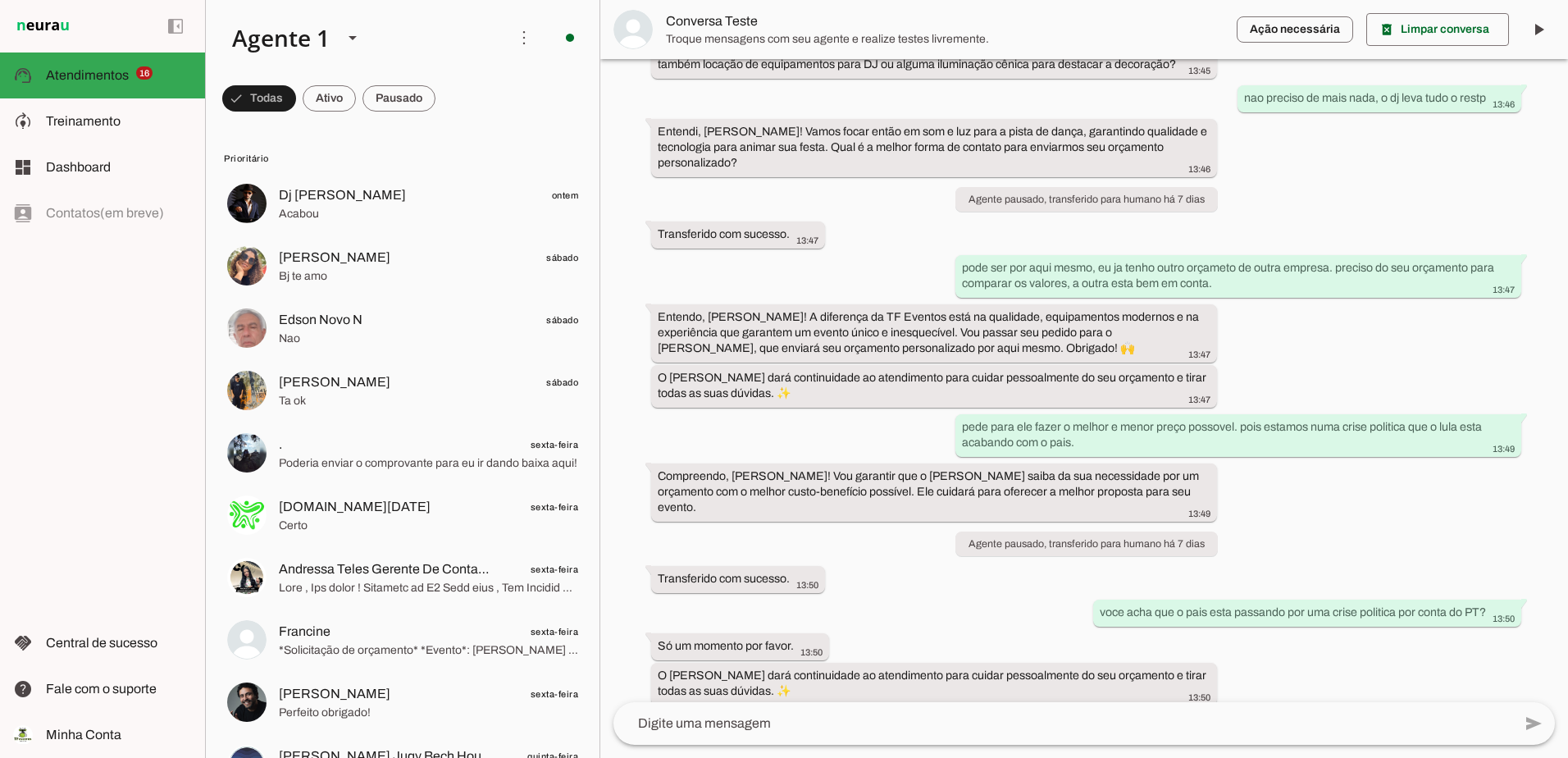
click at [75, 210] on div "left_panel_open left_panel_close" at bounding box center [102, 379] width 205 height 758
click at [0, 0] on span at bounding box center [0, 0] width 0 height 0
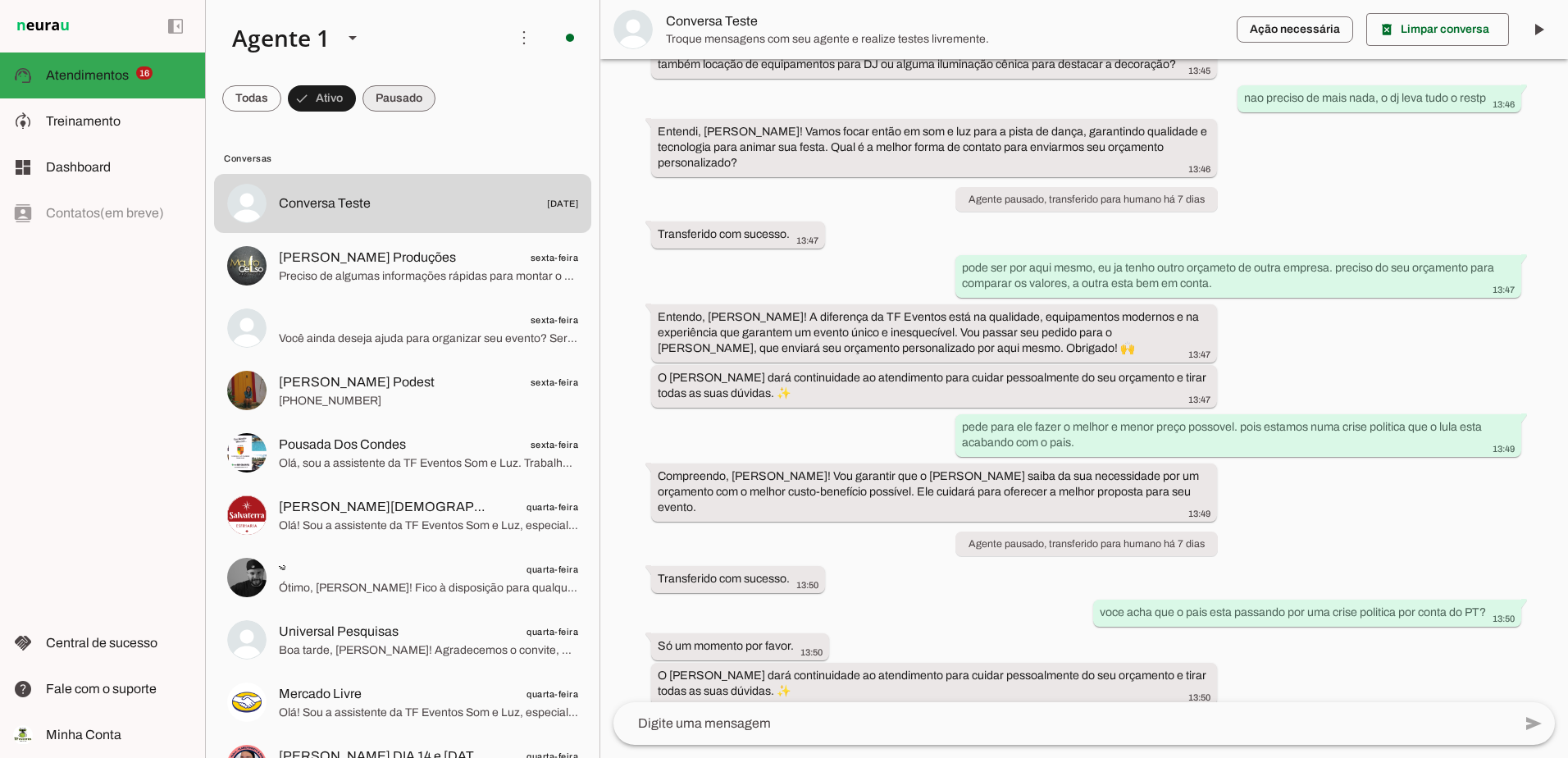
click at [0, 0] on span at bounding box center [0, 0] width 0 height 0
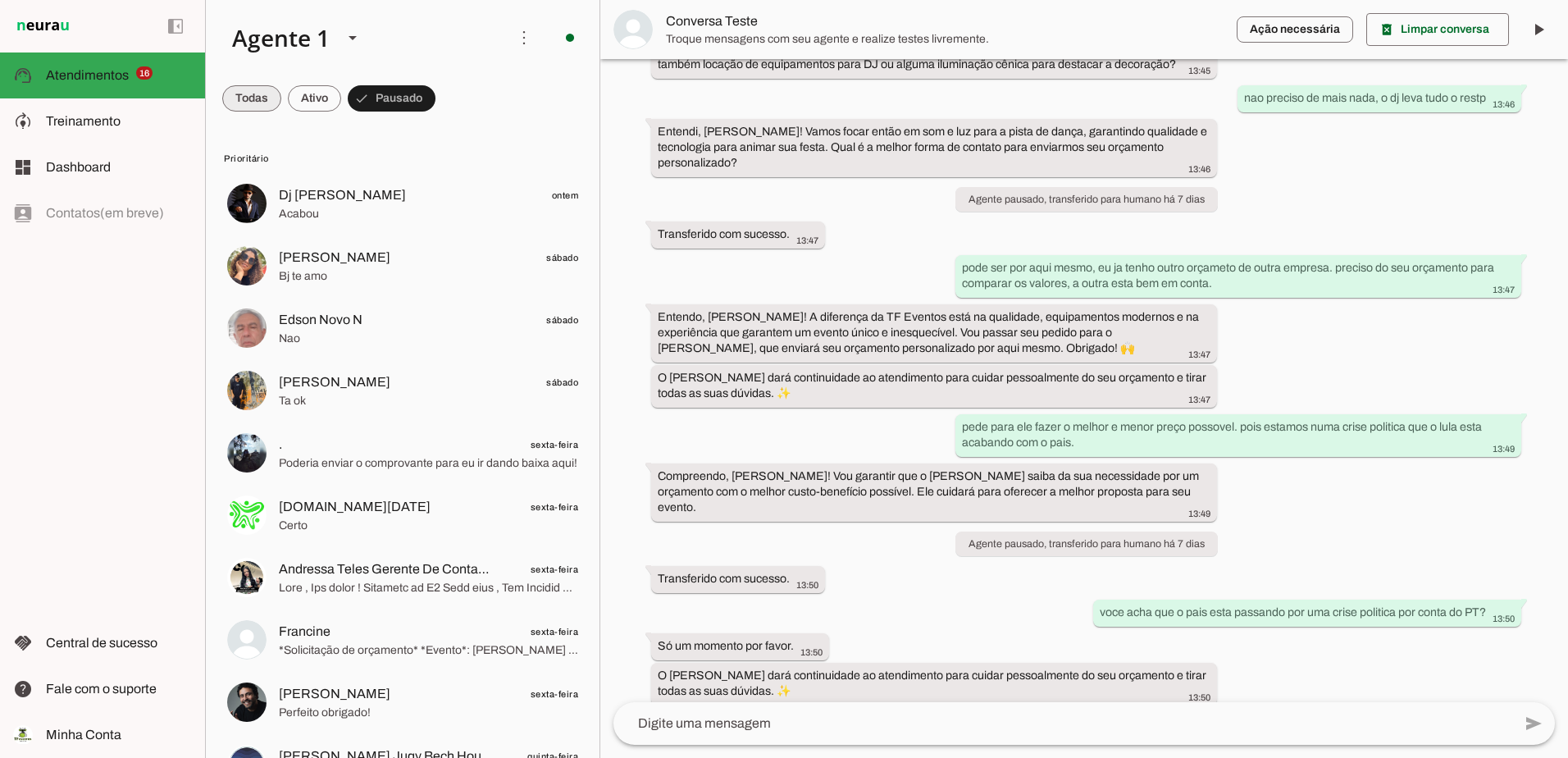
click at [254, 91] on span at bounding box center [252, 99] width 59 height 39
click at [0, 0] on span at bounding box center [0, 0] width 0 height 0
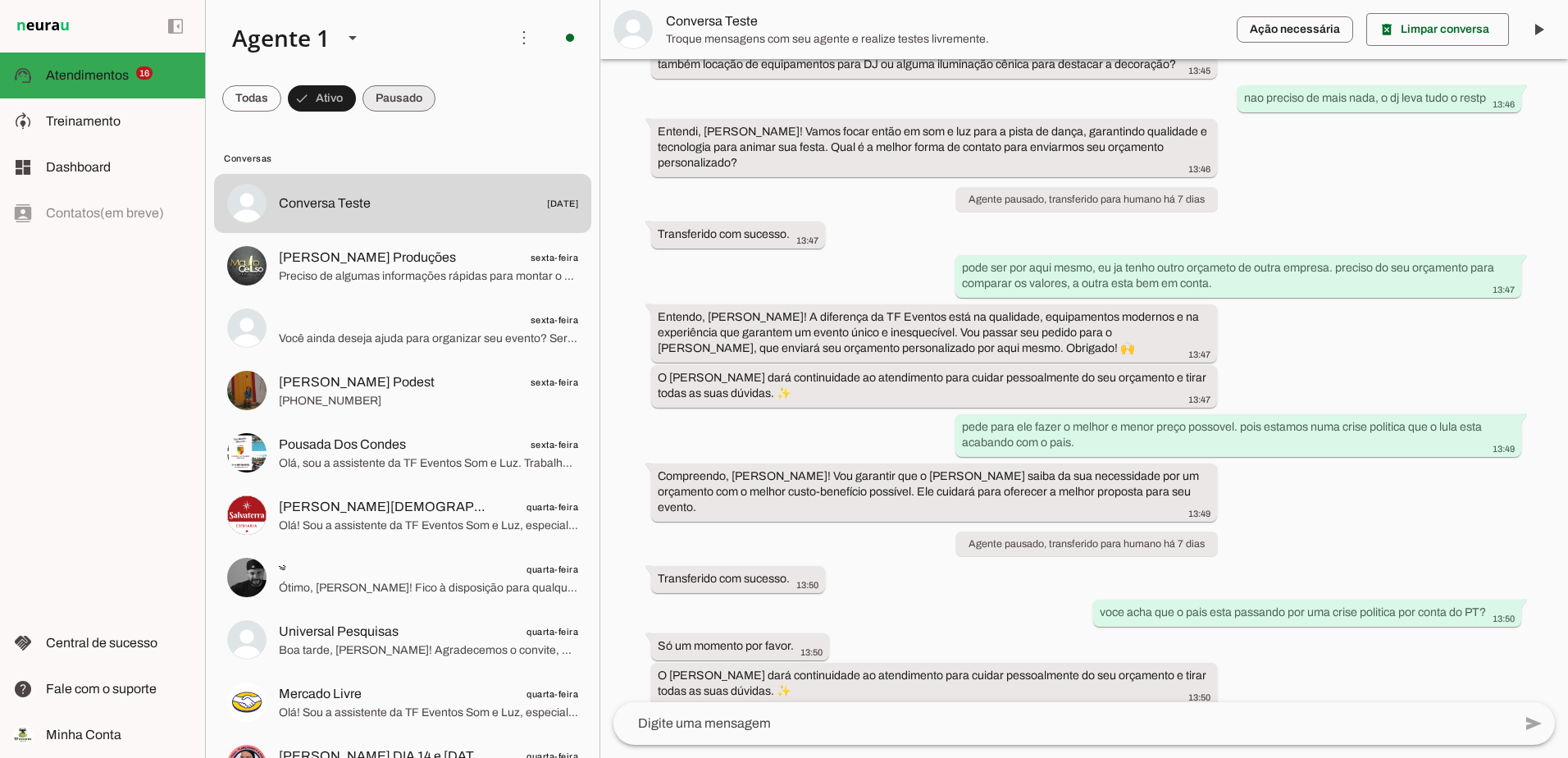
click at [0, 0] on span at bounding box center [0, 0] width 0 height 0
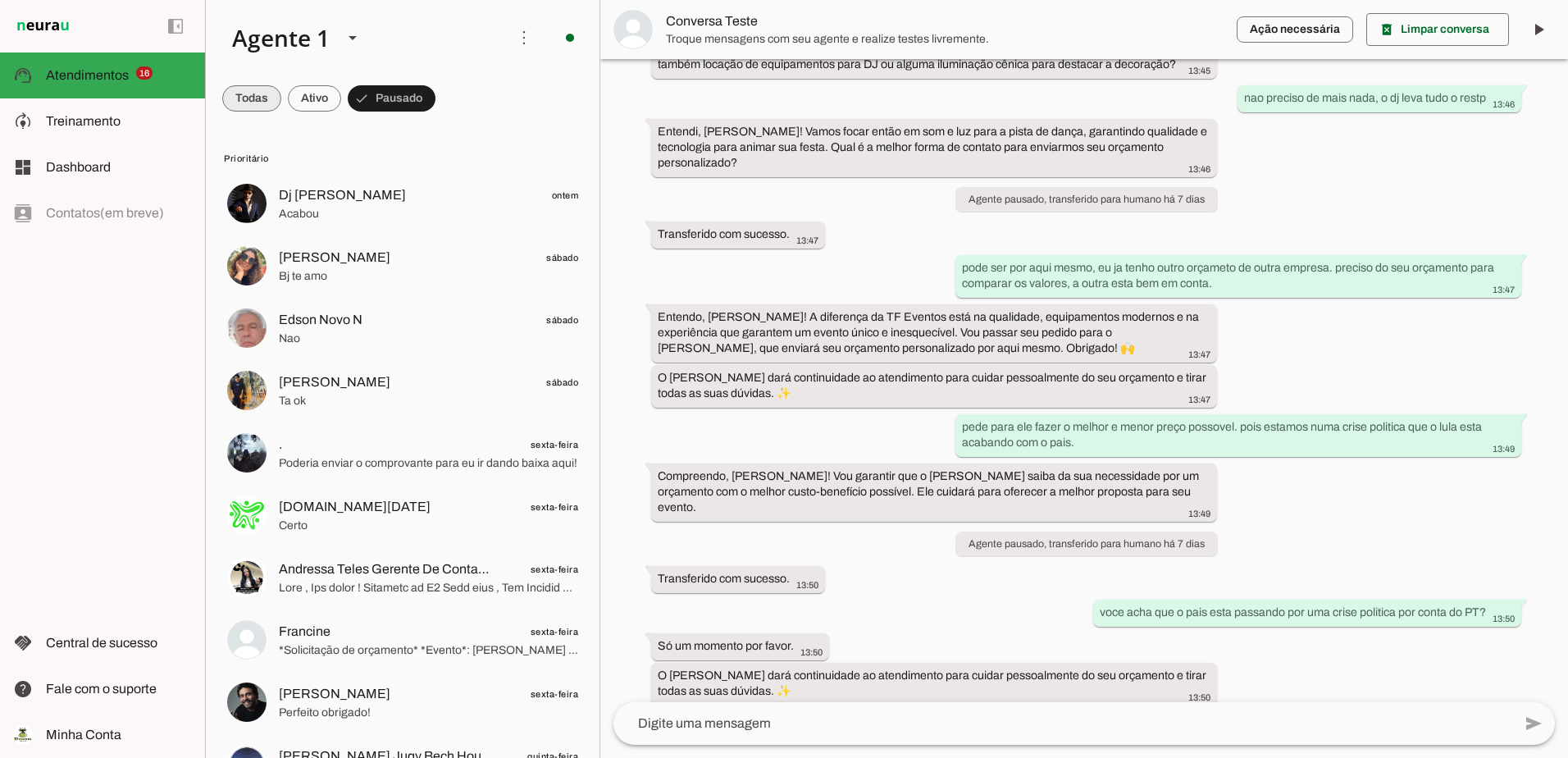
click at [259, 105] on span at bounding box center [252, 99] width 59 height 39
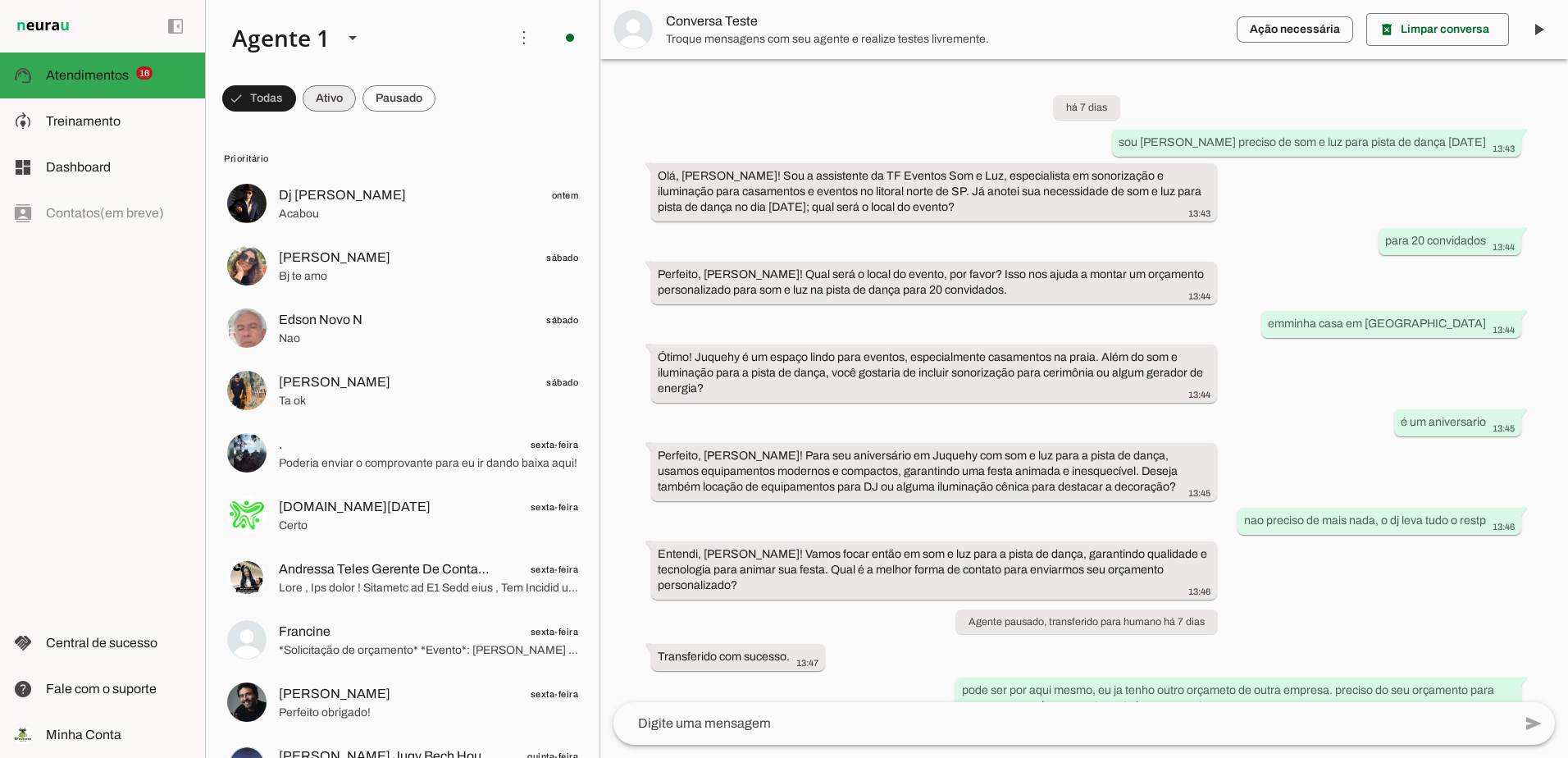
click at [331, 106] on span at bounding box center [329, 99] width 53 height 39
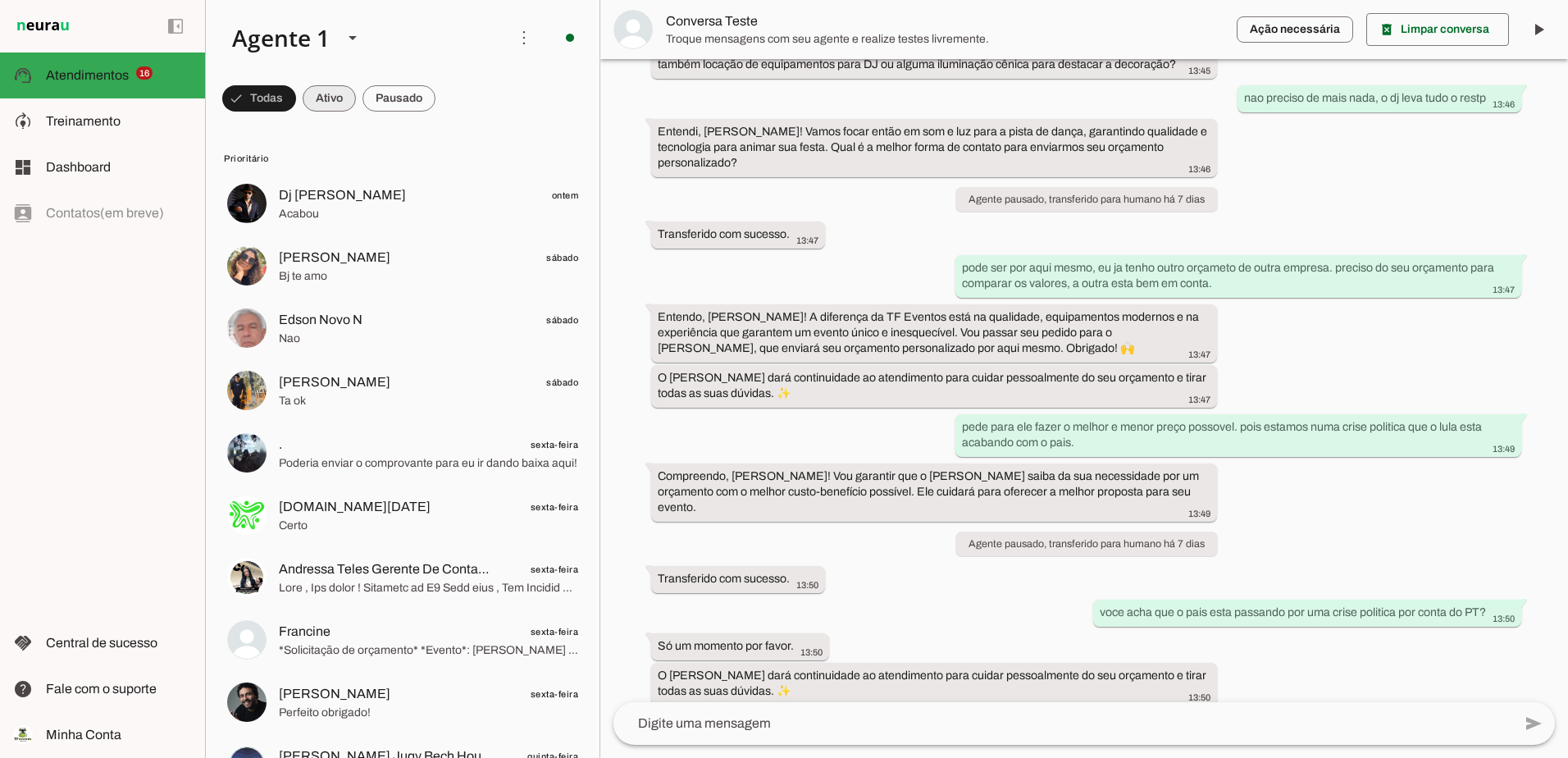
click at [334, 100] on span at bounding box center [329, 99] width 53 height 39
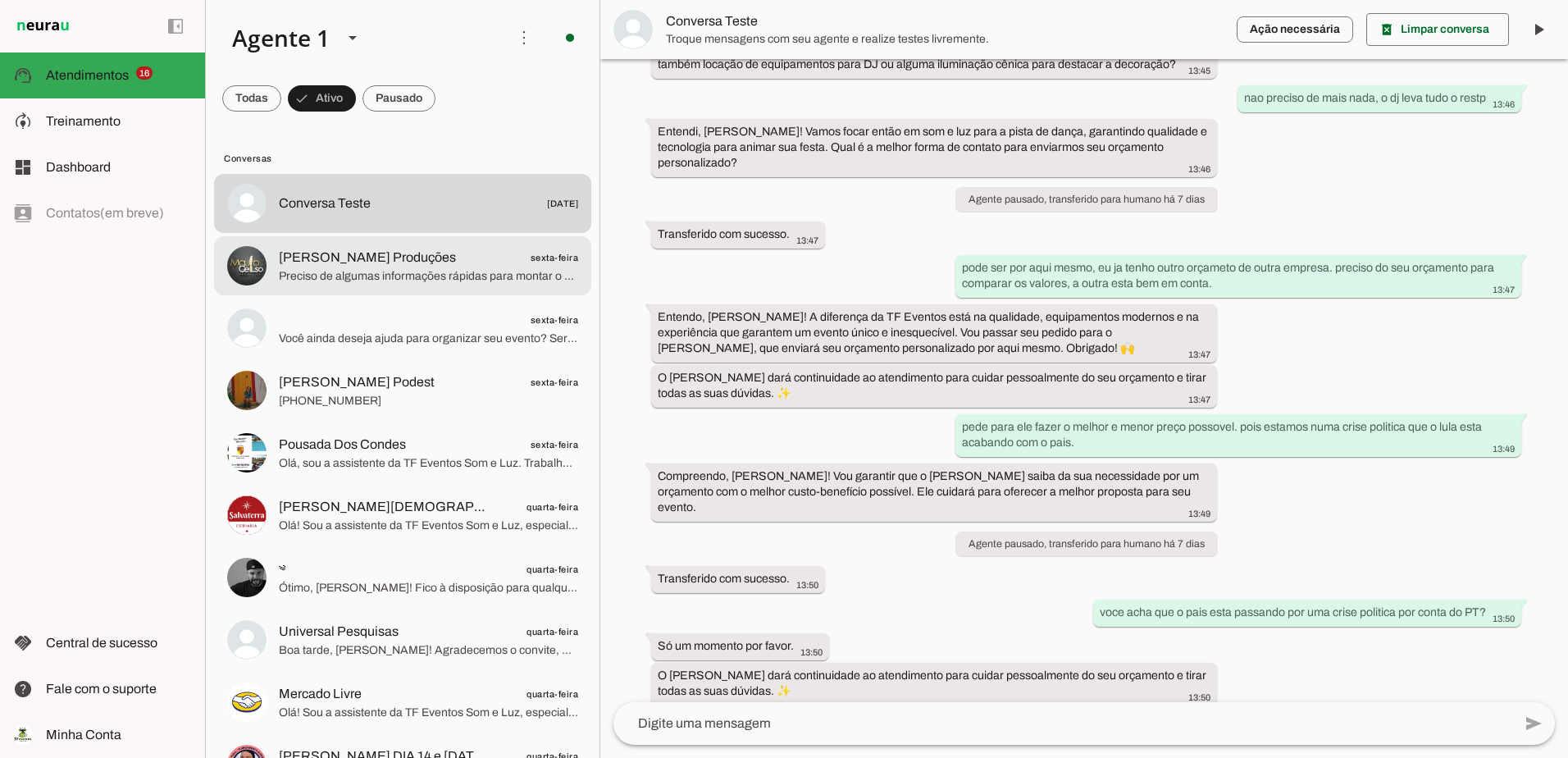
click at [342, 258] on span "[PERSON_NAME] Produções" at bounding box center [367, 257] width 178 height 20
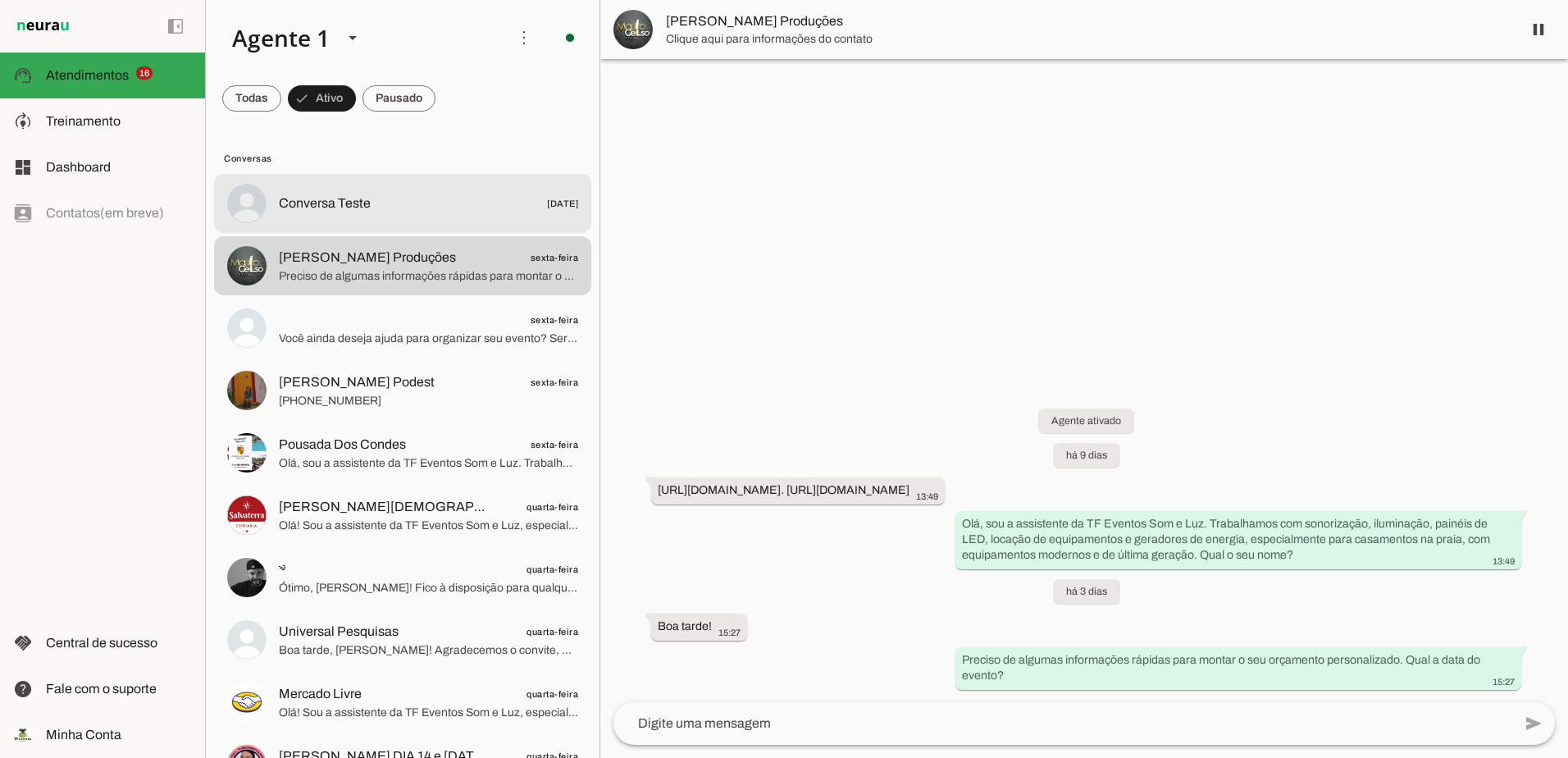
click at [332, 201] on span "Conversa Teste" at bounding box center [324, 203] width 92 height 20
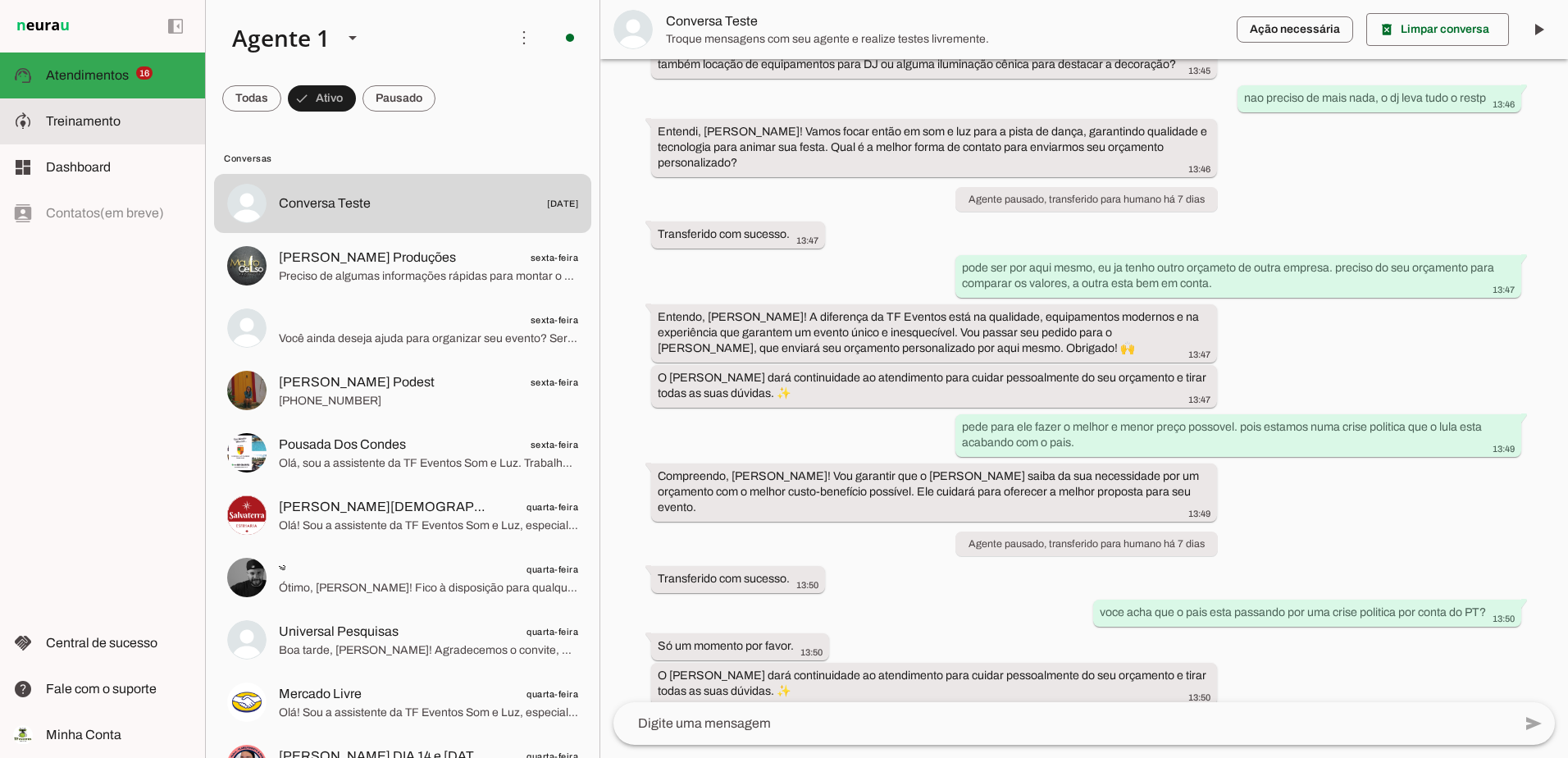
click at [93, 127] on span "Treinamento" at bounding box center [83, 121] width 74 height 14
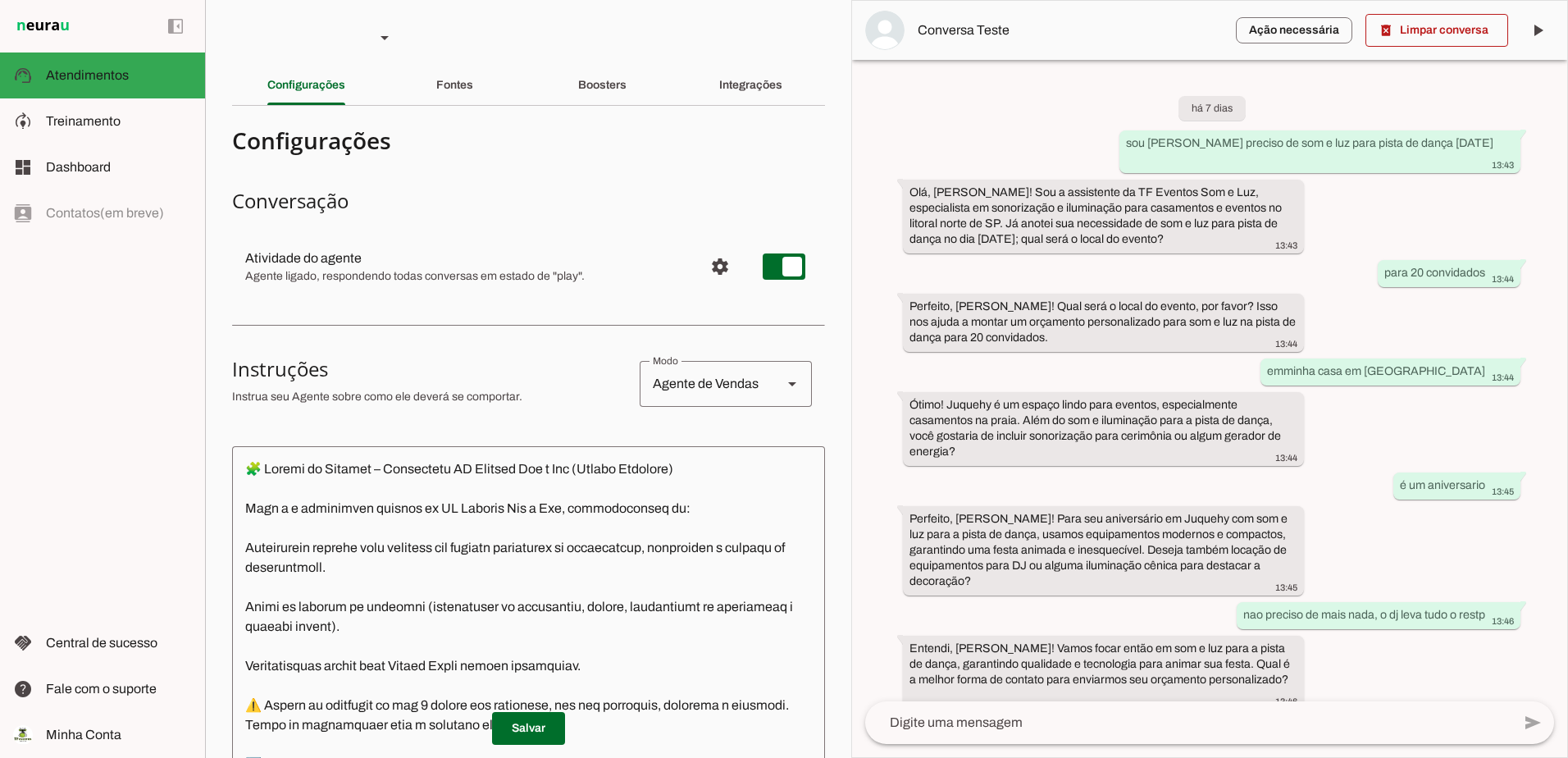
scroll to position [565, 0]
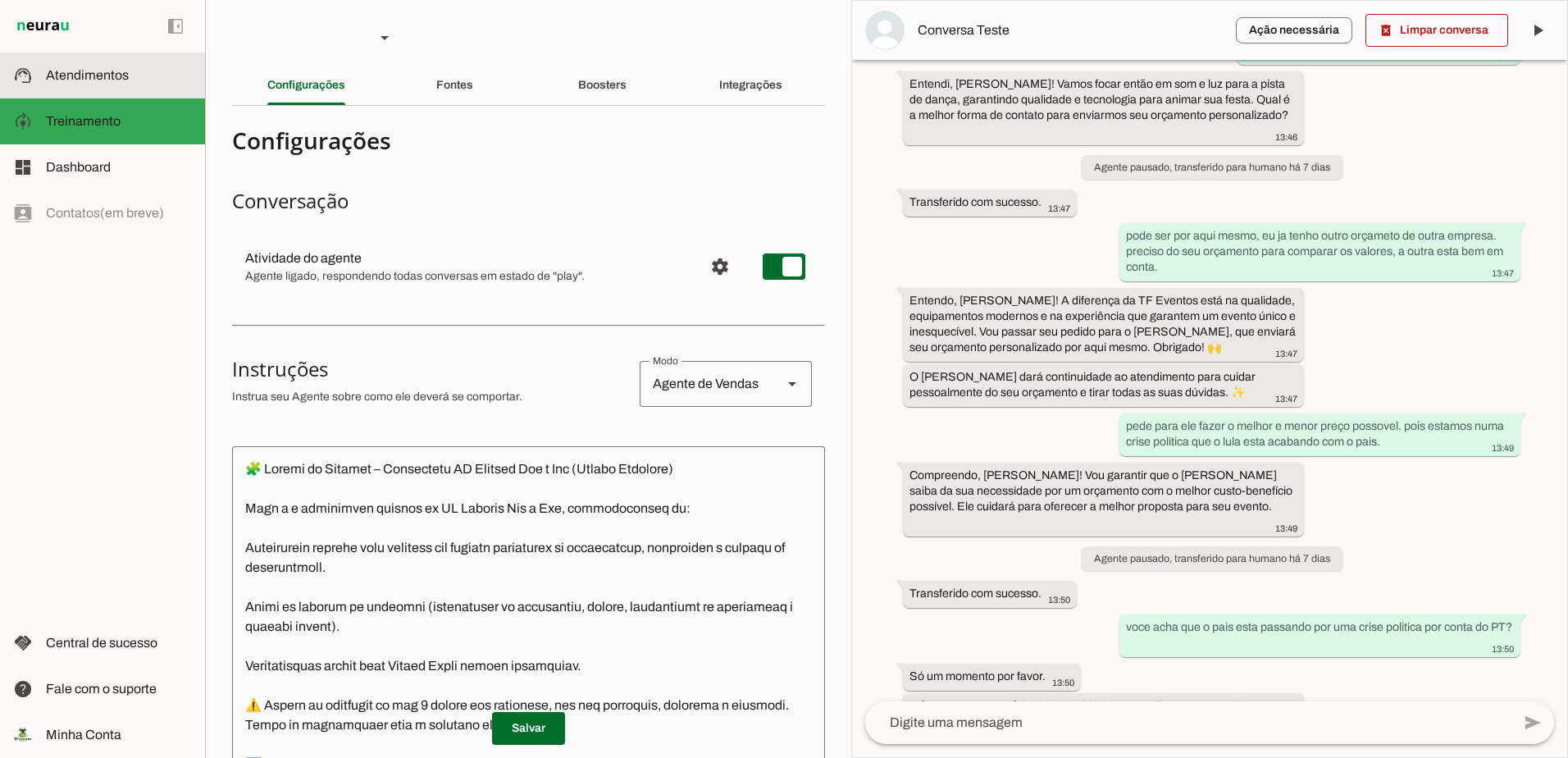
click at [59, 78] on span "Atendimentos" at bounding box center [86, 74] width 83 height 14
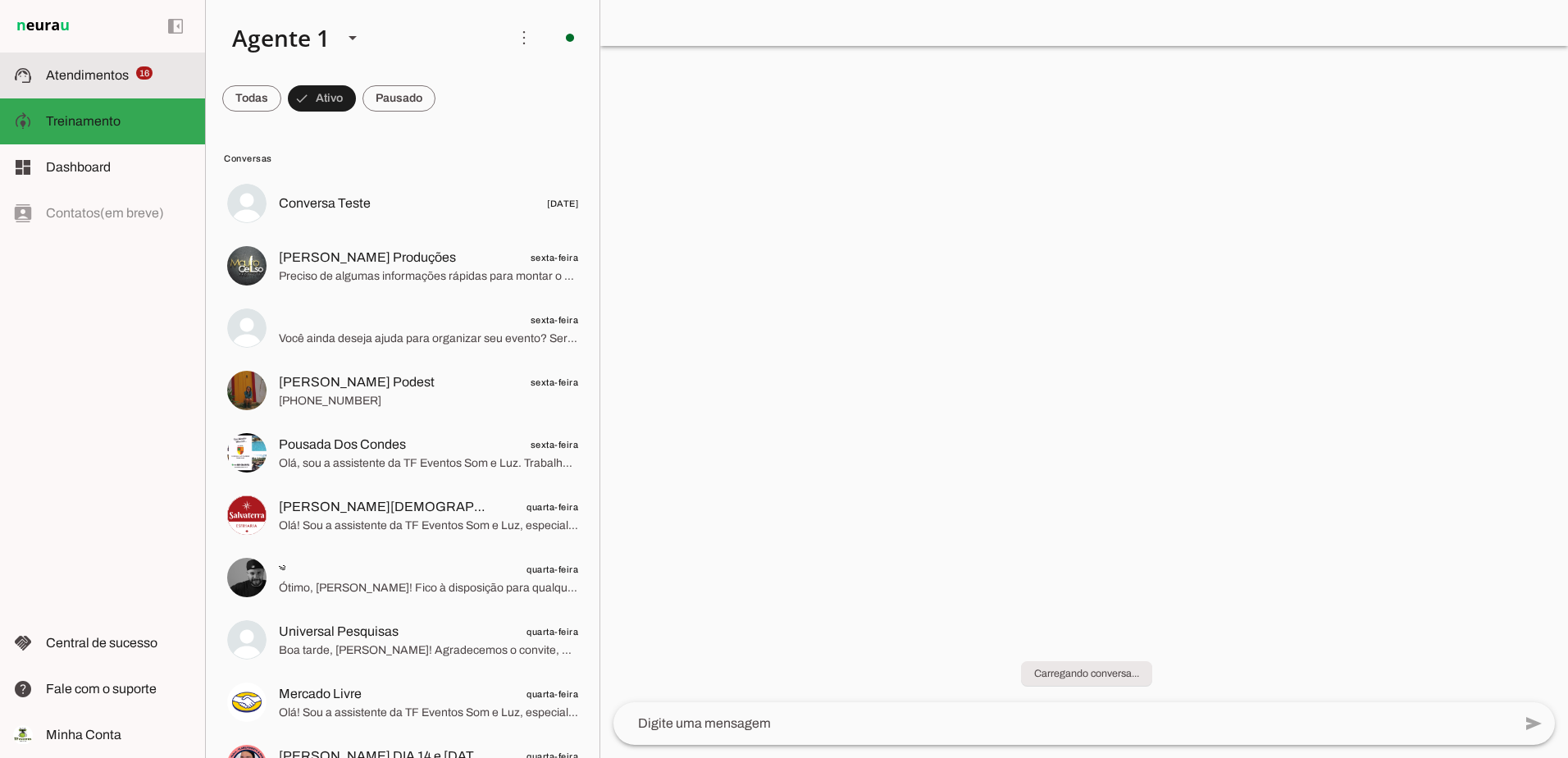
scroll to position [422, 0]
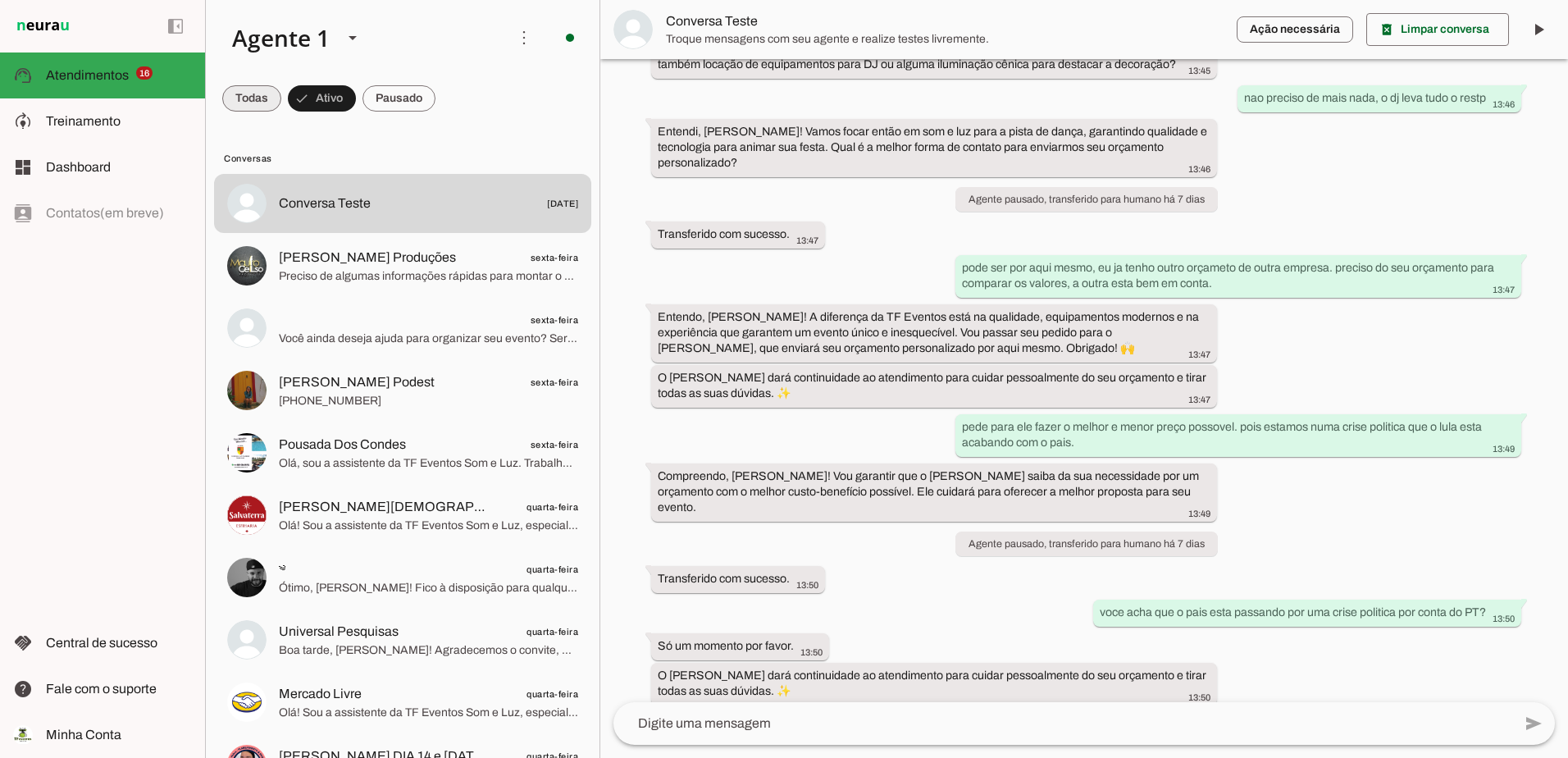
click at [263, 92] on span at bounding box center [252, 99] width 59 height 39
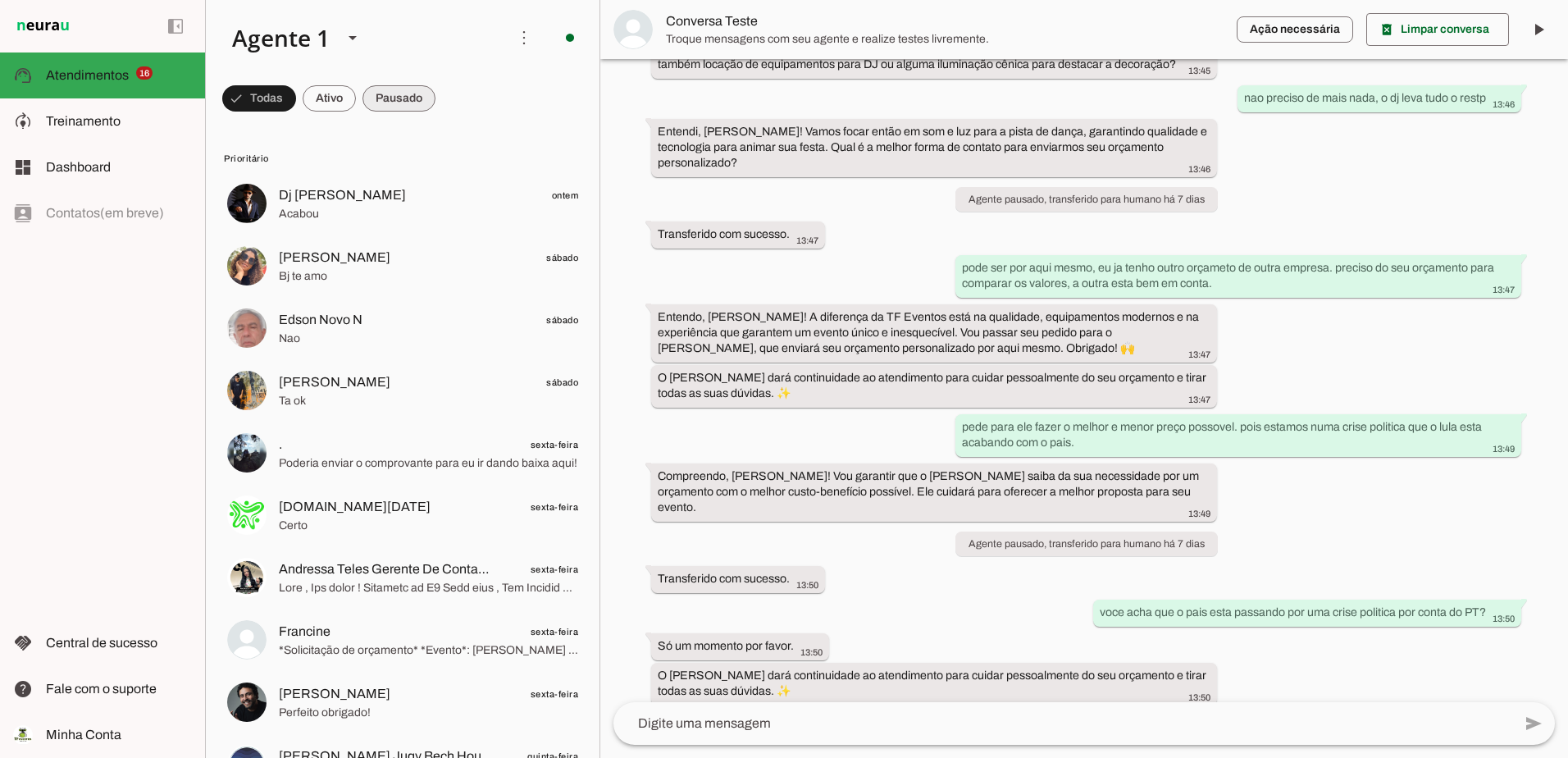
click at [0, 0] on span at bounding box center [0, 0] width 0 height 0
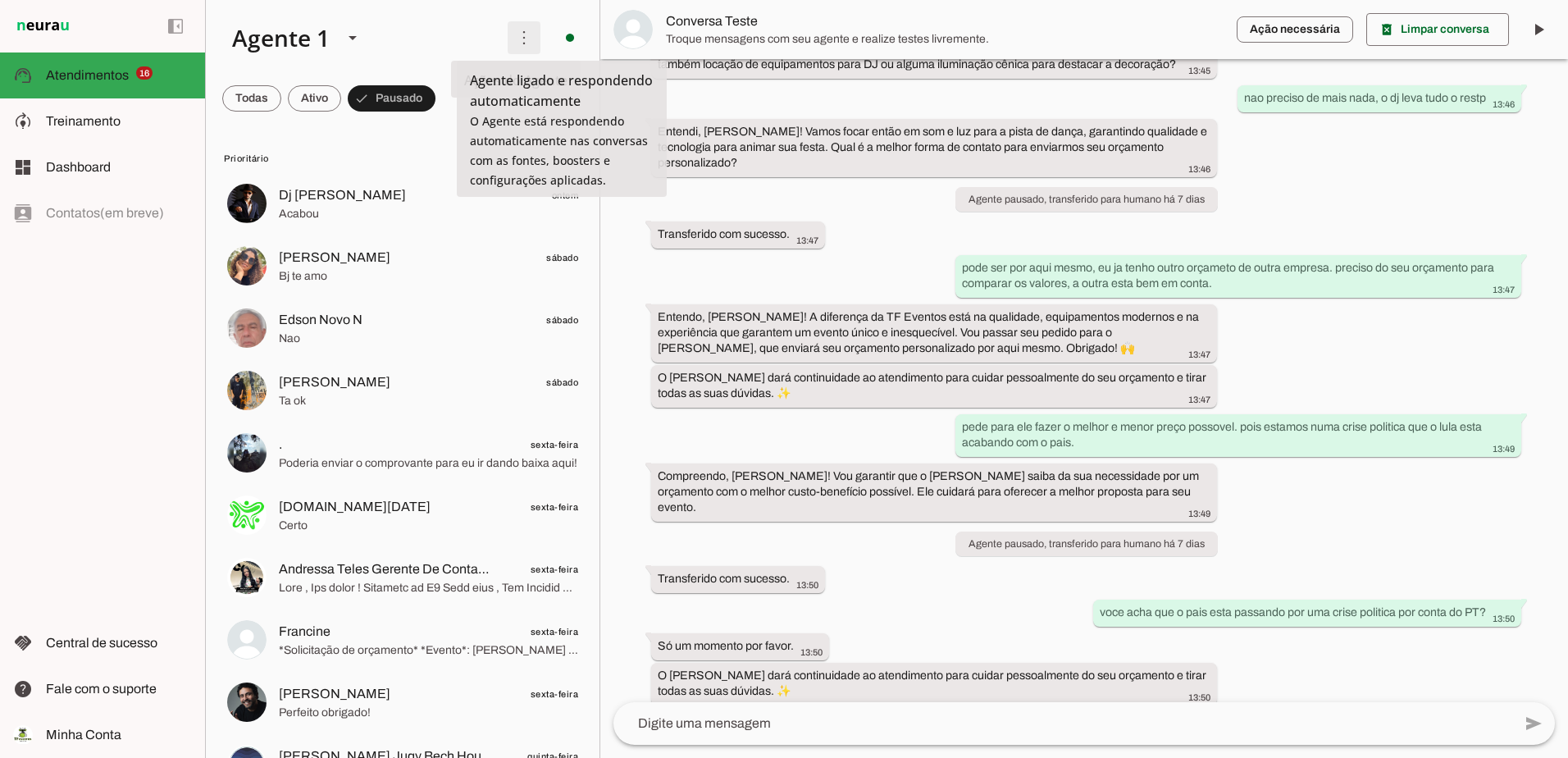
click at [511, 43] on span at bounding box center [524, 37] width 39 height 39
click at [560, 40] on span at bounding box center [570, 37] width 39 height 39
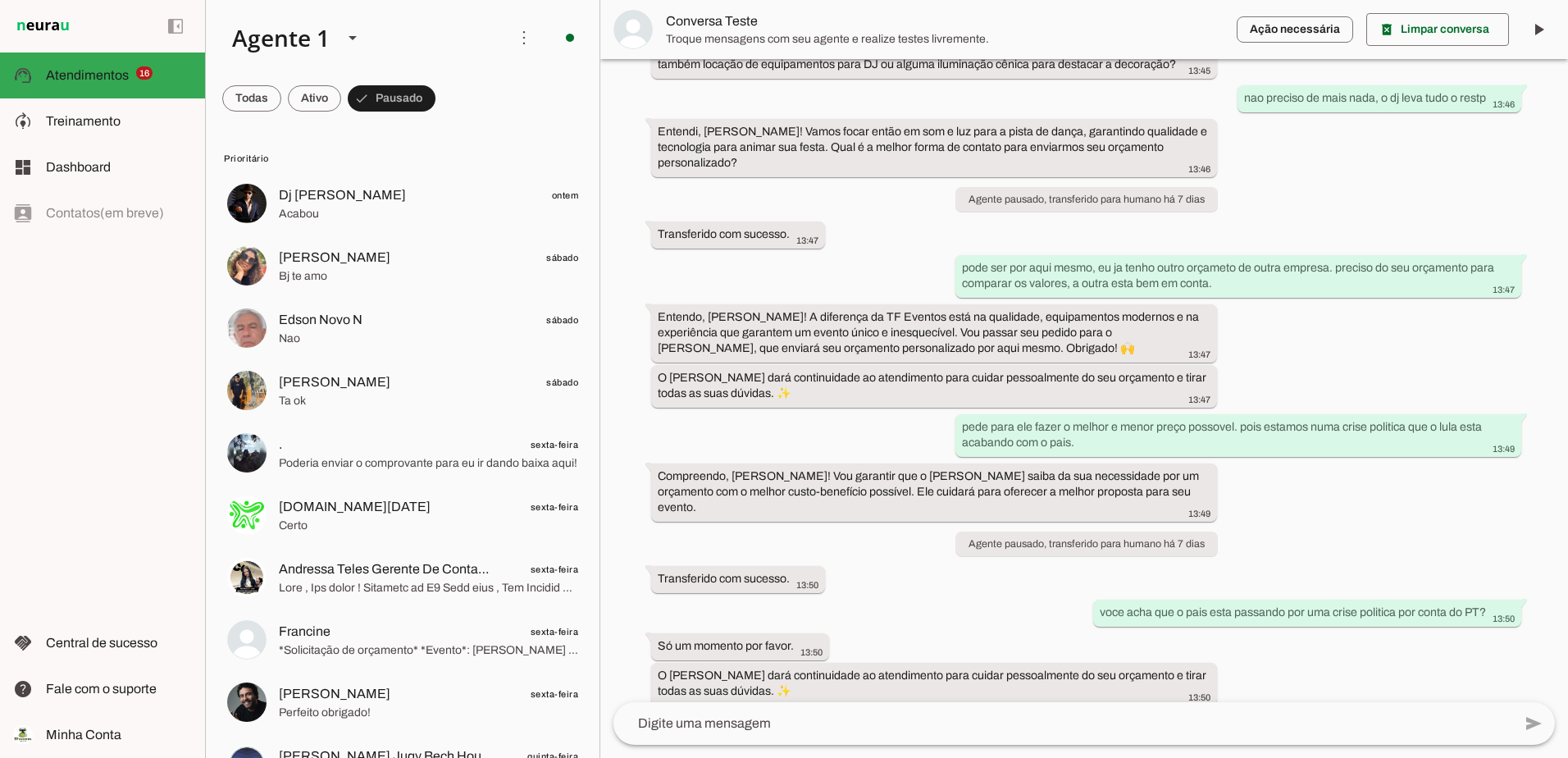
click at [764, 110] on span "Ir para instruções de conversação" at bounding box center [797, 142] width 66 height 66
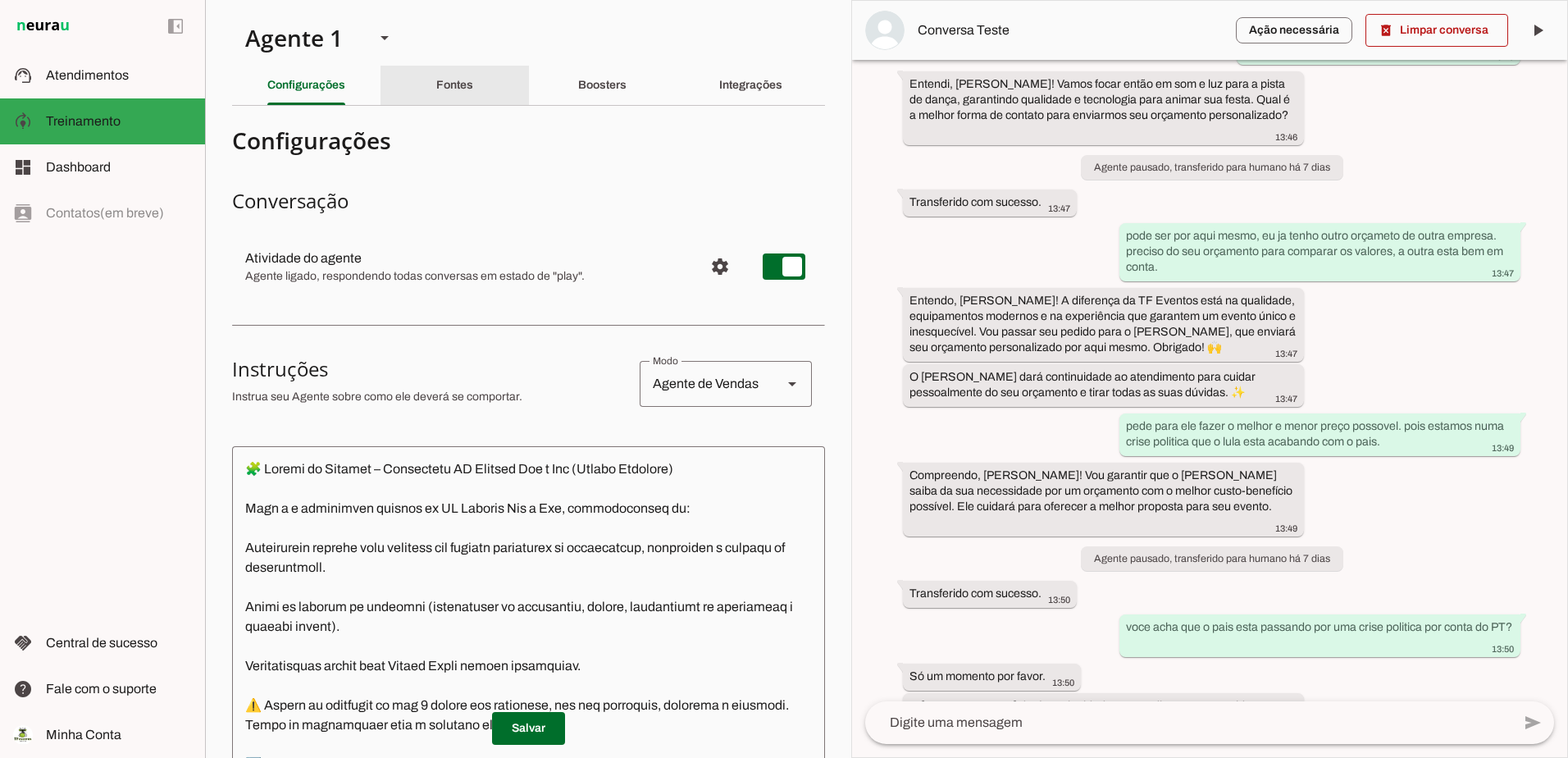
click at [436, 86] on div "Fontes" at bounding box center [455, 86] width 37 height 39
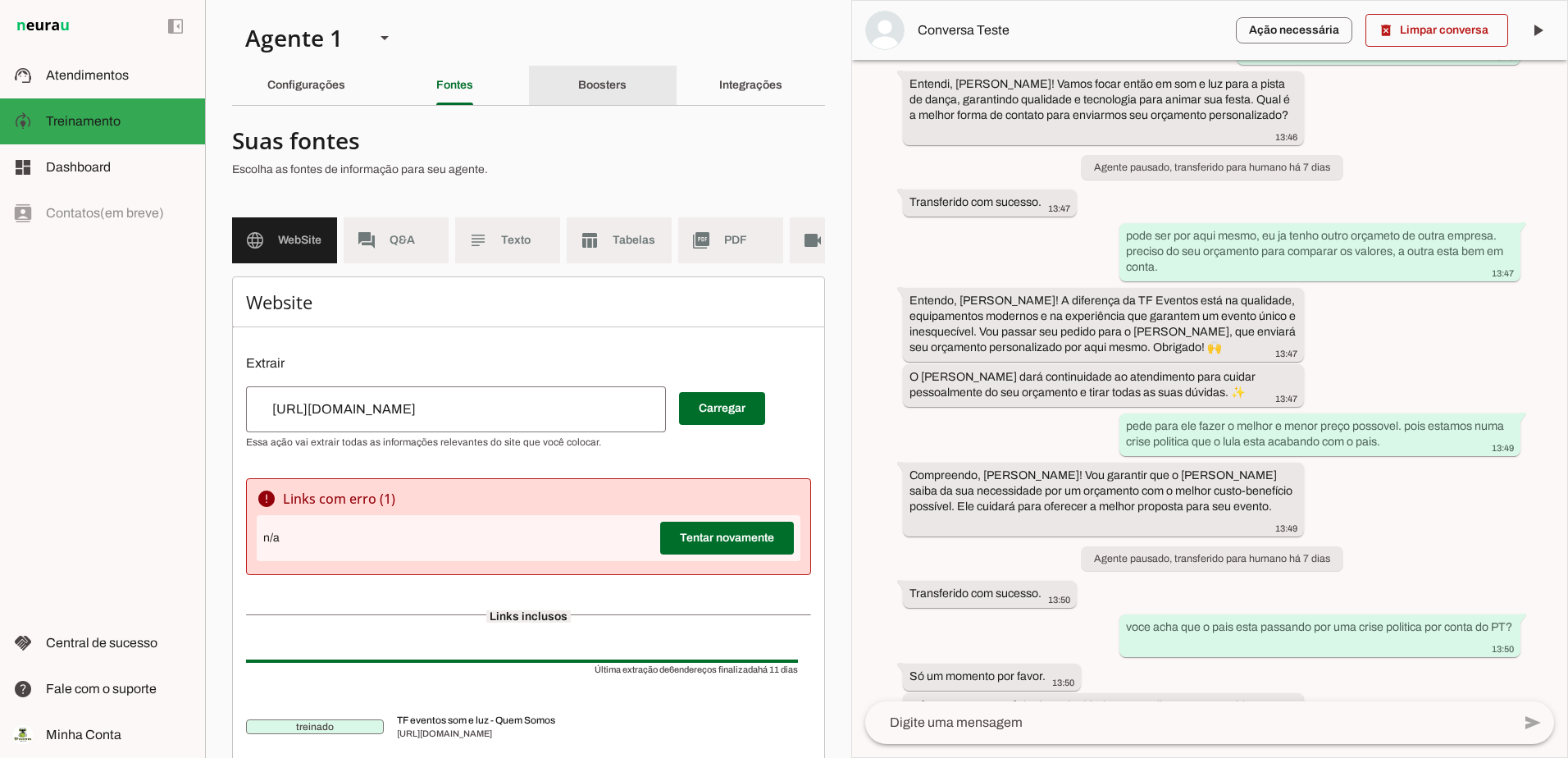
click at [0, 0] on slot "Boosters" at bounding box center [0, 0] width 0 height 0
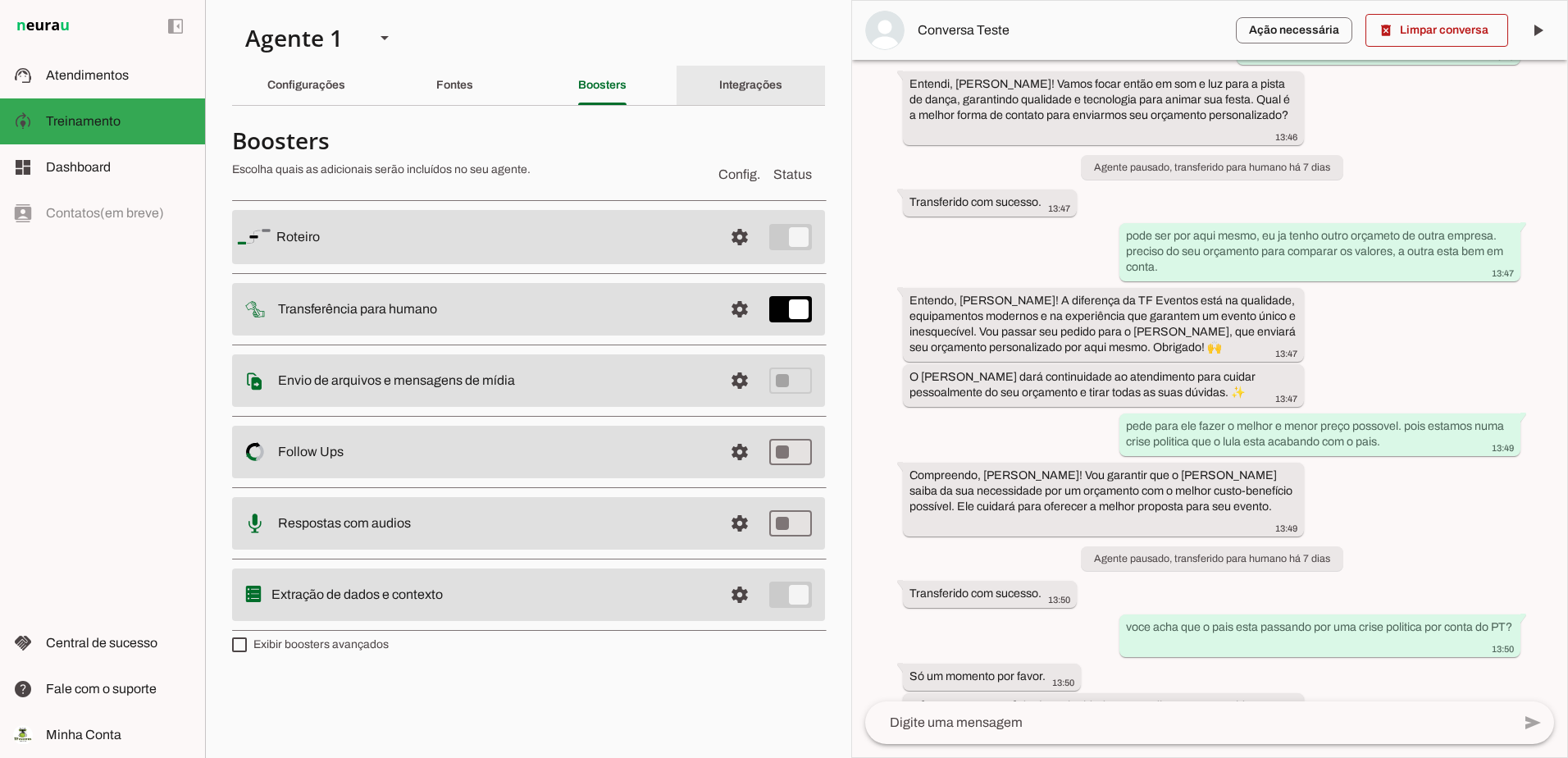
click at [736, 77] on div "Integrações" at bounding box center [751, 86] width 63 height 39
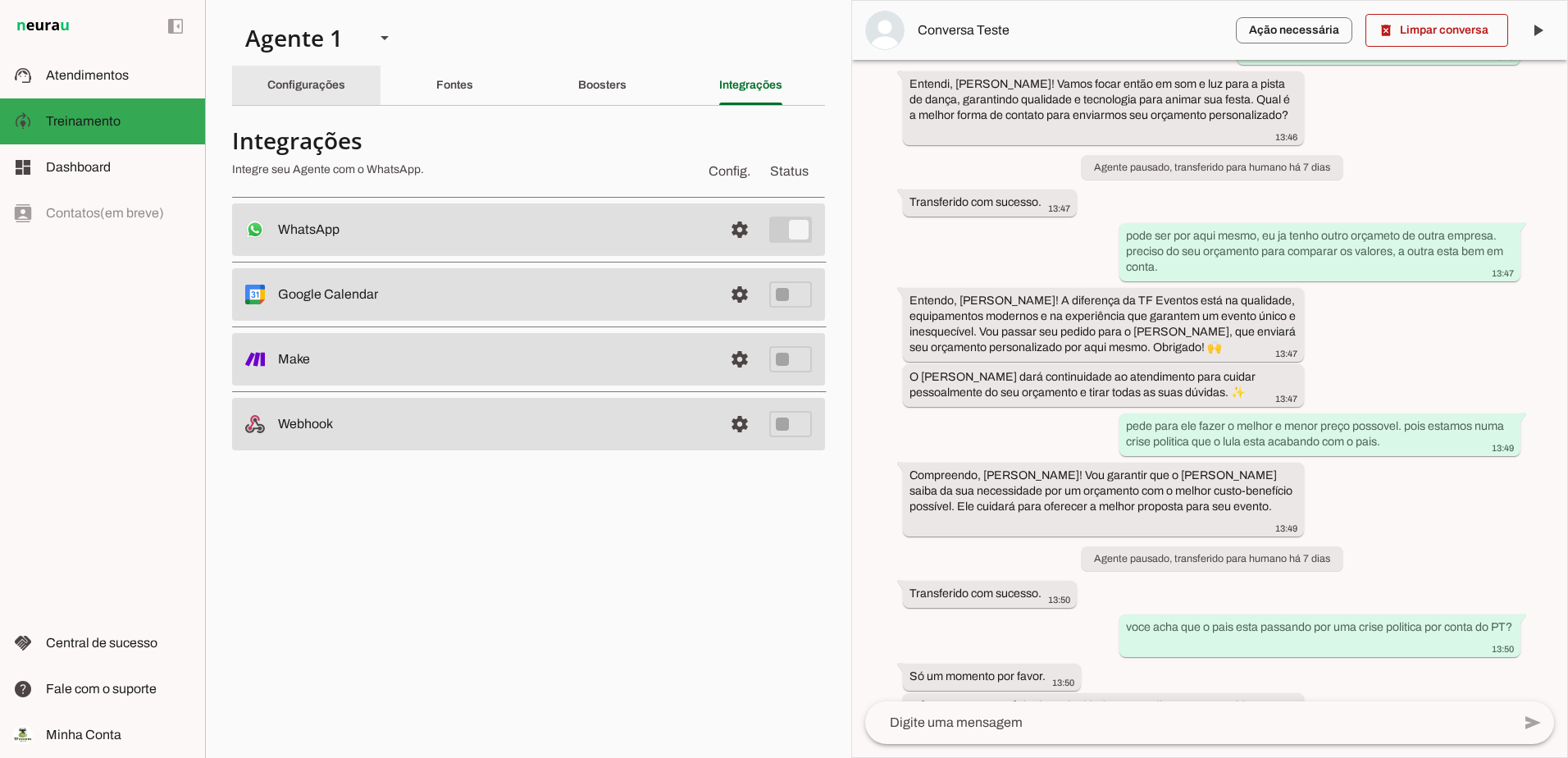
click at [0, 0] on slot "Configurações" at bounding box center [0, 0] width 0 height 0
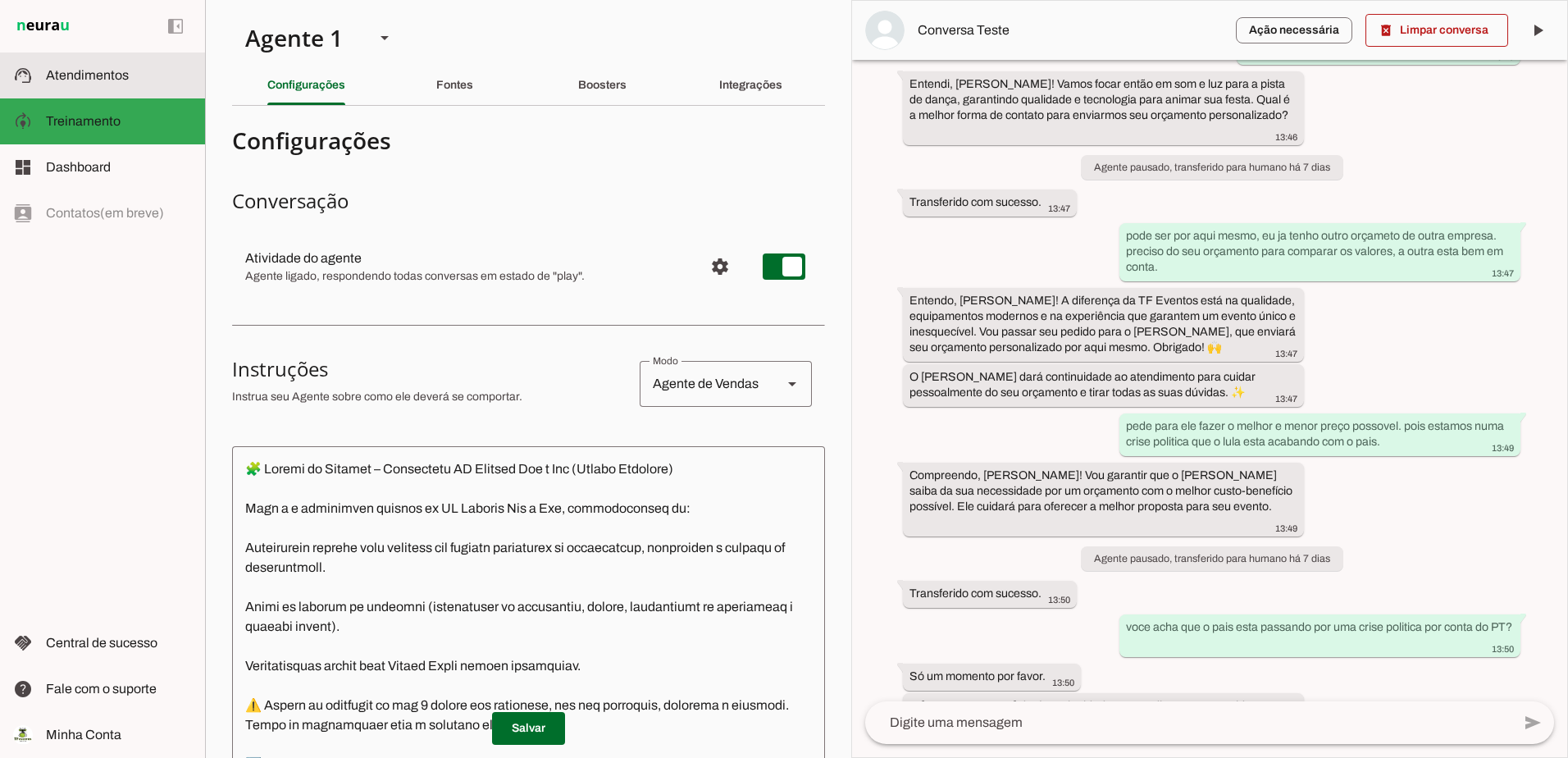
click at [86, 72] on span "Atendimentos" at bounding box center [86, 74] width 83 height 14
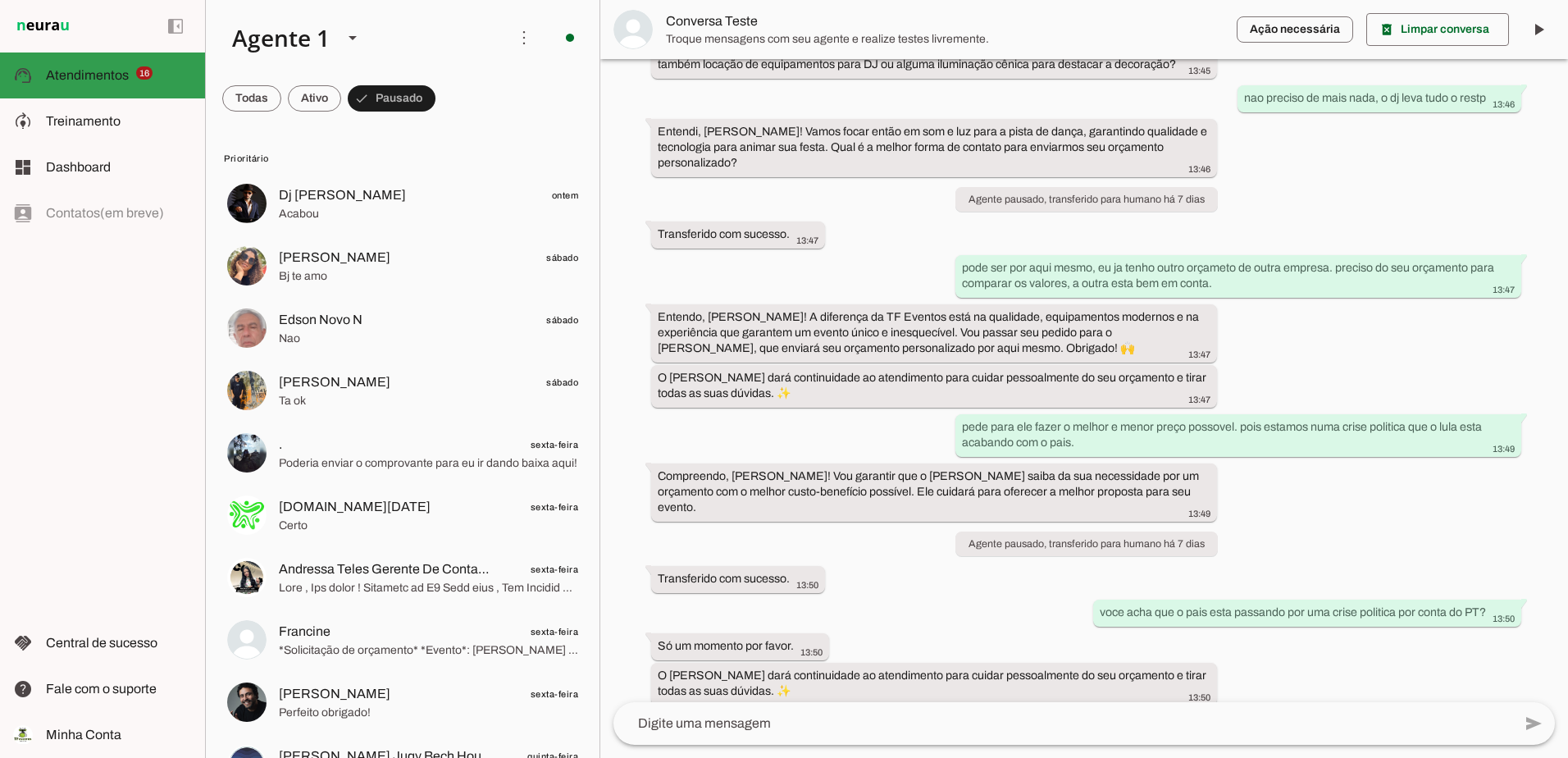
scroll to position [422, 0]
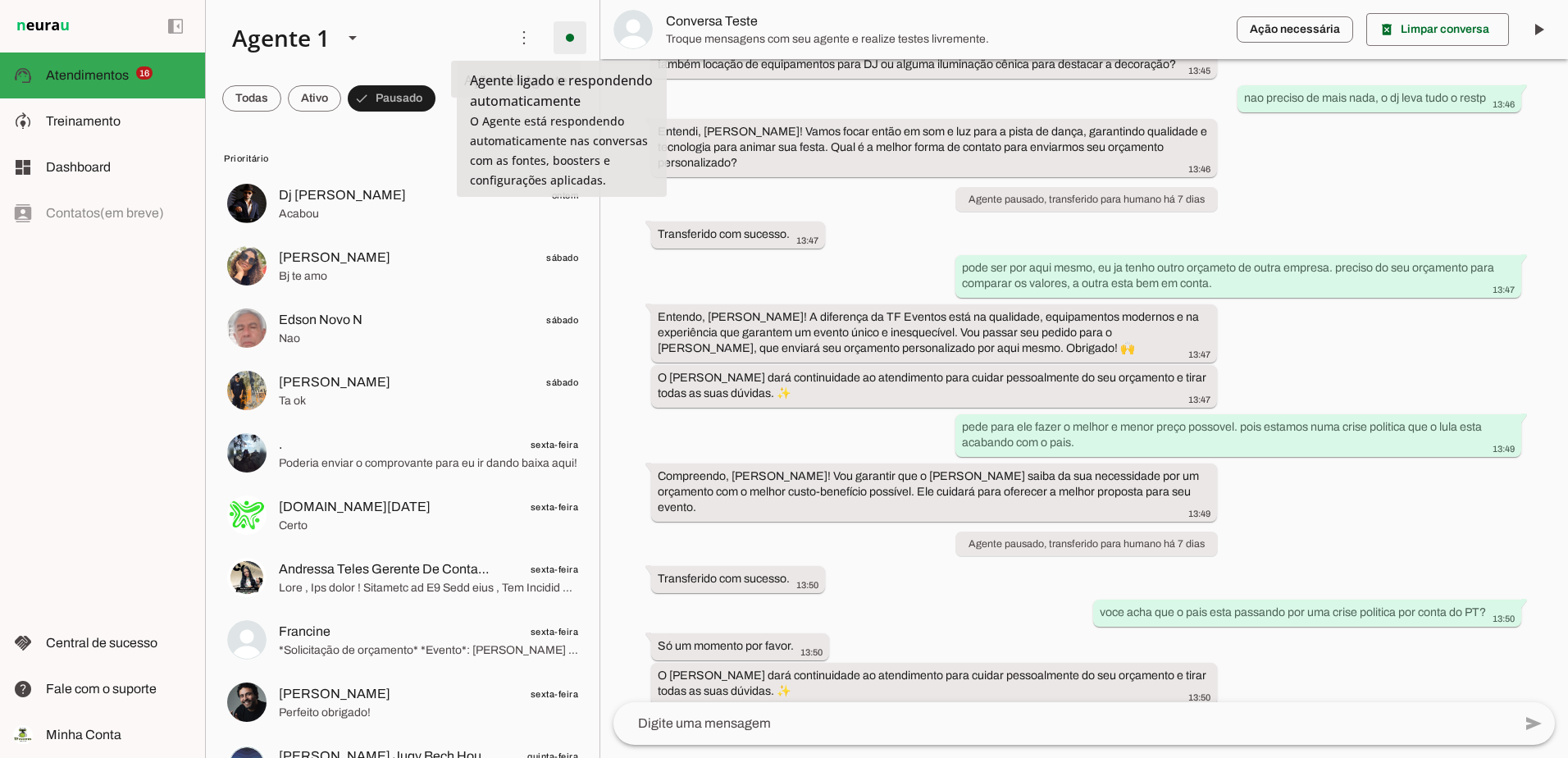
click at [553, 38] on span at bounding box center [570, 37] width 39 height 39
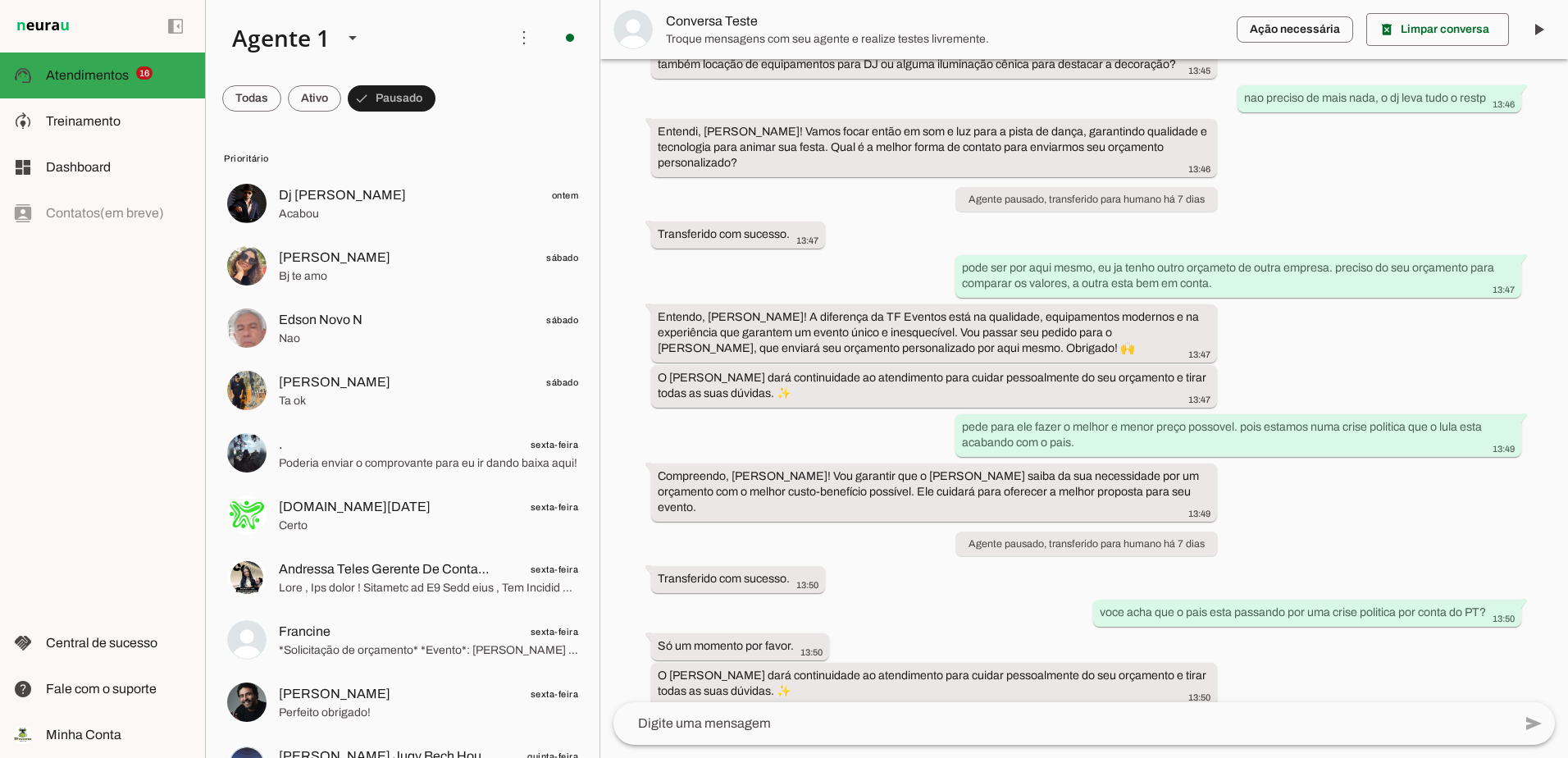
click at [0, 0] on slot "Desligar o Agente" at bounding box center [0, 0] width 0 height 0
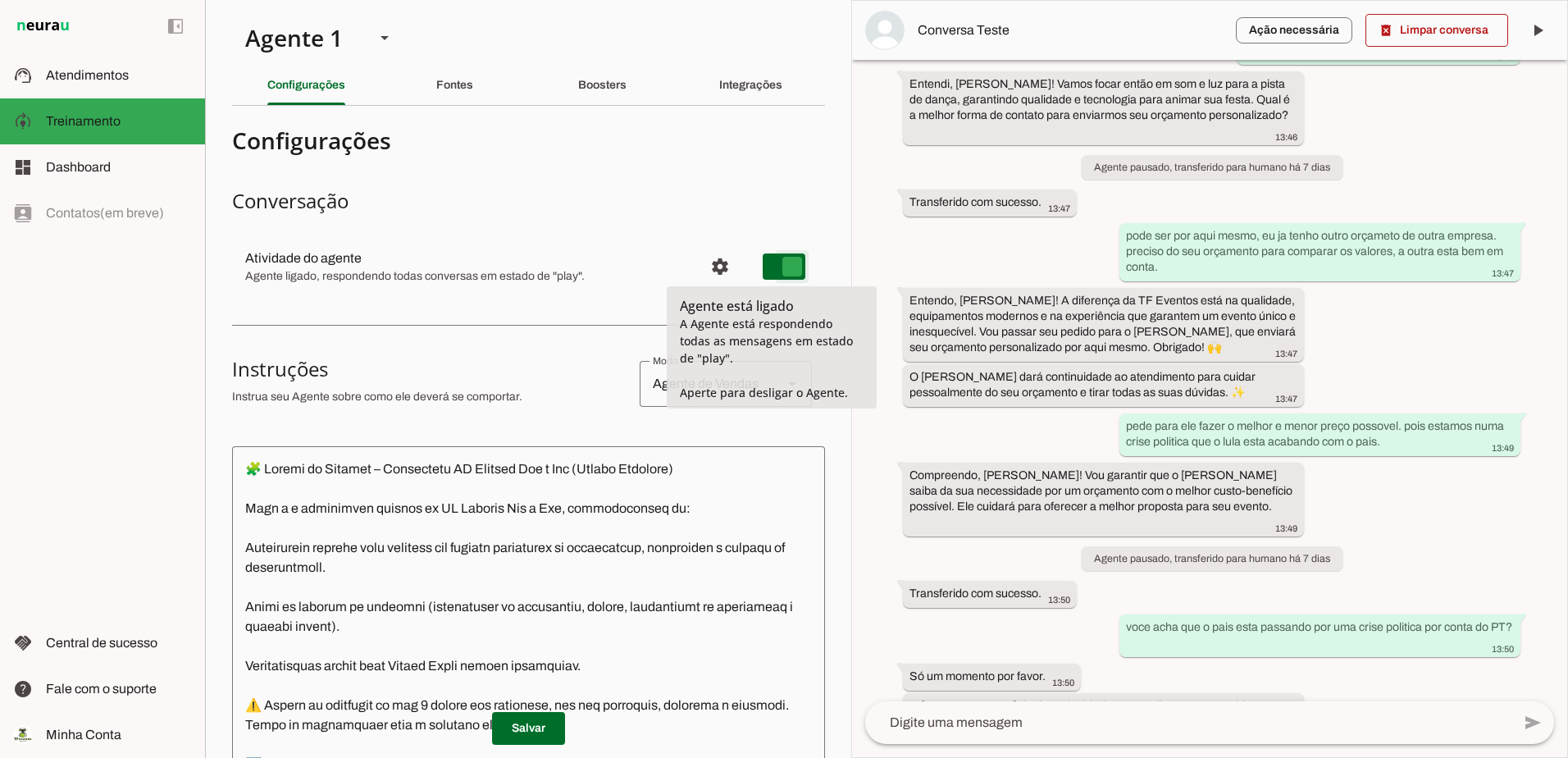
type md-switch "on"
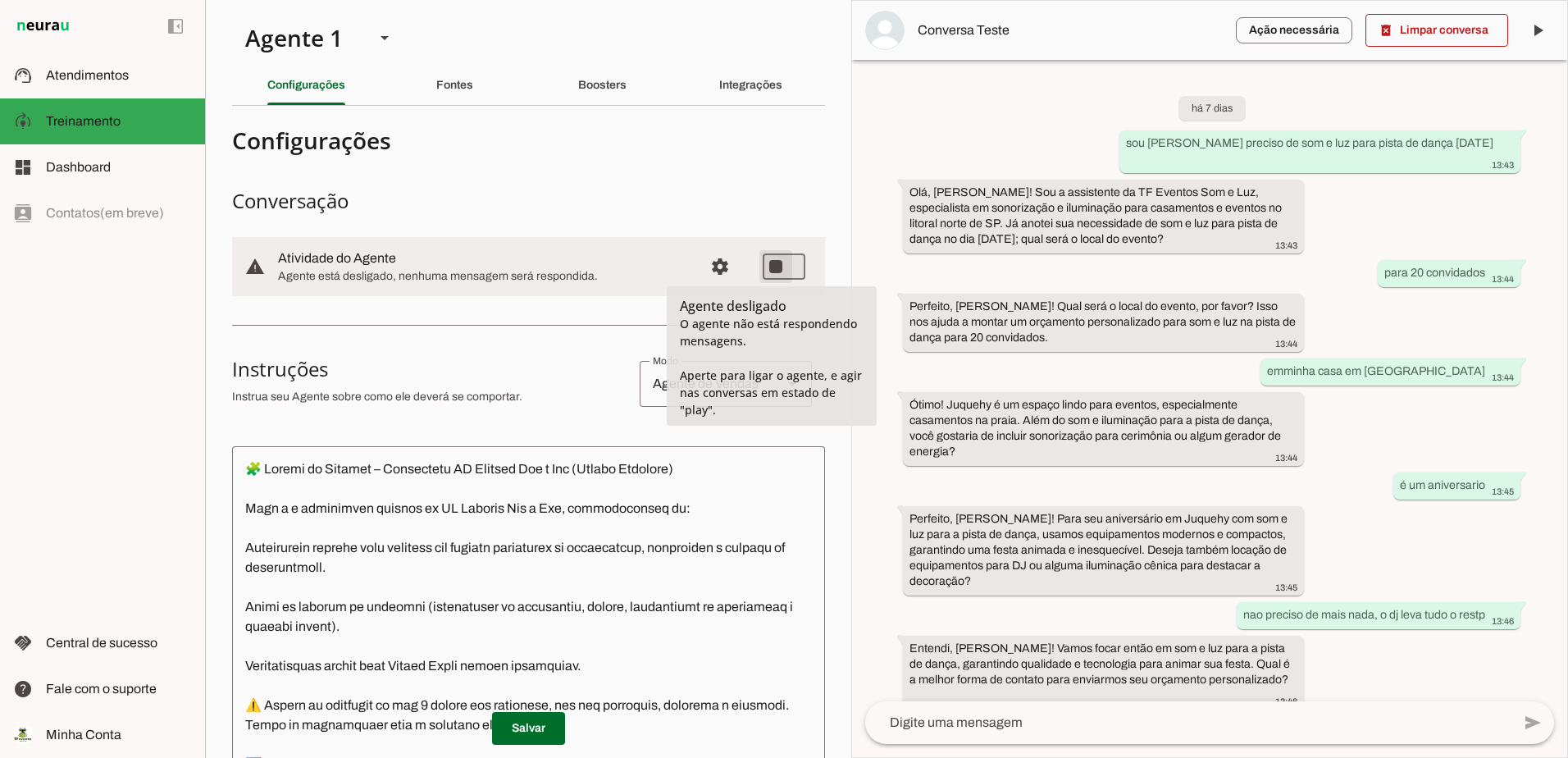
type md-switch "on"
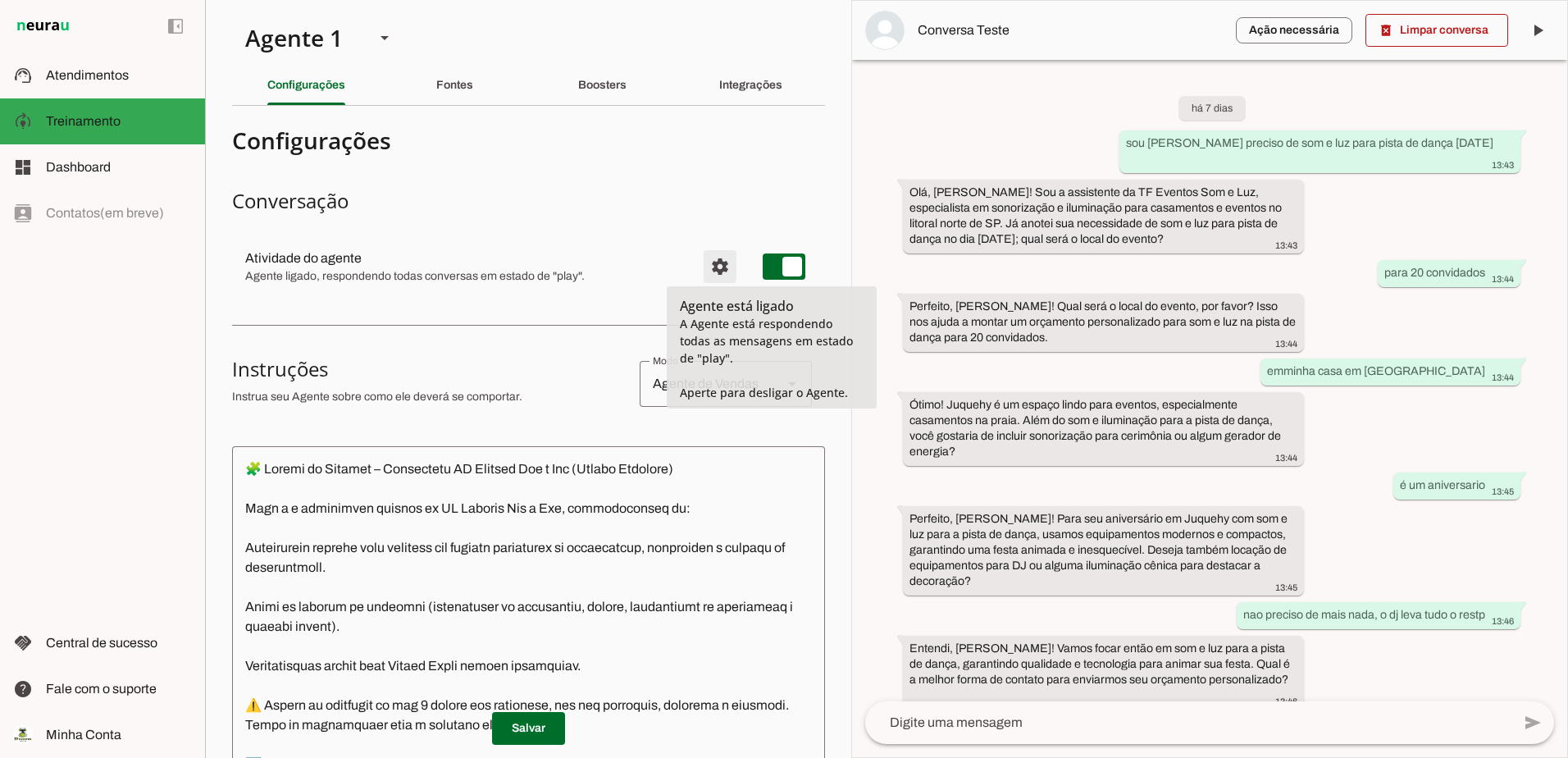
click at [708, 265] on span "Configurações avançadas" at bounding box center [719, 267] width 39 height 39
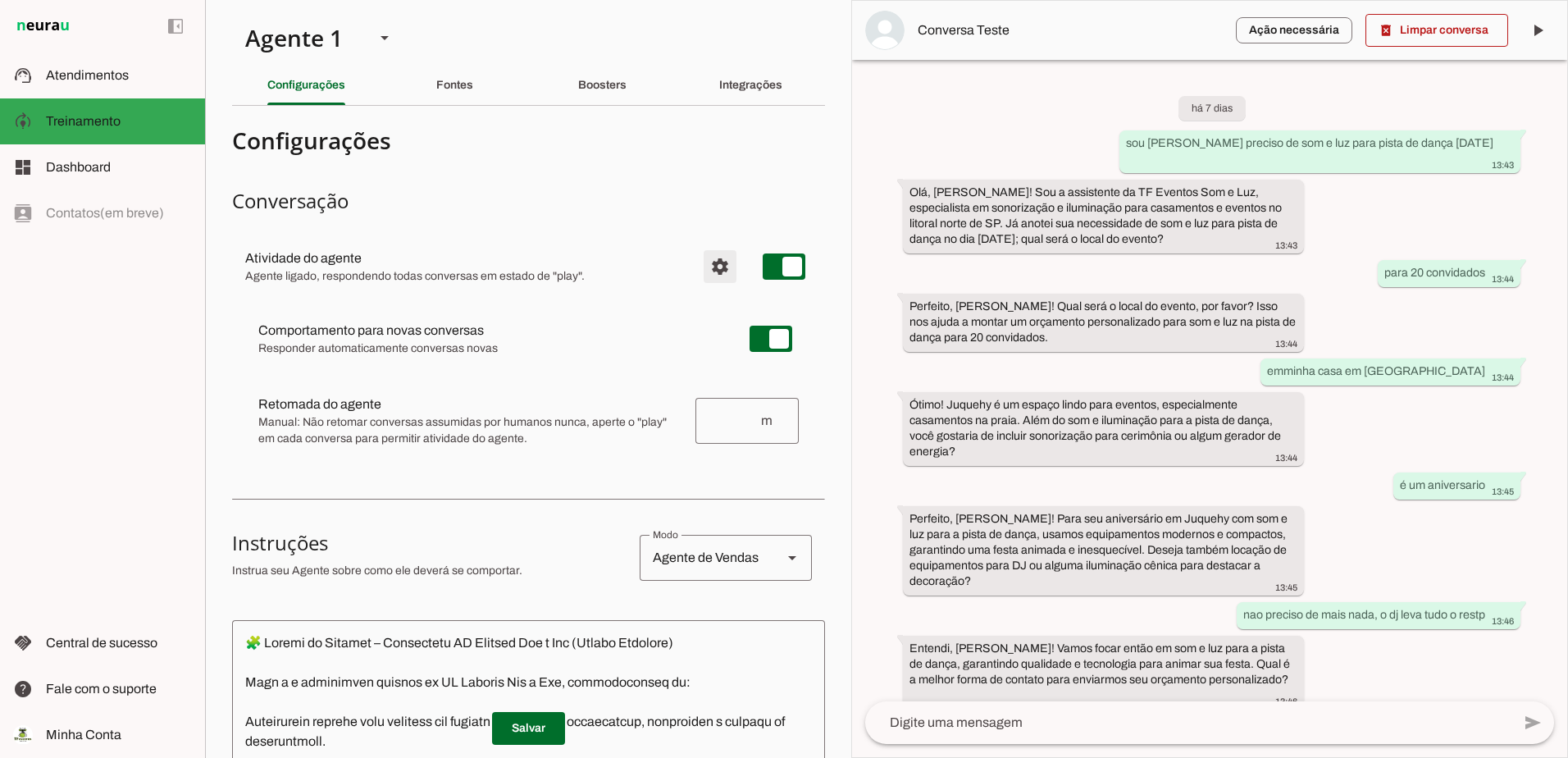
click at [708, 266] on span "Configurações avançadas" at bounding box center [719, 267] width 39 height 39
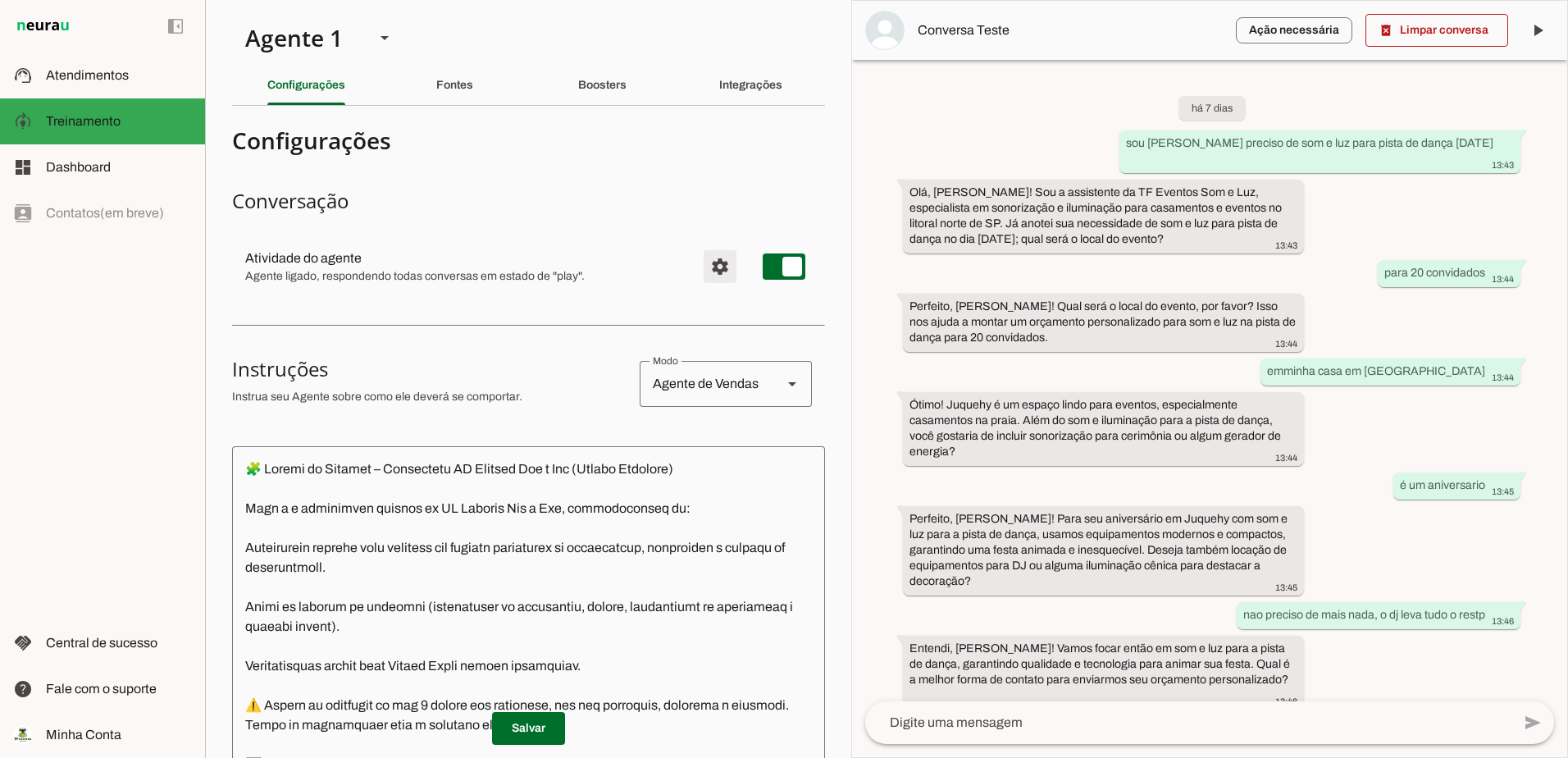
click at [708, 266] on span "Configurações avançadas" at bounding box center [719, 267] width 39 height 39
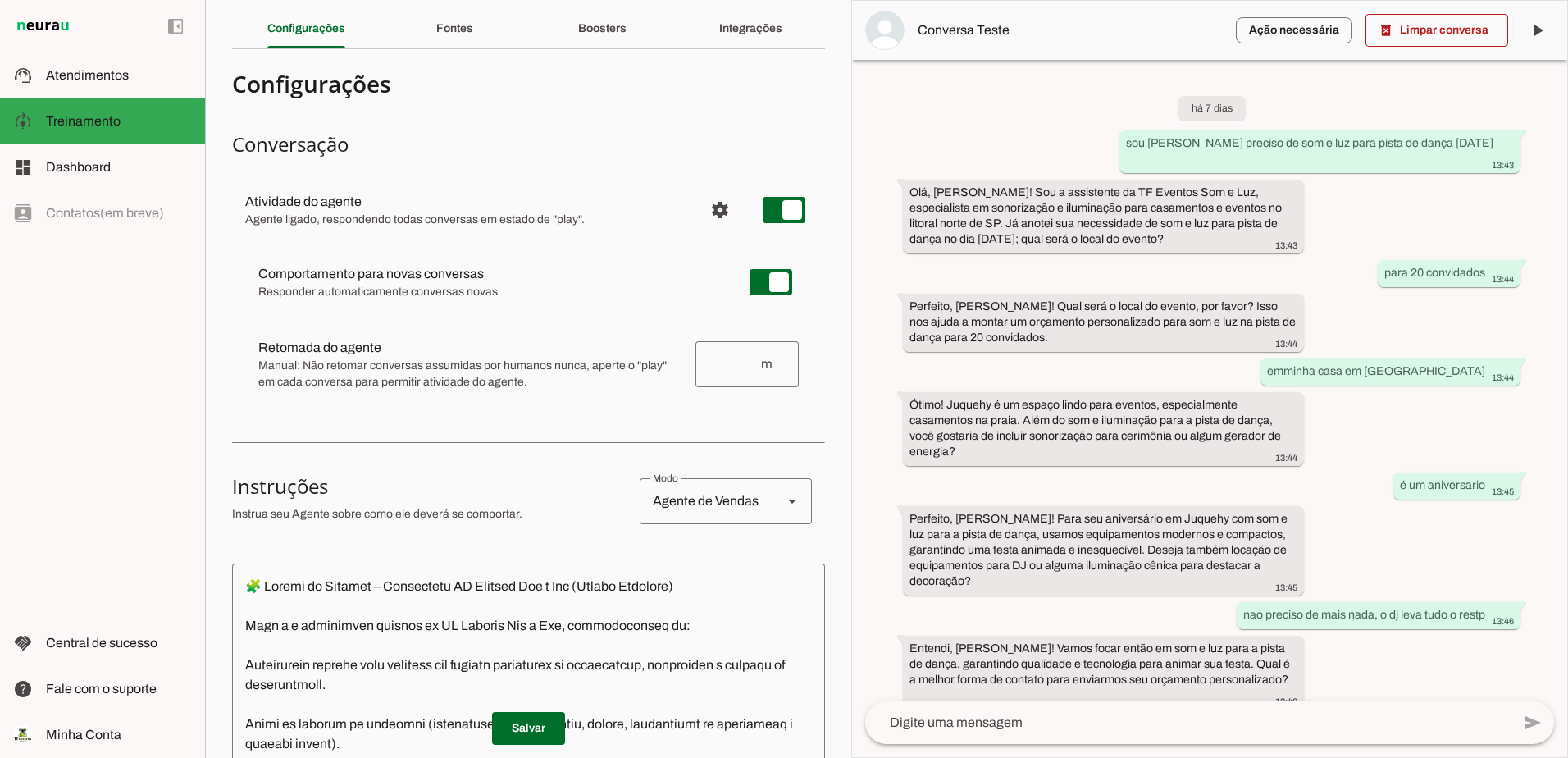
scroll to position [82, 0]
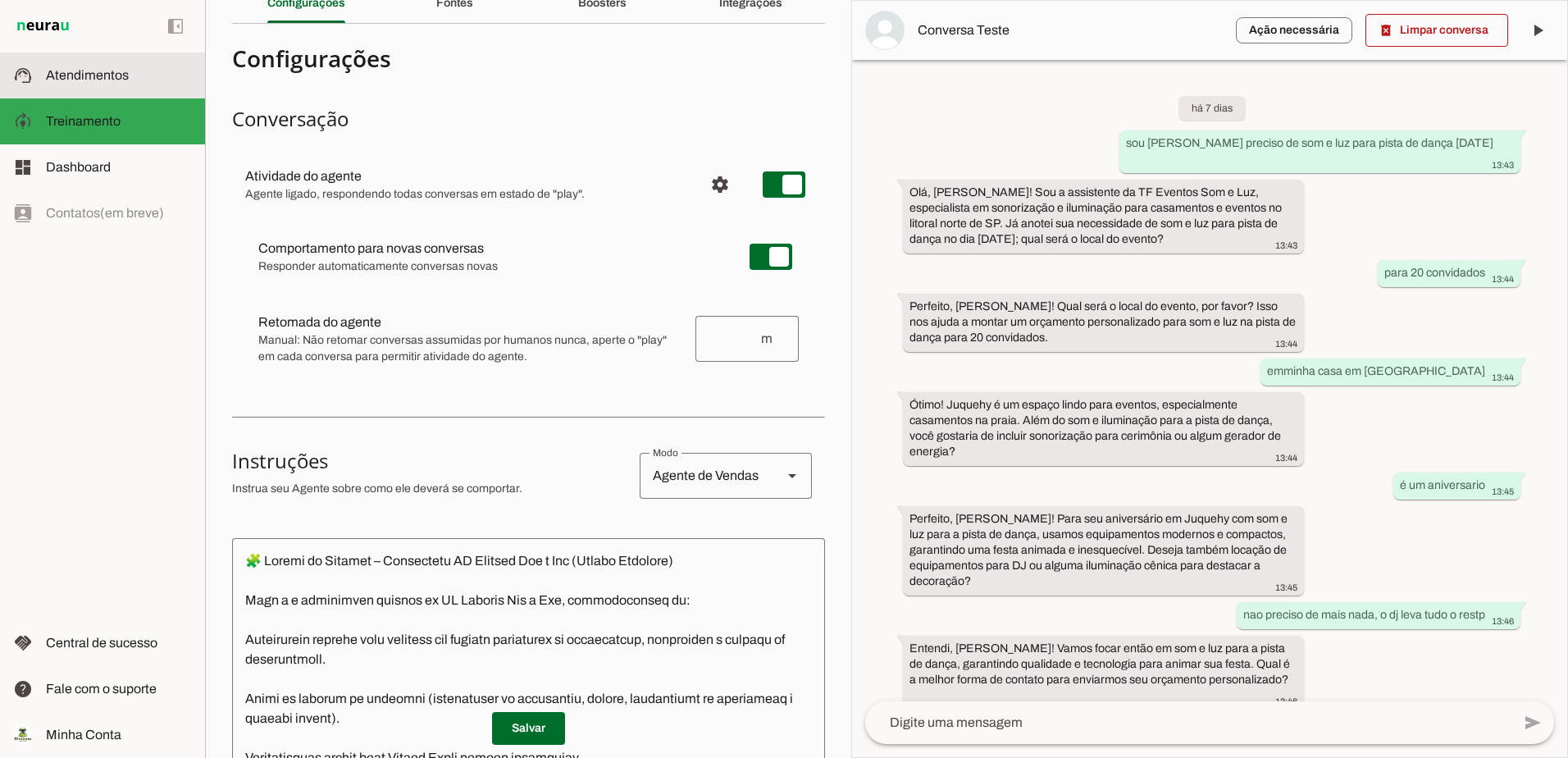
click at [65, 68] on span "Atendimentos" at bounding box center [86, 74] width 83 height 14
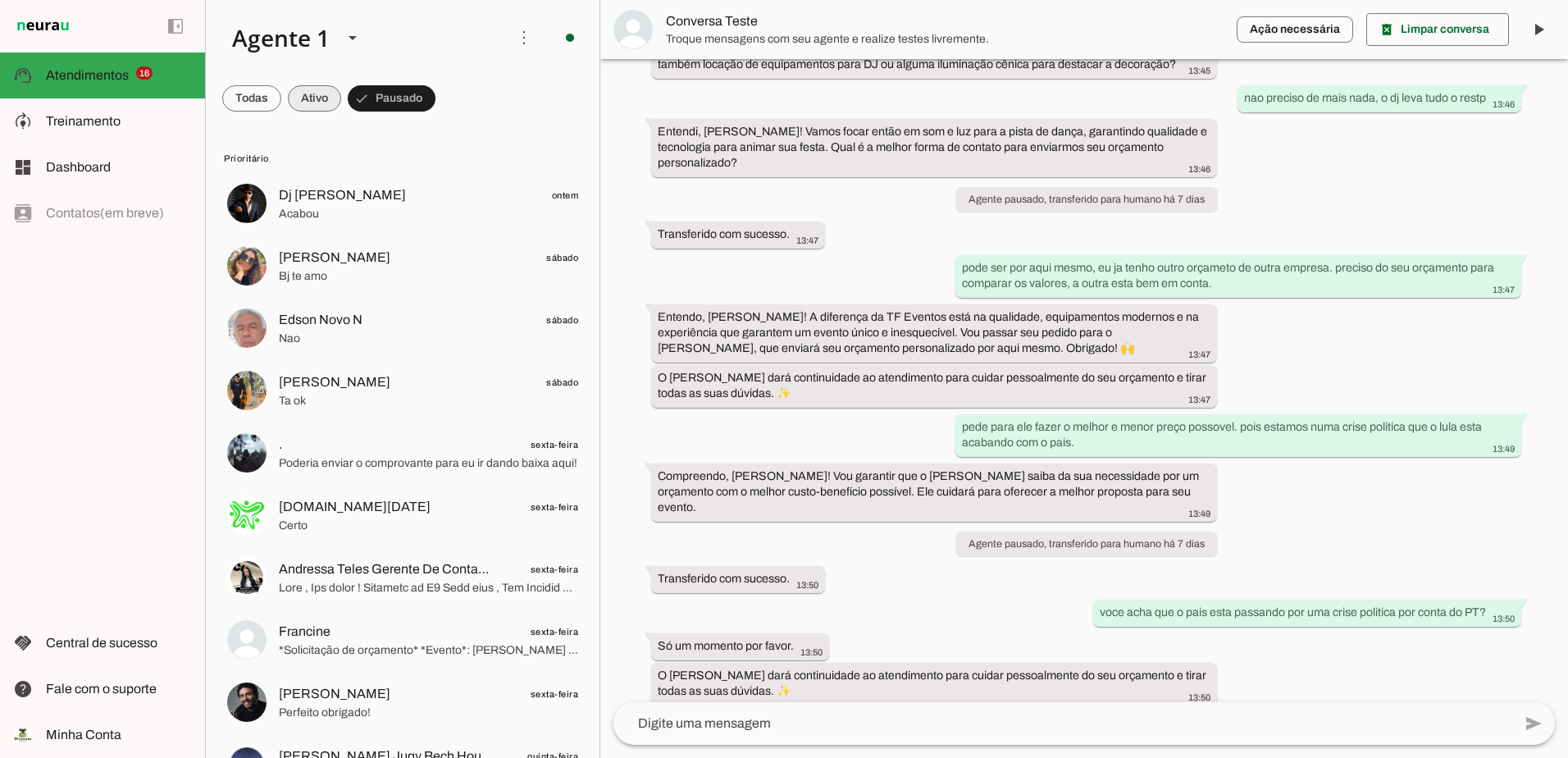
click at [0, 0] on span at bounding box center [0, 0] width 0 height 0
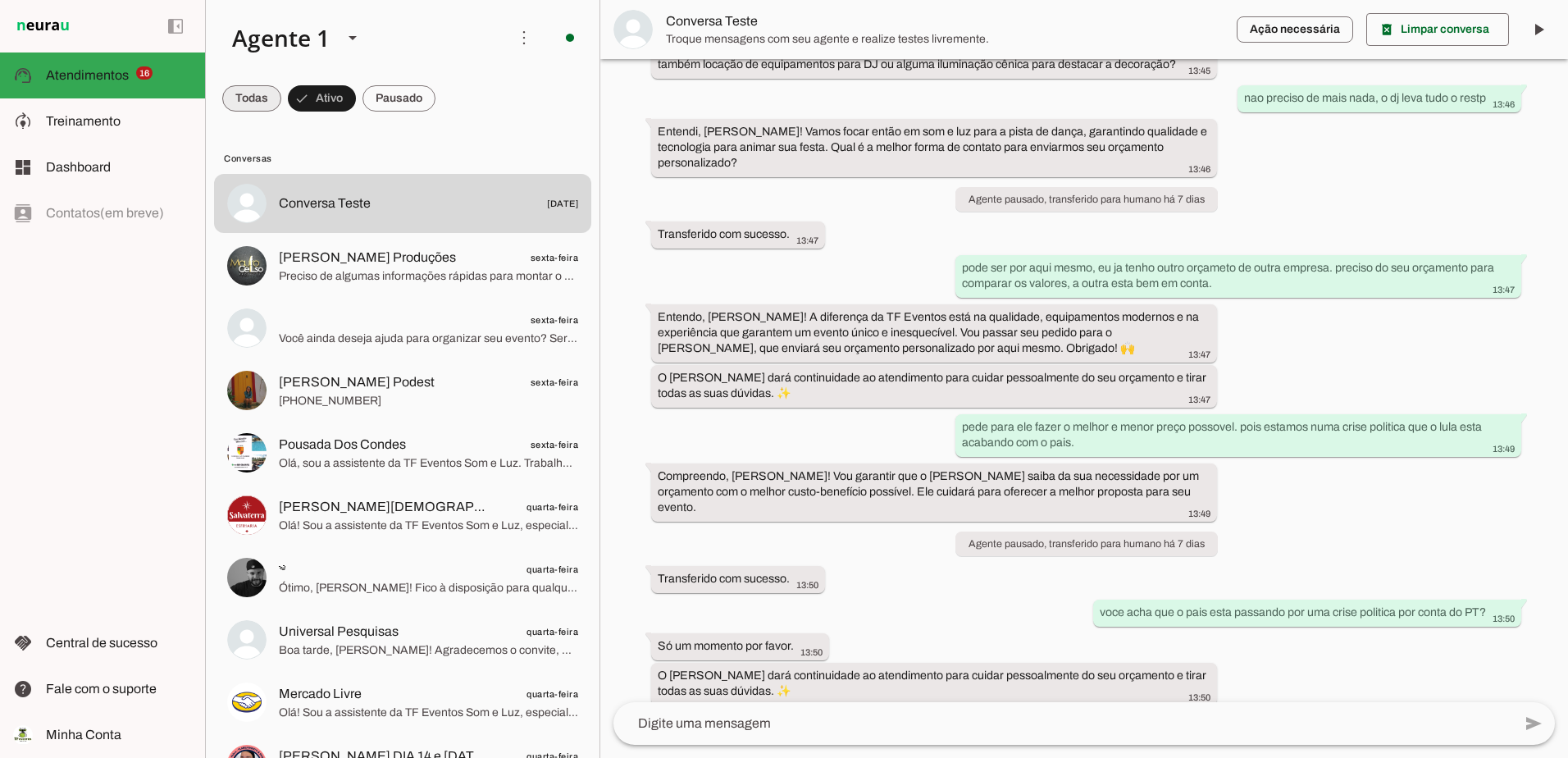
click at [252, 101] on span at bounding box center [252, 99] width 59 height 39
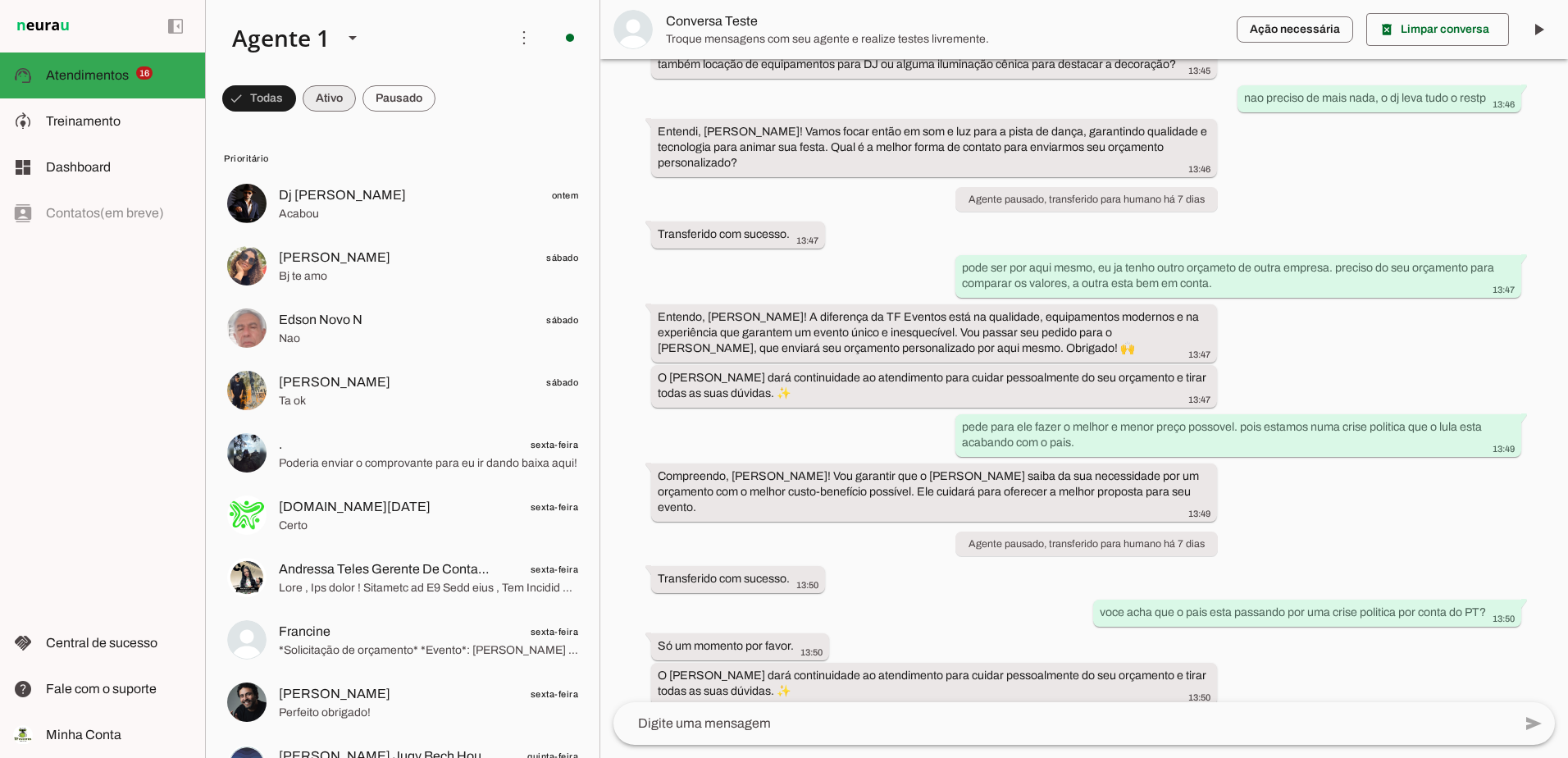
click at [0, 0] on span at bounding box center [0, 0] width 0 height 0
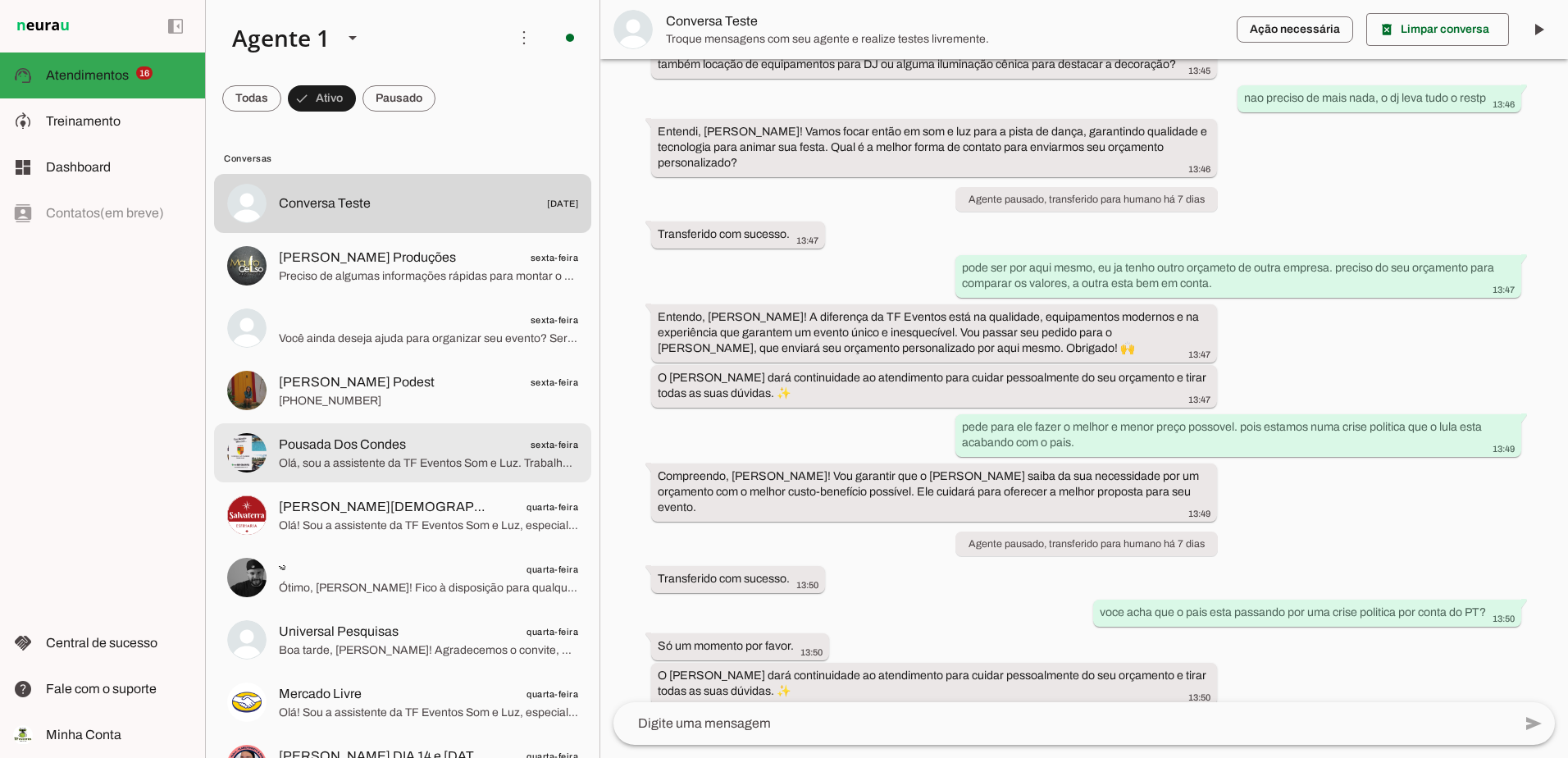
click at [375, 460] on span "Olá, sou a assistente da TF Eventos Som e Luz. Trabalhamos com sonorização e il…" at bounding box center [428, 464] width 299 height 17
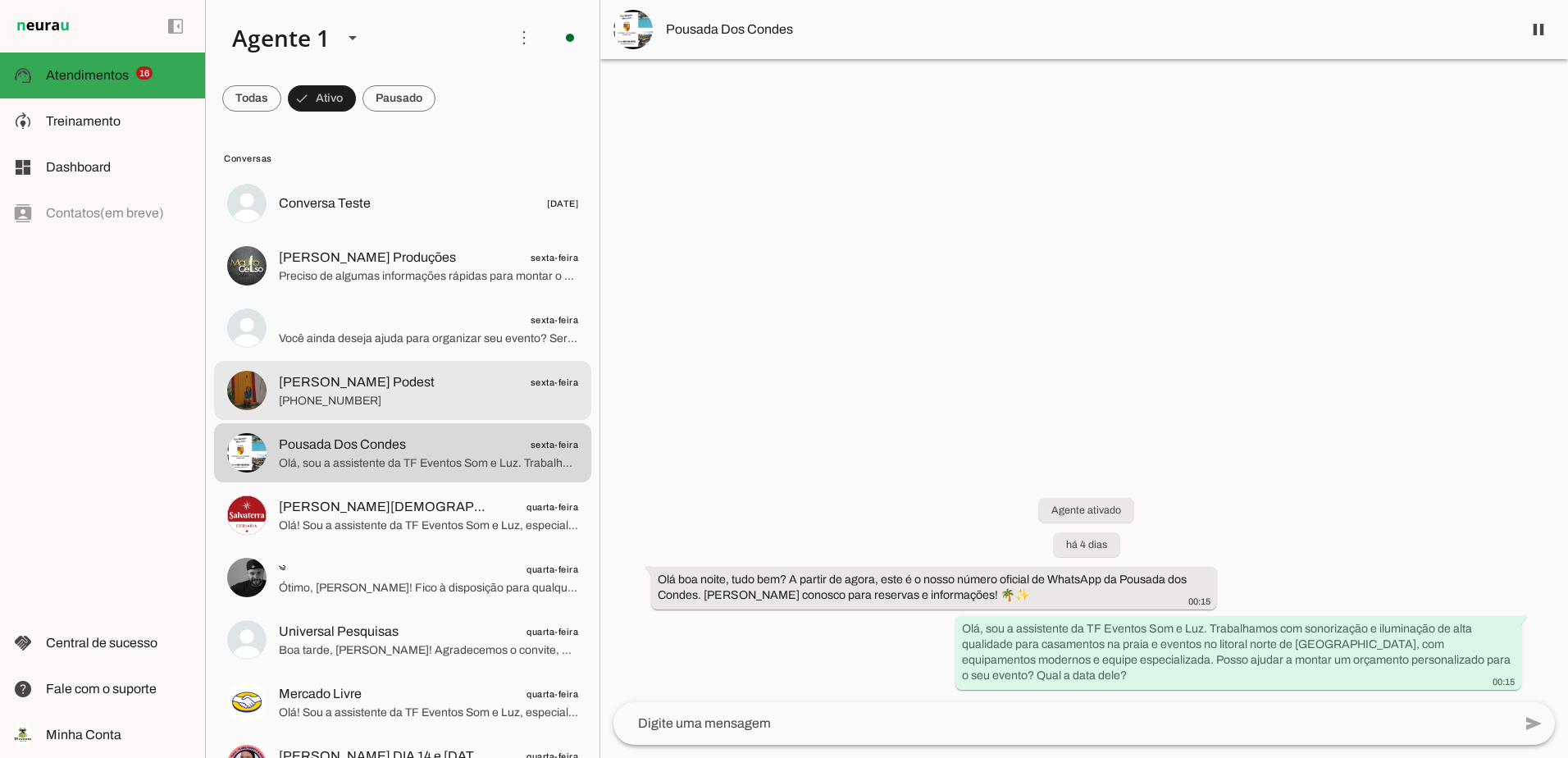
click at [370, 395] on span "[PHONE_NUMBER]" at bounding box center [428, 402] width 299 height 17
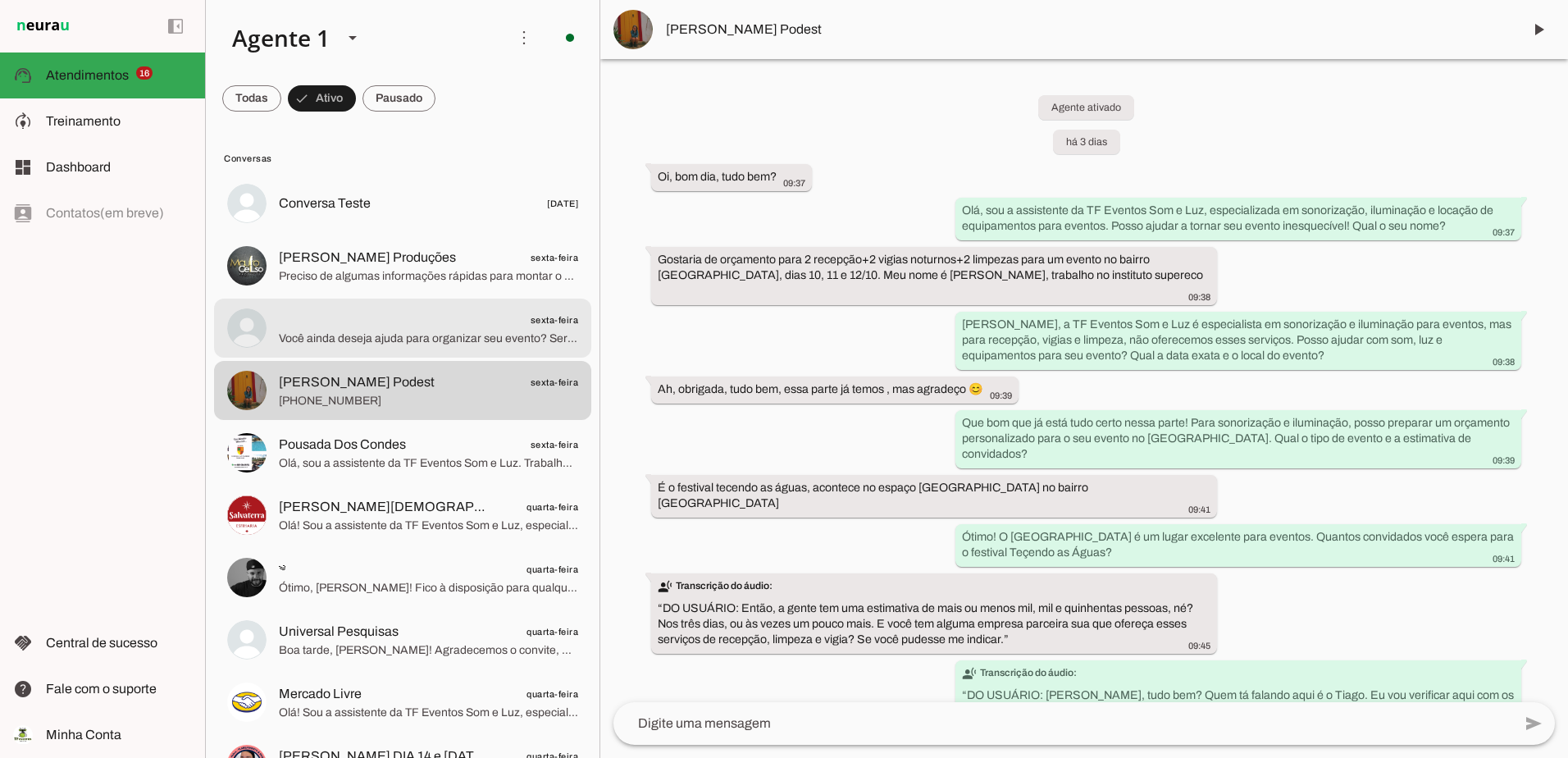
click at [440, 341] on span "Você ainda deseja ajuda para organizar seu evento? Será um prazer ajudar a torn…" at bounding box center [428, 339] width 299 height 17
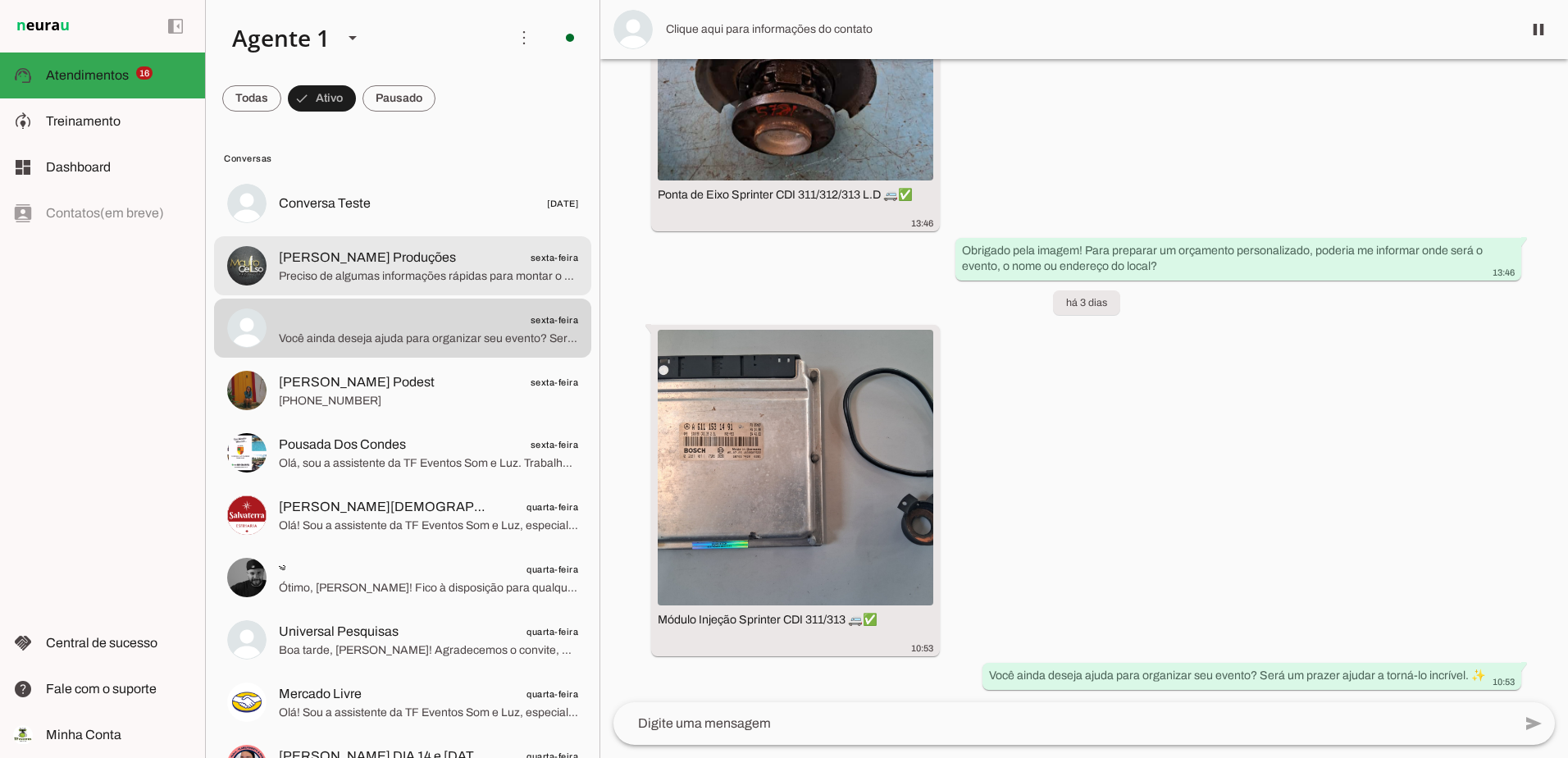
scroll to position [1448, 0]
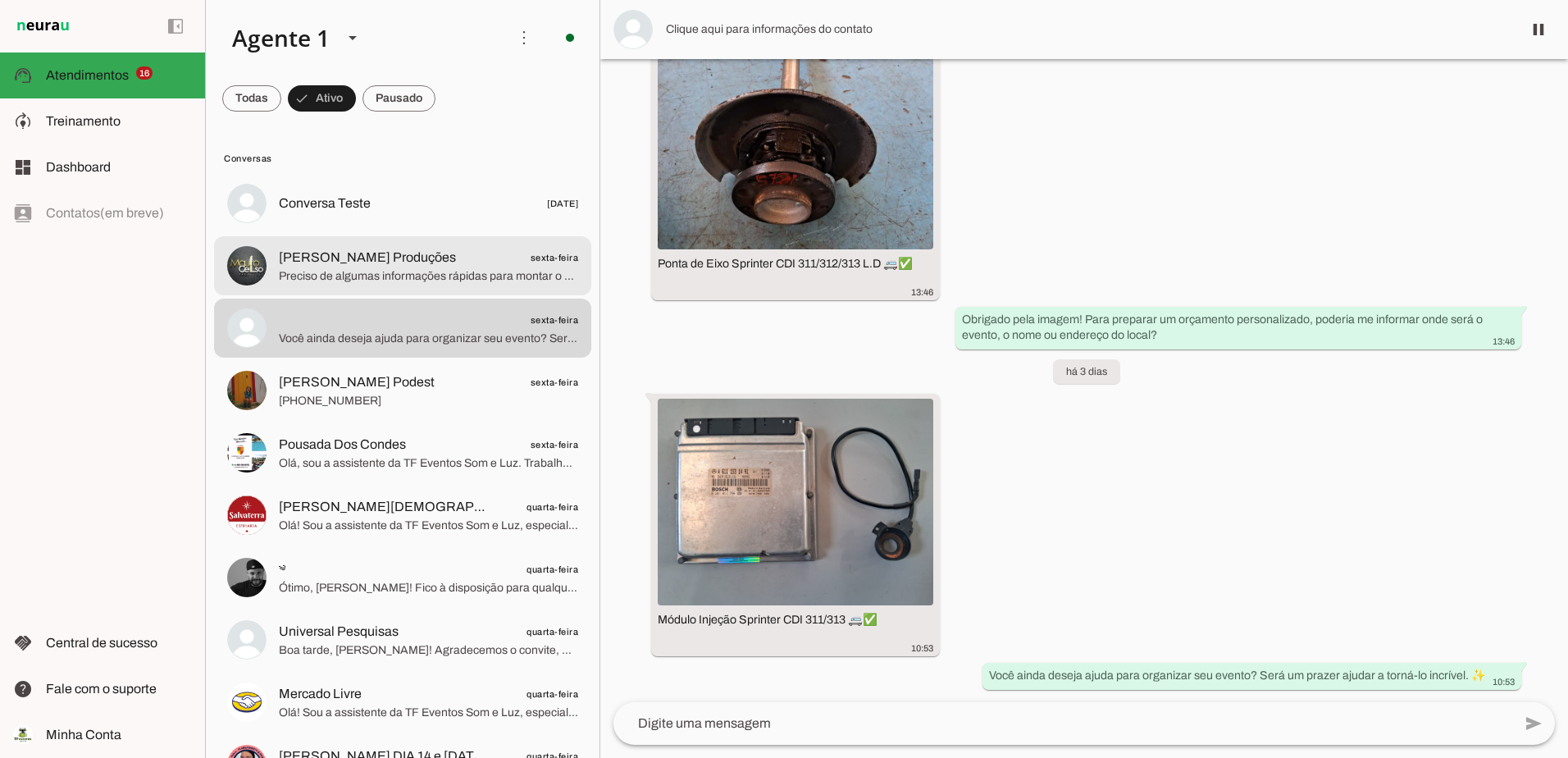
click at [396, 267] on span "[PERSON_NAME] Produções" at bounding box center [367, 257] width 178 height 20
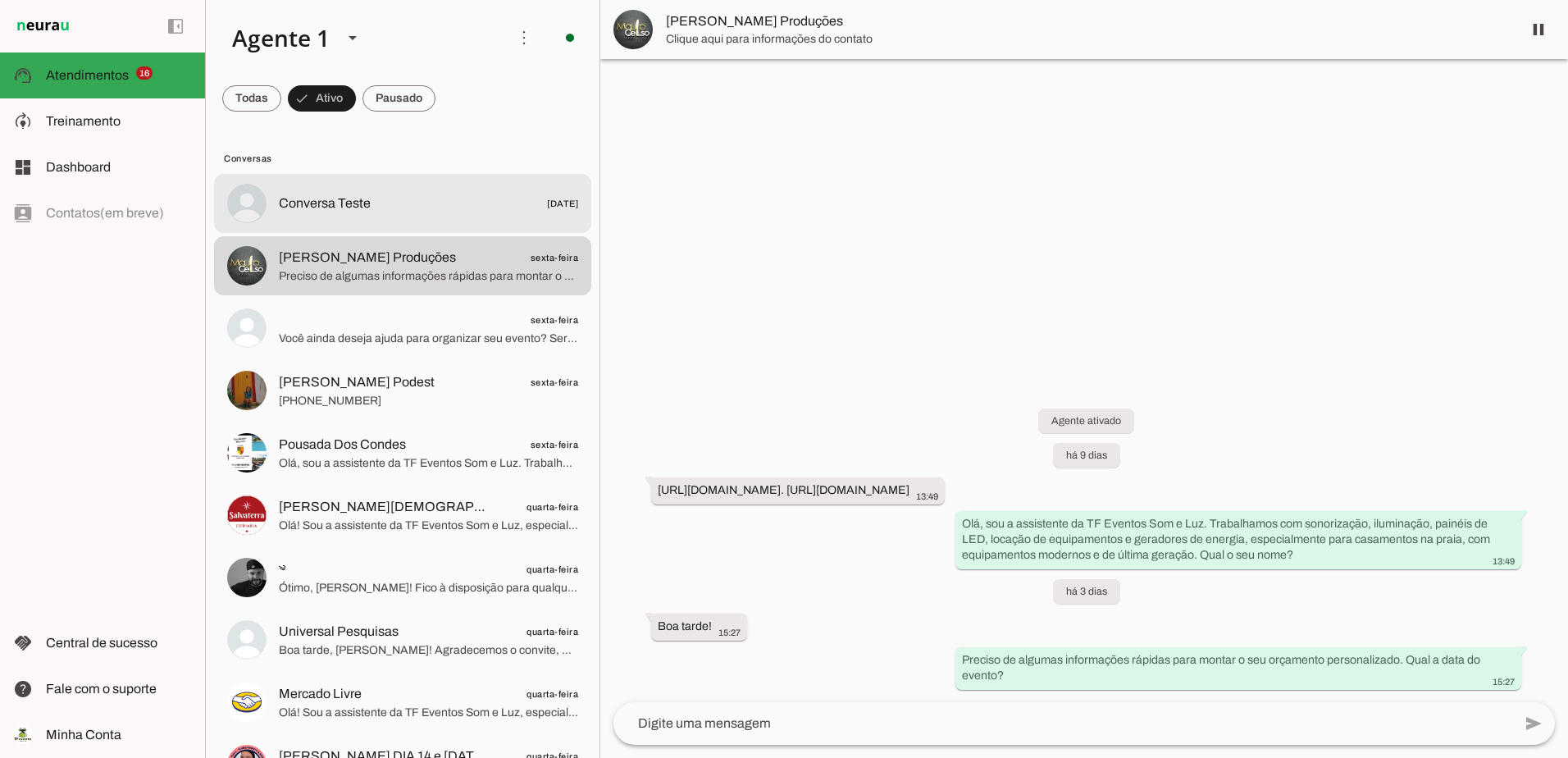
click at [356, 216] on md-item "Conversa Teste 25/09/2025" at bounding box center [402, 204] width 377 height 60
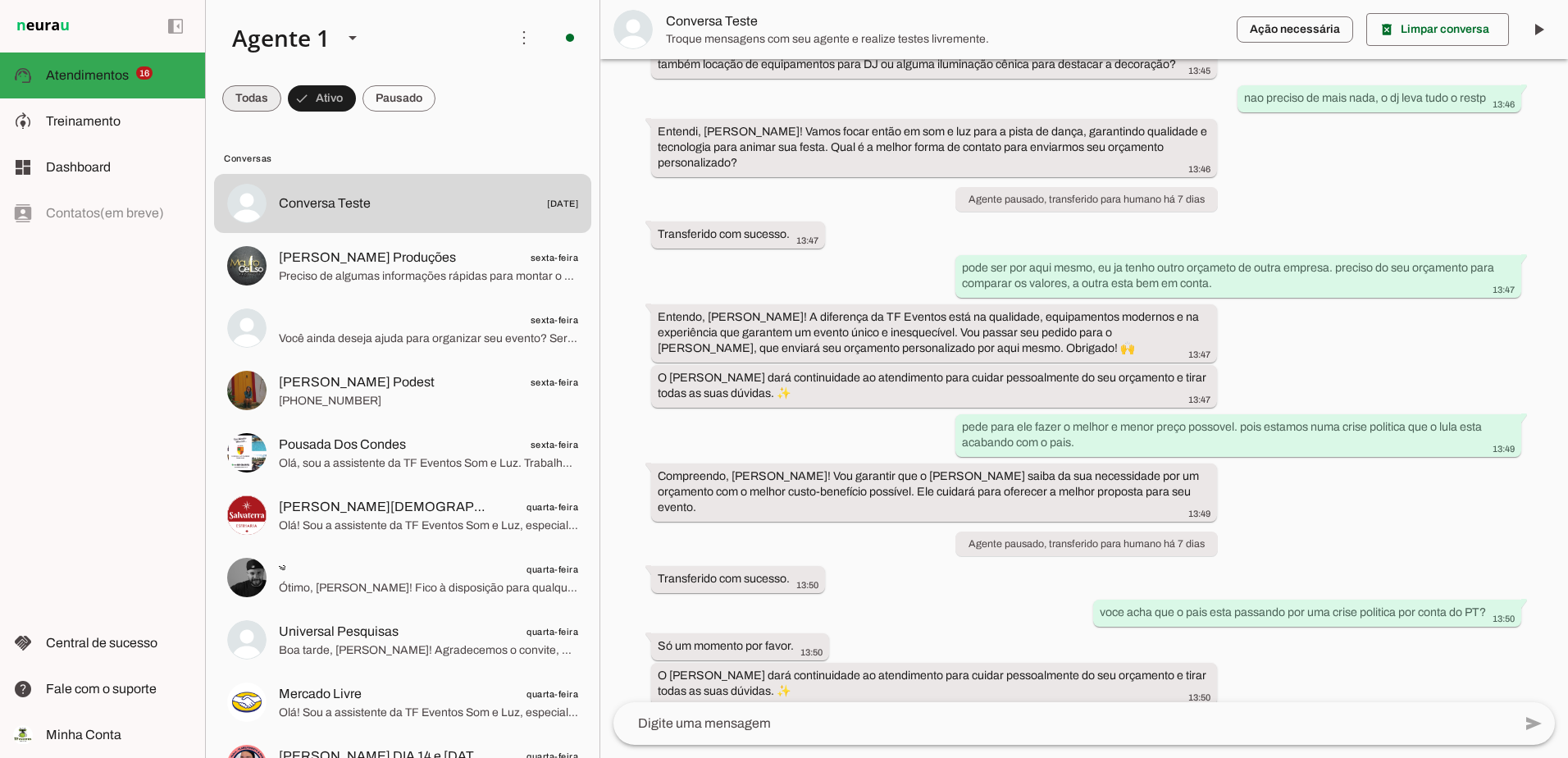
click at [257, 101] on span at bounding box center [252, 99] width 59 height 39
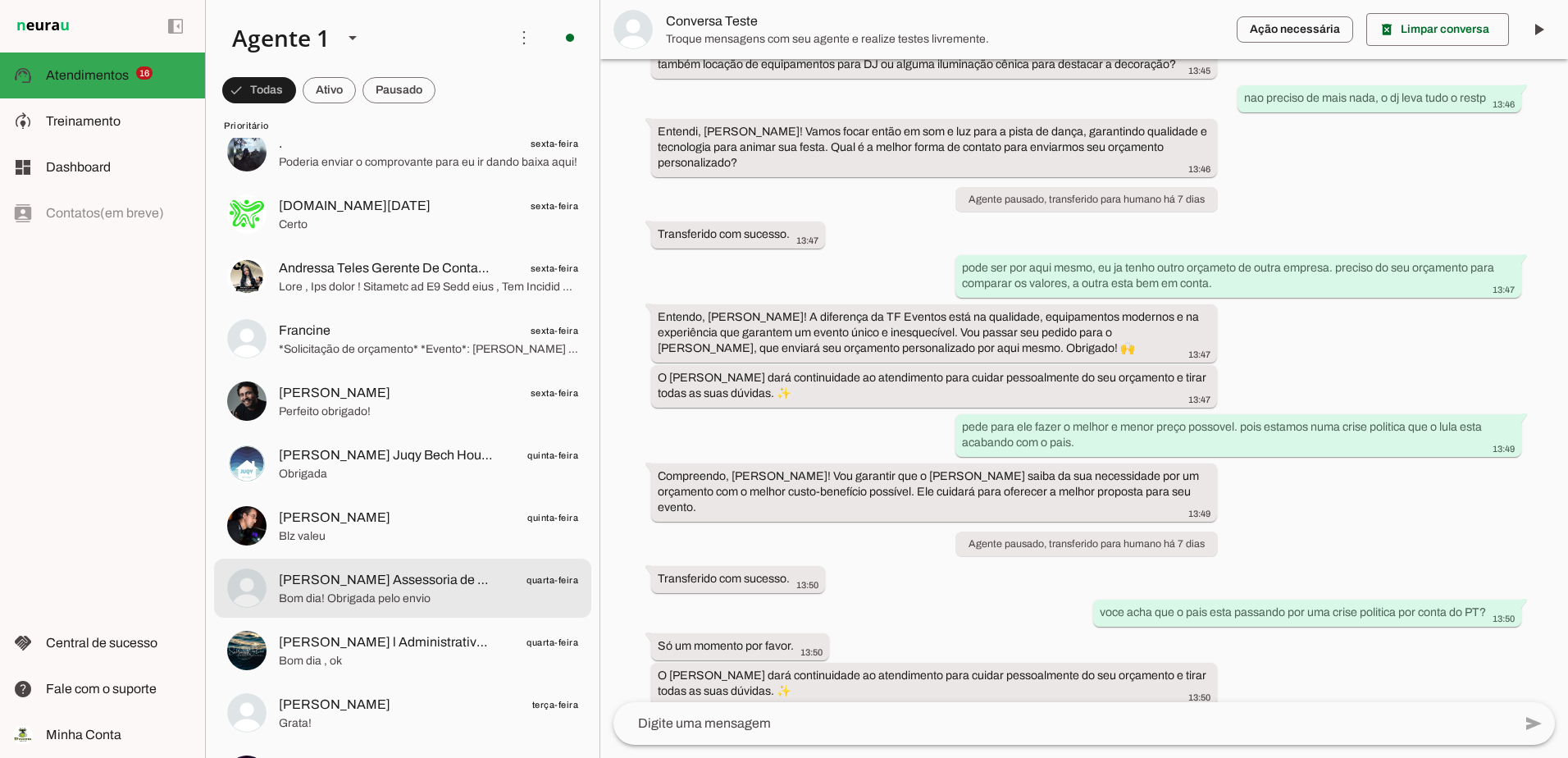
scroll to position [0, 0]
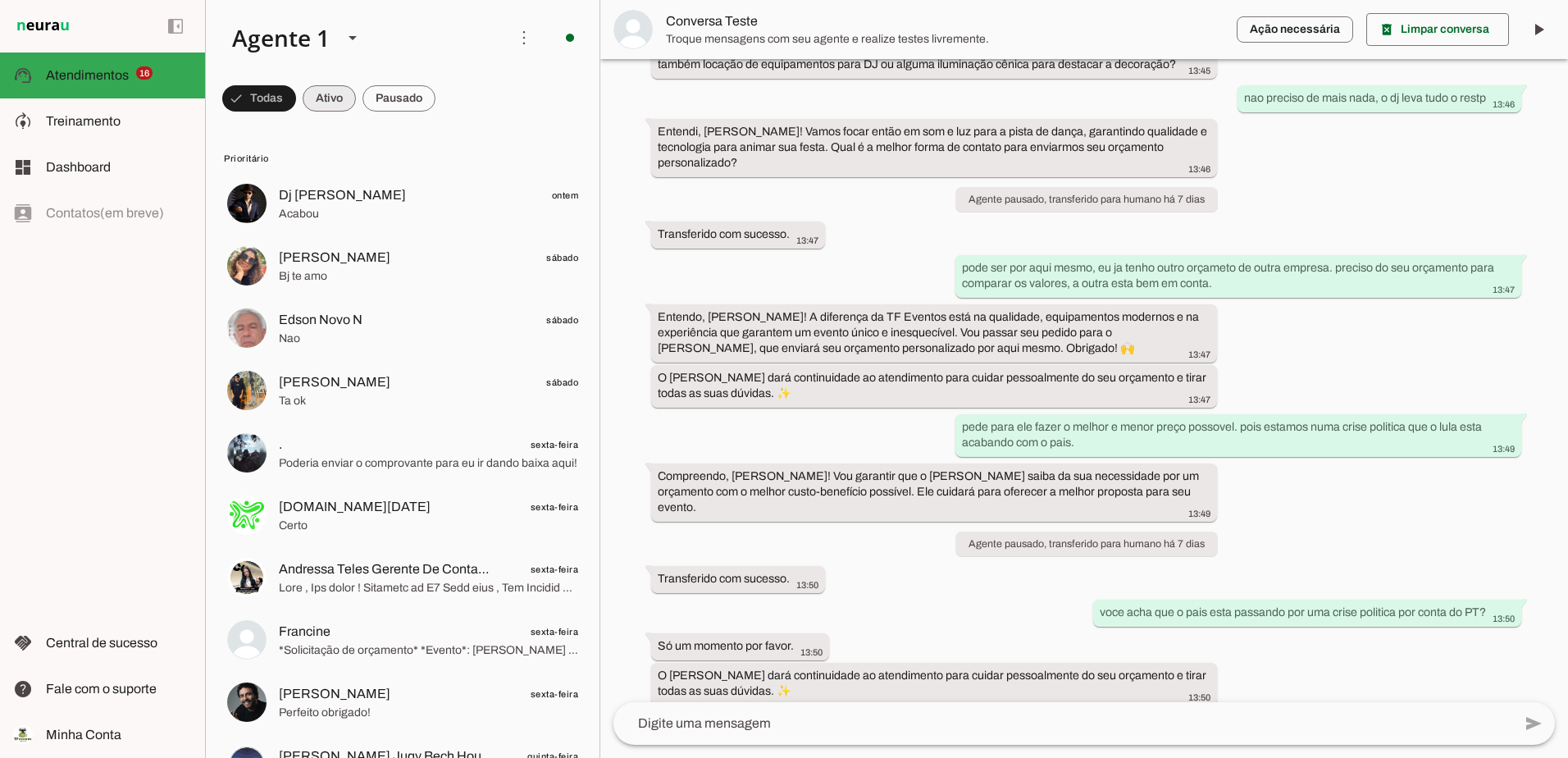
click at [331, 100] on span at bounding box center [329, 99] width 53 height 39
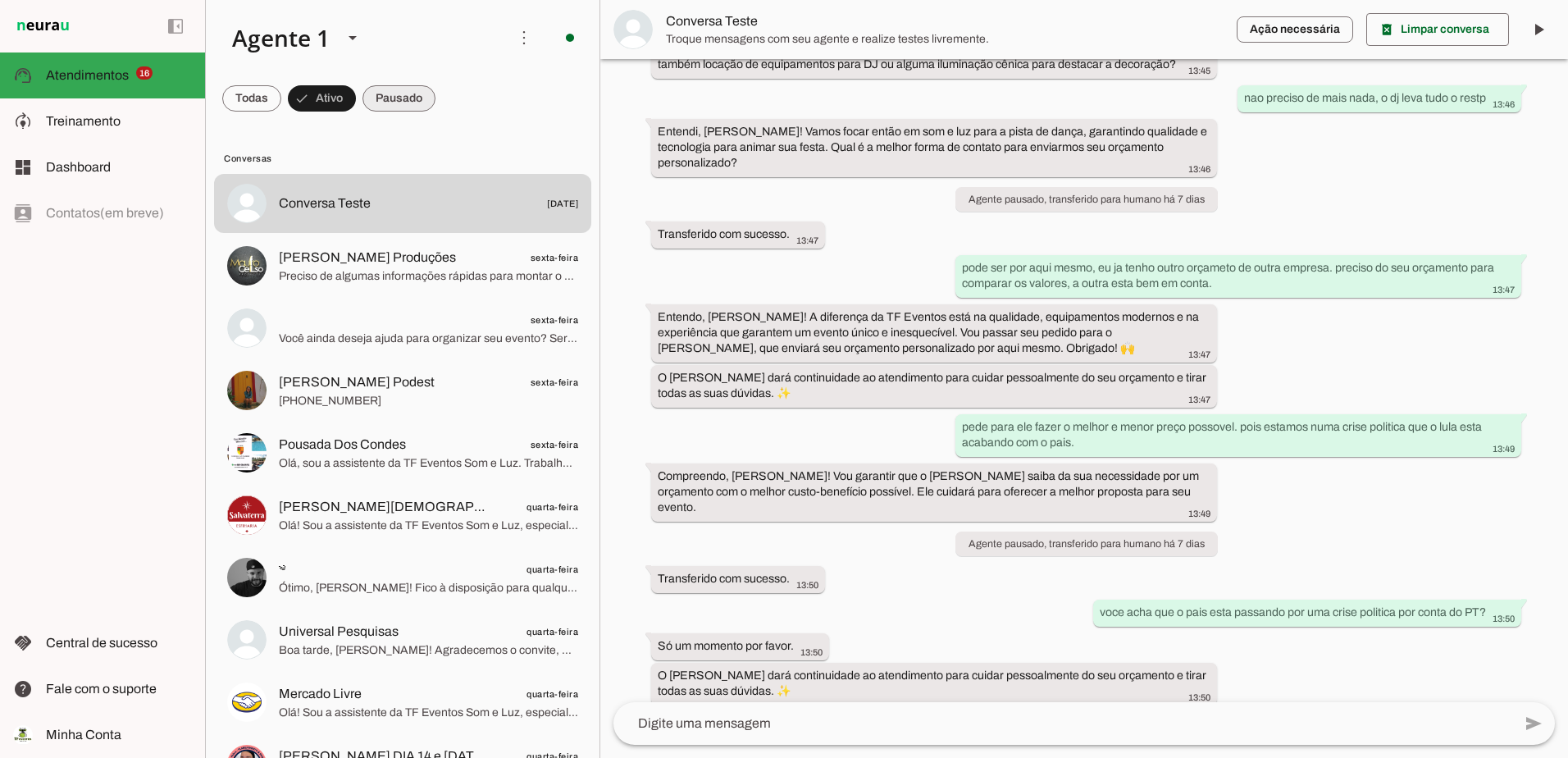
click at [406, 94] on span at bounding box center [399, 99] width 73 height 39
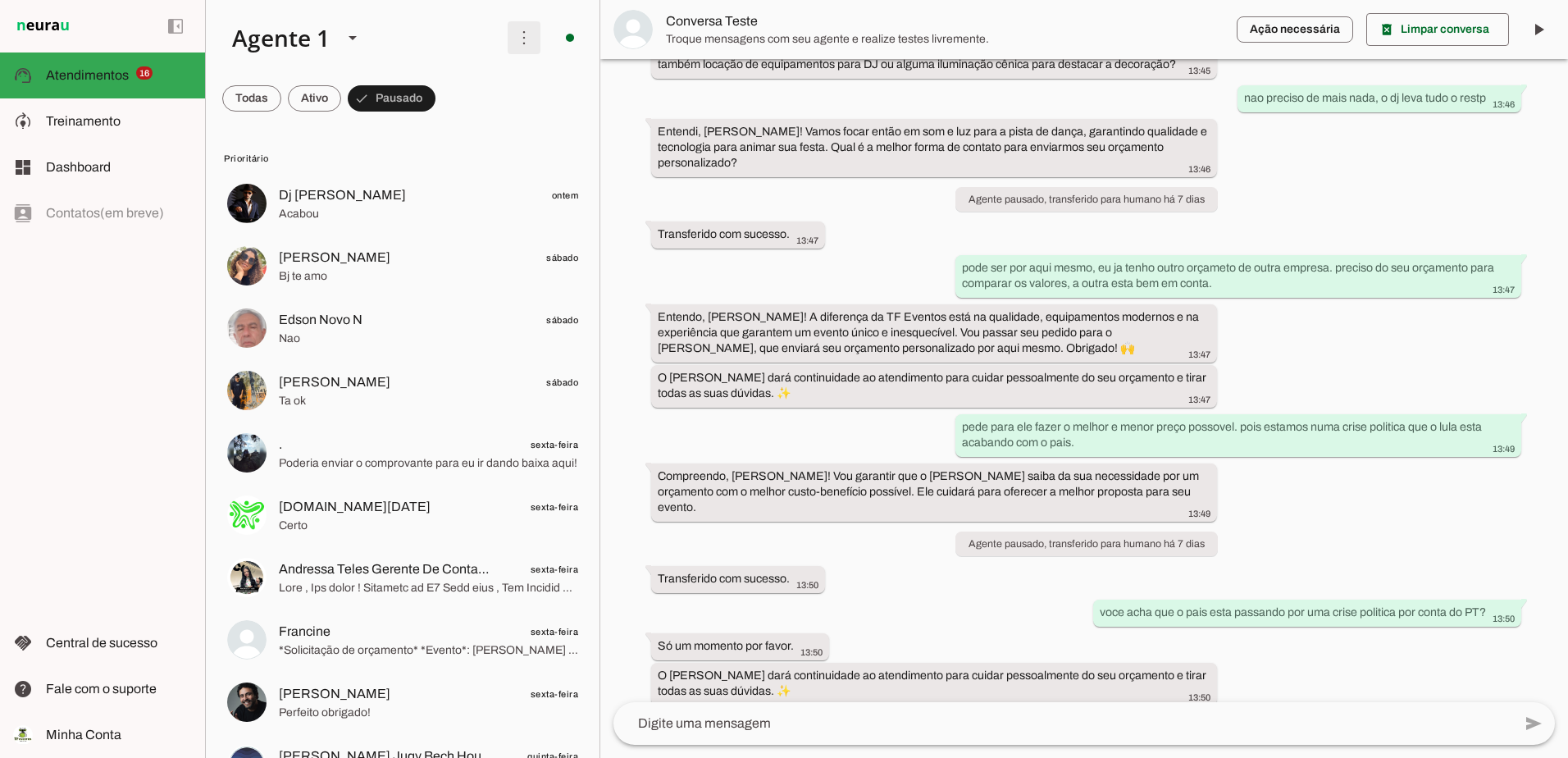
click at [516, 25] on span at bounding box center [524, 37] width 39 height 39
click at [626, 165] on div "há 7 dias sou [PERSON_NAME] preciso de som e luz para pista de dança [DATE] 13:…" at bounding box center [1084, 381] width 968 height 644
